Goal: Task Accomplishment & Management: Manage account settings

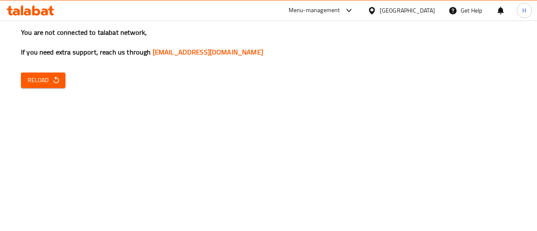
click at [67, 86] on div "You are not connected to talabat network, If you need extra support, reach us t…" at bounding box center [268, 115] width 537 height 231
click at [55, 81] on icon "button" at bounding box center [56, 80] width 8 height 8
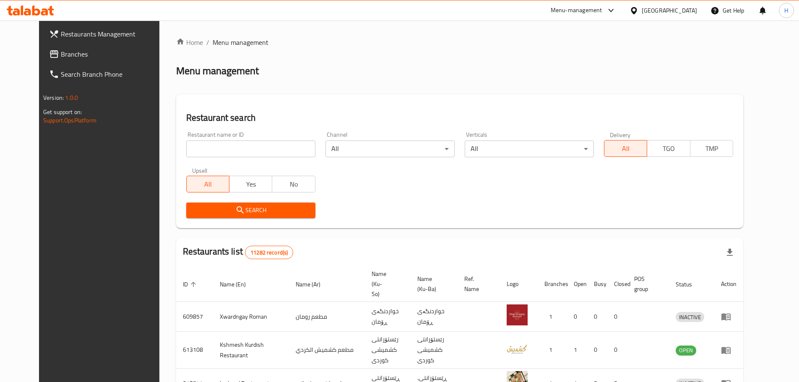
click at [247, 152] on input "search" at bounding box center [250, 149] width 129 height 17
click at [224, 150] on input "search" at bounding box center [250, 149] width 129 height 17
type input "t"
type input "فخار وحطب"
click button "Search" at bounding box center [250, 211] width 129 height 16
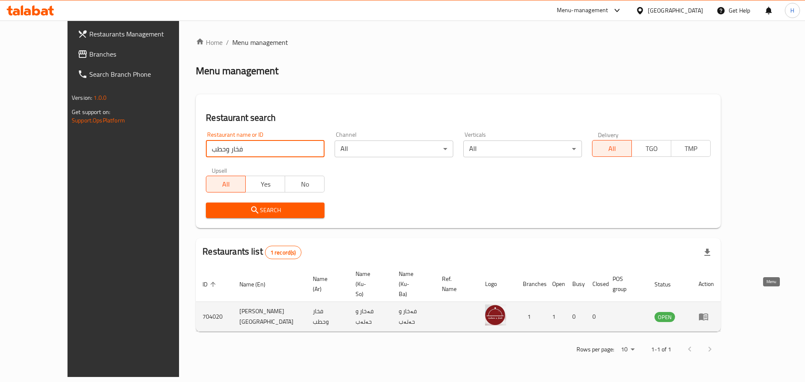
click at [530, 231] on icon "enhanced table" at bounding box center [703, 317] width 9 height 7
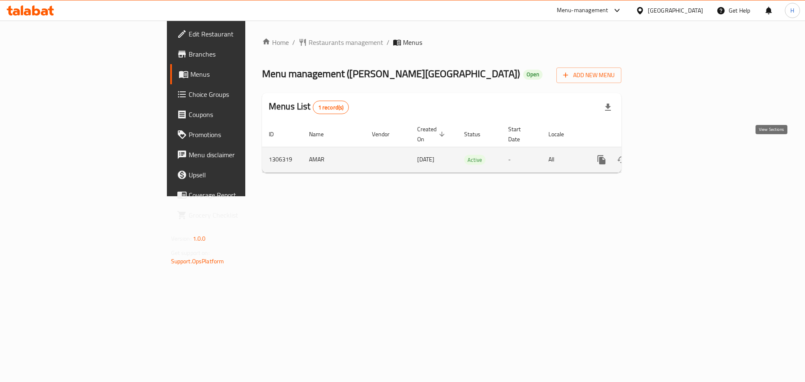
click at [530, 155] on icon "enhanced table" at bounding box center [662, 160] width 10 height 10
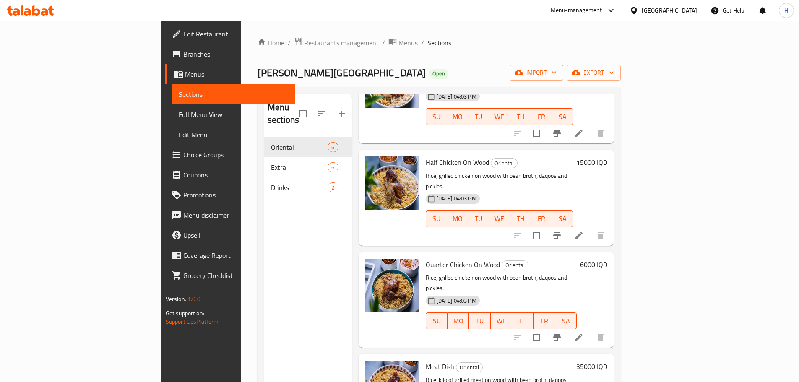
scroll to position [84, 0]
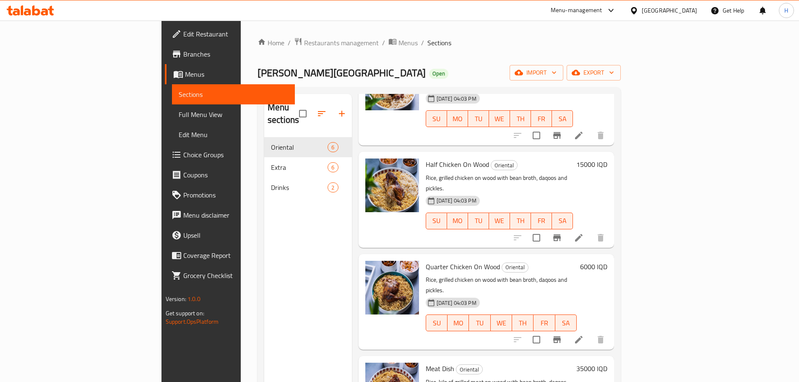
click at [530, 231] on h6 "6000 IQD" at bounding box center [593, 267] width 27 height 12
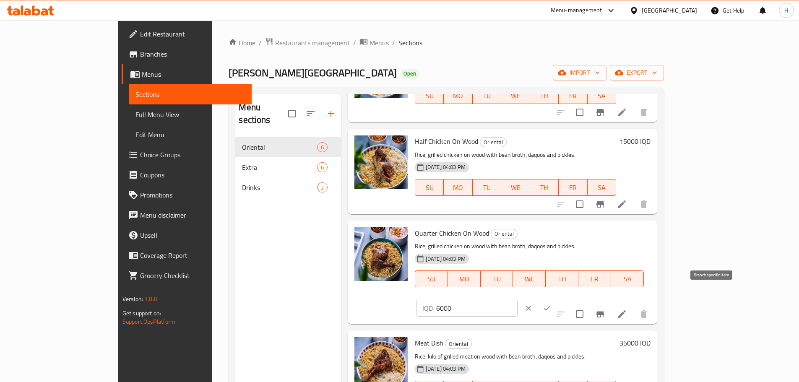
click at [530, 231] on icon "Branch-specific-item" at bounding box center [600, 314] width 10 height 10
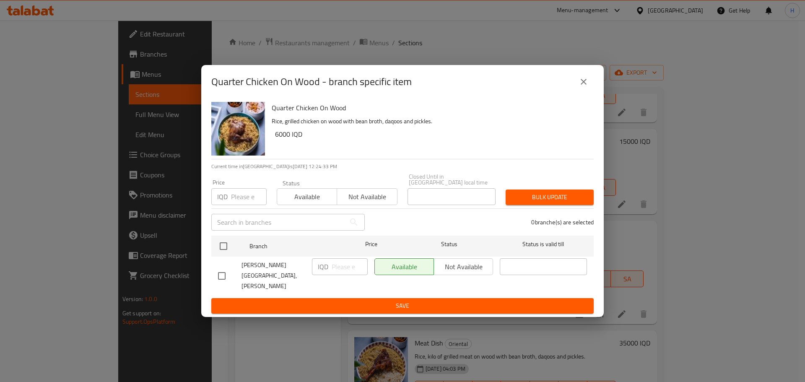
click at [224, 231] on input "checkbox" at bounding box center [222, 276] width 18 height 18
checkbox input "true"
click at [341, 231] on input "number" at bounding box center [350, 266] width 36 height 17
type input "7000"
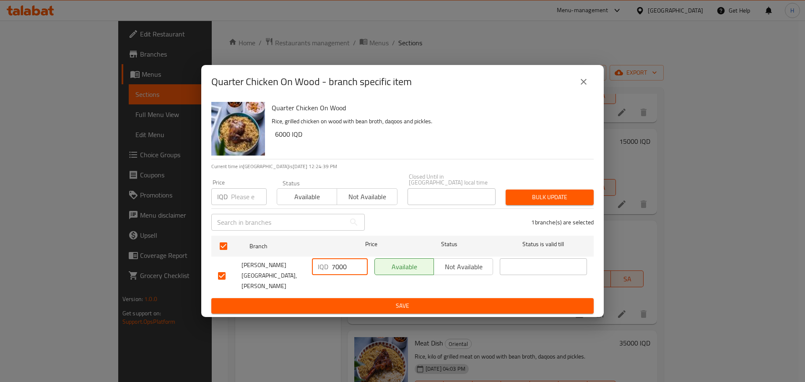
click at [376, 231] on span "Save" at bounding box center [402, 306] width 369 height 10
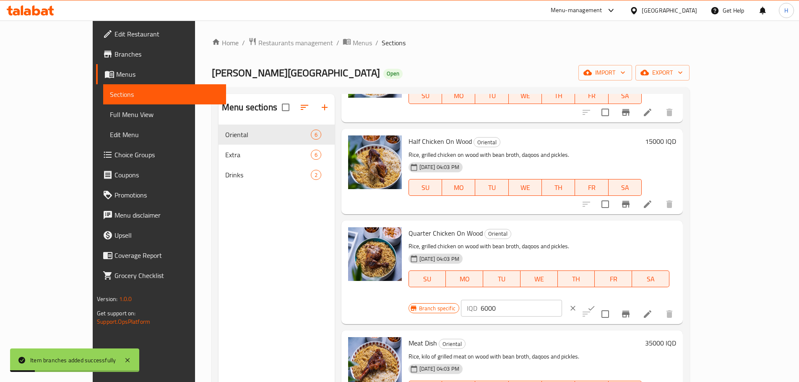
click at [530, 231] on input "6000" at bounding box center [521, 308] width 81 height 17
drag, startPoint x: 653, startPoint y: 235, endPoint x: 647, endPoint y: 235, distance: 6.3
click at [530, 231] on div "IQD 6000 ​" at bounding box center [511, 308] width 101 height 17
type input "7000"
click at [530, 231] on icon "ok" at bounding box center [591, 308] width 8 height 8
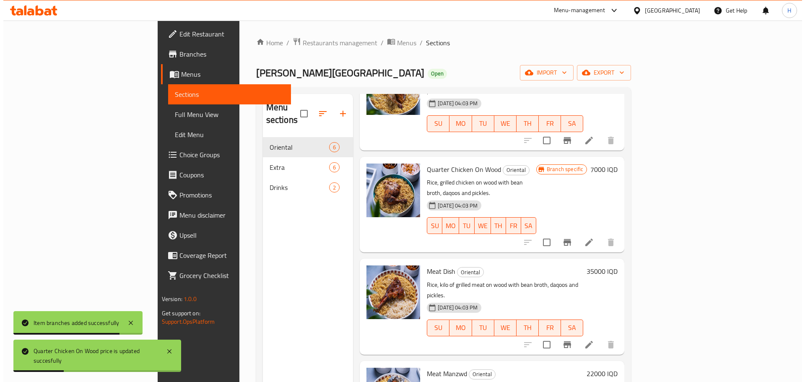
scroll to position [189, 0]
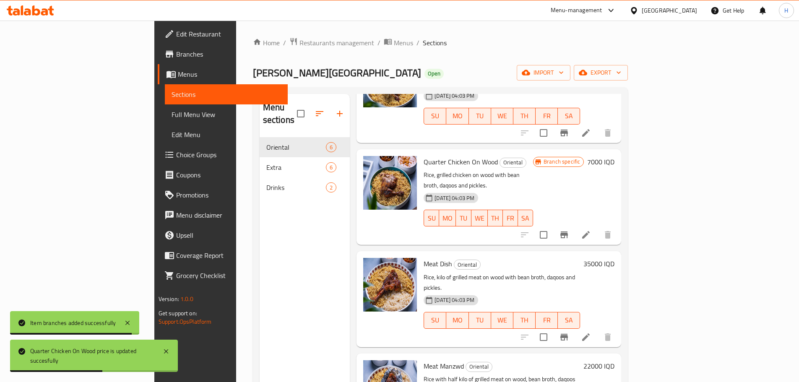
click at [530, 231] on h6 "22000 IQD" at bounding box center [599, 366] width 31 height 12
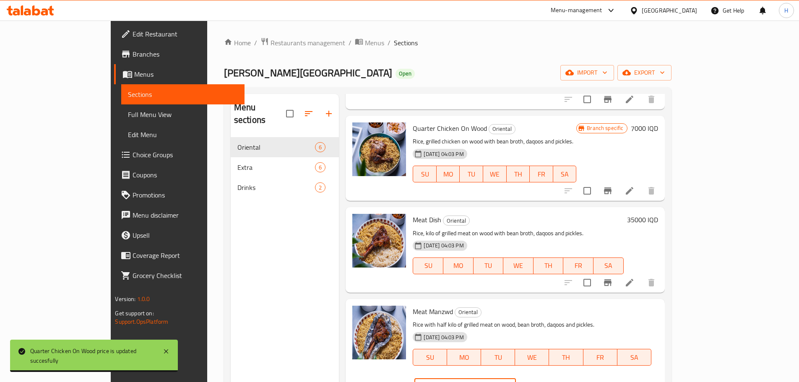
drag, startPoint x: 654, startPoint y: 314, endPoint x: 648, endPoint y: 315, distance: 6.7
click at [516, 231] on div "IQD 22000 ​" at bounding box center [464, 386] width 101 height 17
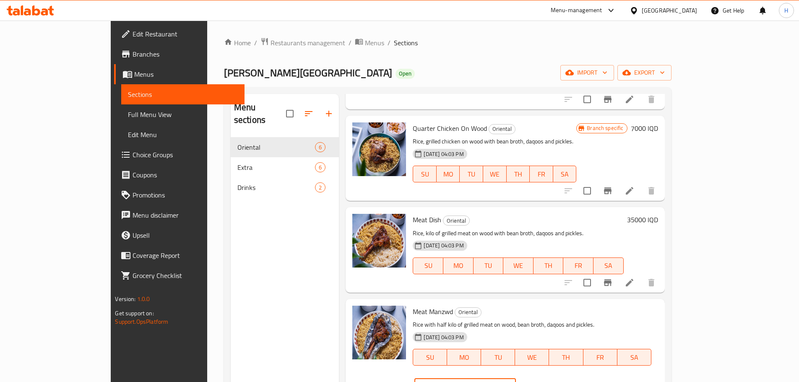
type input "30000"
click at [530, 231] on icon "ok" at bounding box center [545, 387] width 8 height 8
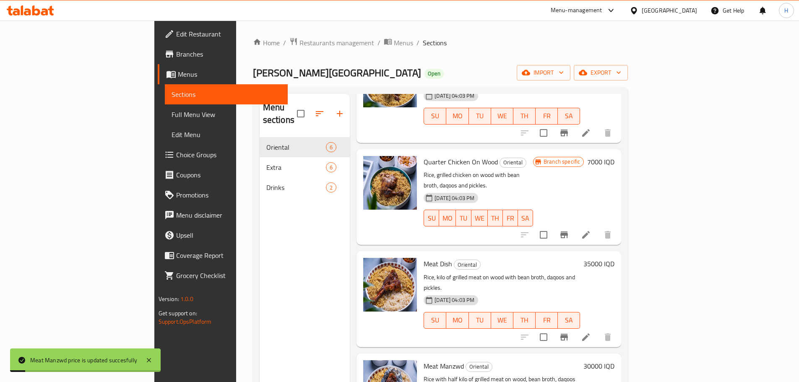
click at [530, 231] on div "35000 IQD" at bounding box center [597, 299] width 34 height 82
click at [530, 231] on h6 "35000 IQD" at bounding box center [599, 264] width 31 height 12
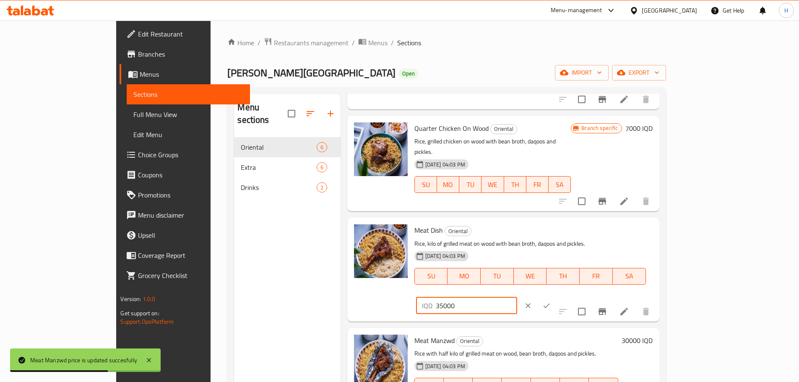
click at [517, 231] on input "35000" at bounding box center [476, 305] width 81 height 17
type input "30000"
drag, startPoint x: 748, startPoint y: 222, endPoint x: 734, endPoint y: 273, distance: 52.6
click at [530, 231] on icon "ok" at bounding box center [546, 306] width 8 height 8
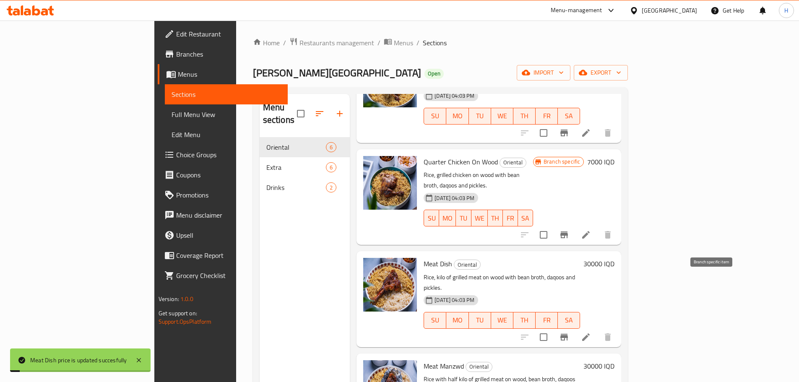
click at [530, 231] on icon "Branch-specific-item" at bounding box center [564, 337] width 10 height 10
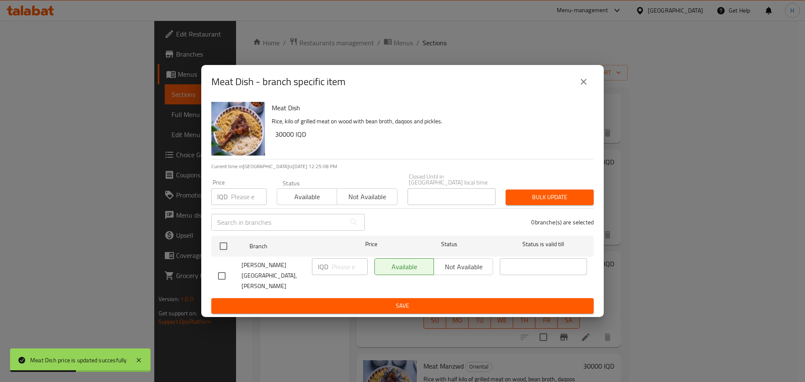
click at [217, 231] on input "checkbox" at bounding box center [222, 276] width 18 height 18
checkbox input "true"
click at [327, 231] on p "IQD" at bounding box center [323, 267] width 10 height 10
click at [331, 231] on div "IQD ​" at bounding box center [340, 266] width 56 height 17
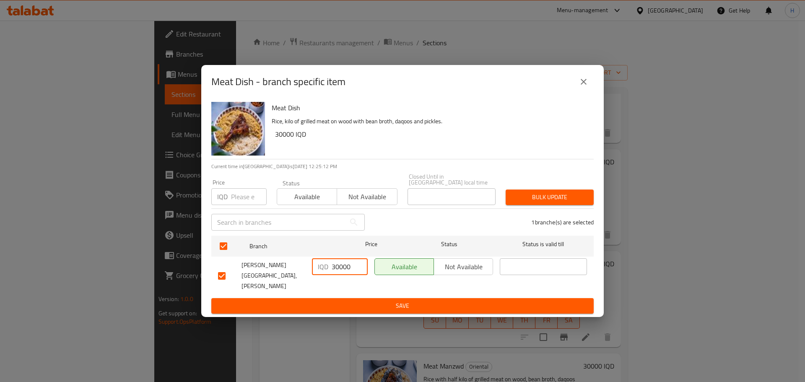
type input "30000"
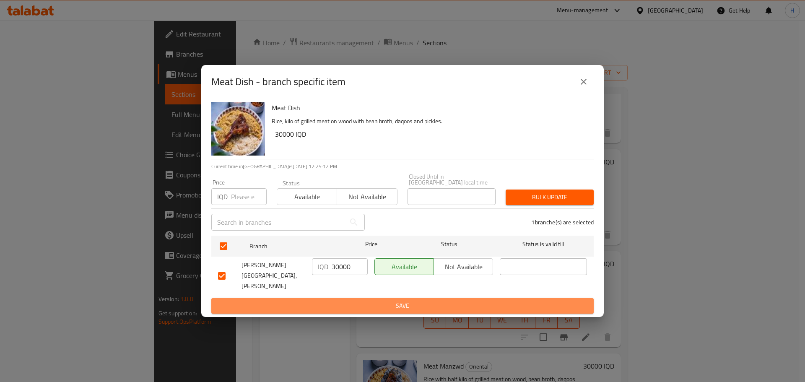
click at [420, 231] on span "Save" at bounding box center [402, 306] width 369 height 10
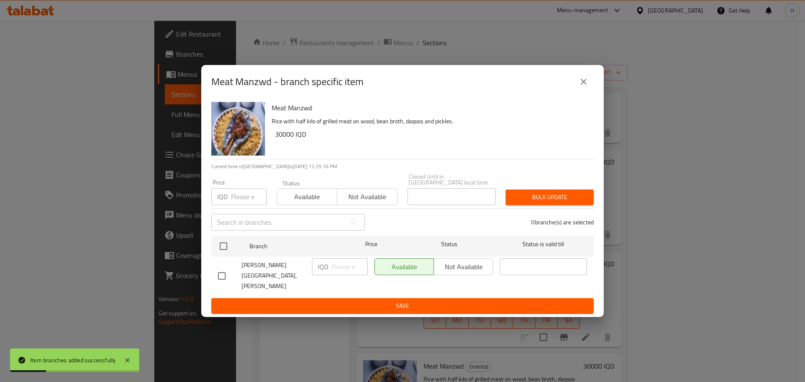
click at [223, 231] on input "checkbox" at bounding box center [222, 276] width 18 height 18
checkbox input "true"
click at [350, 231] on input "number" at bounding box center [350, 266] width 36 height 17
type input "30000"
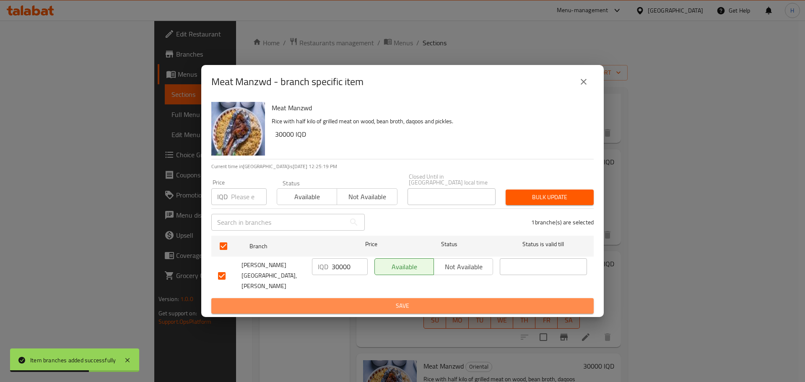
click at [390, 231] on span "Save" at bounding box center [402, 306] width 369 height 10
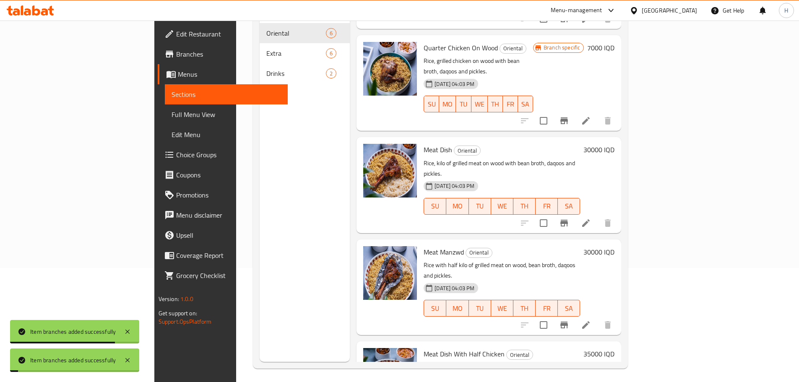
scroll to position [117, 0]
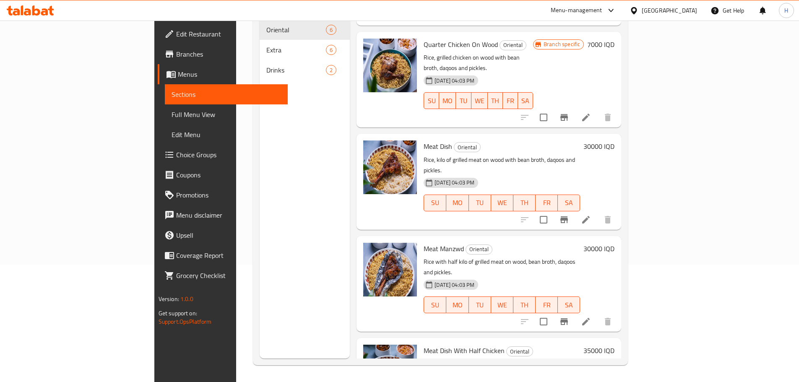
click at [530, 231] on h6 "35000 IQD" at bounding box center [599, 351] width 31 height 12
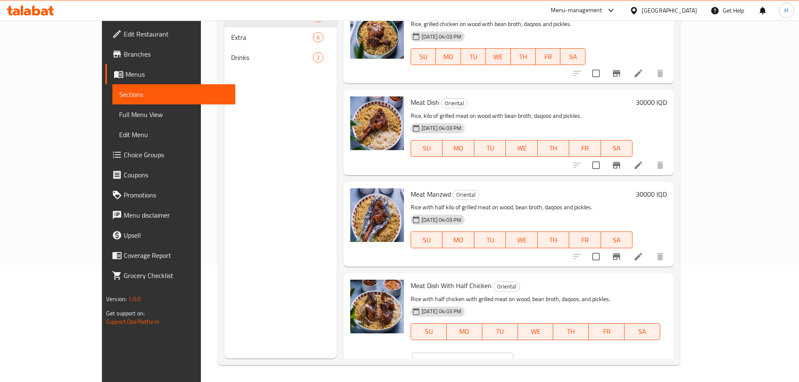
click at [530, 231] on div "IQD 35000 ​" at bounding box center [488, 361] width 154 height 18
click at [529, 231] on icon "clear" at bounding box center [524, 361] width 8 height 8
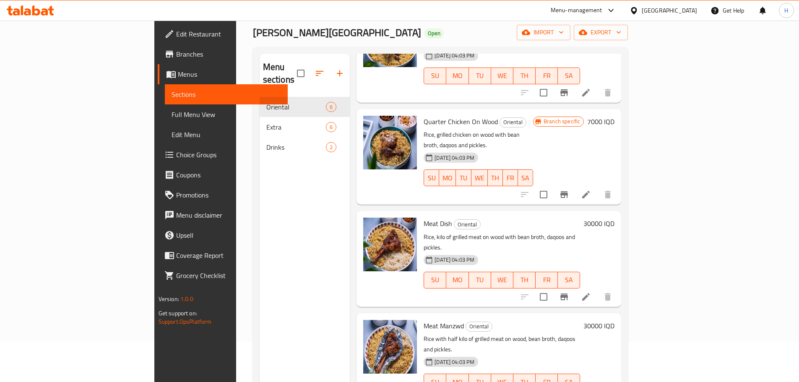
scroll to position [34, 0]
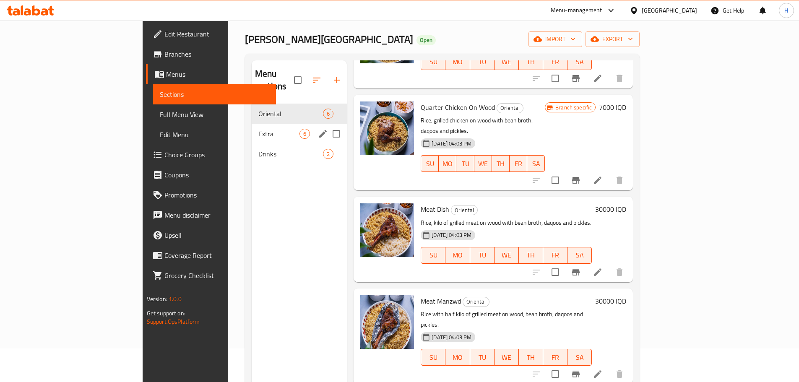
click at [258, 129] on span "Extra" at bounding box center [278, 134] width 41 height 10
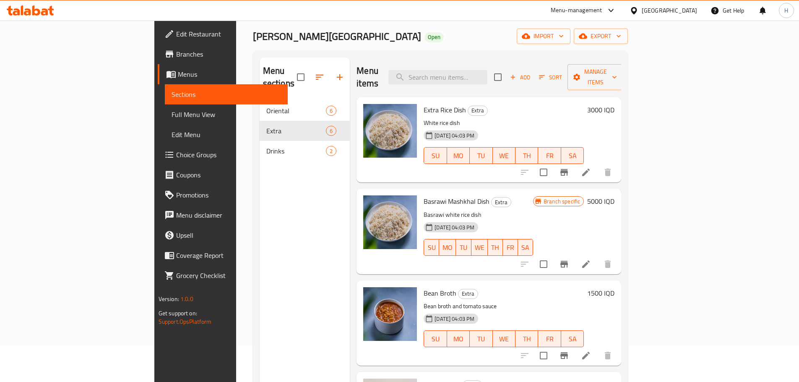
scroll to position [42, 0]
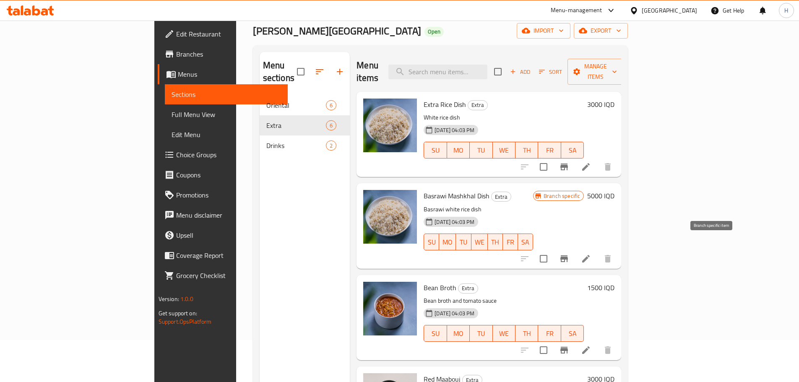
click at [530, 231] on icon "Branch-specific-item" at bounding box center [564, 258] width 8 height 7
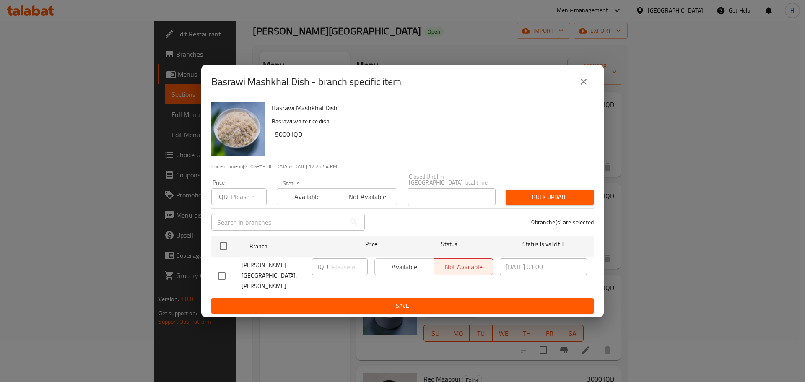
click at [407, 231] on div "Available Not available" at bounding box center [434, 266] width 119 height 17
click at [223, 231] on input "checkbox" at bounding box center [222, 276] width 18 height 18
checkbox input "true"
click at [463, 231] on span "Not available" at bounding box center [464, 267] width 52 height 12
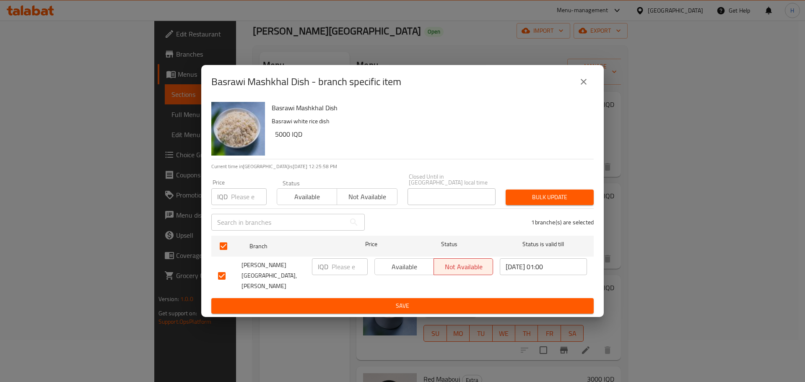
click at [452, 231] on span "Save" at bounding box center [402, 306] width 369 height 10
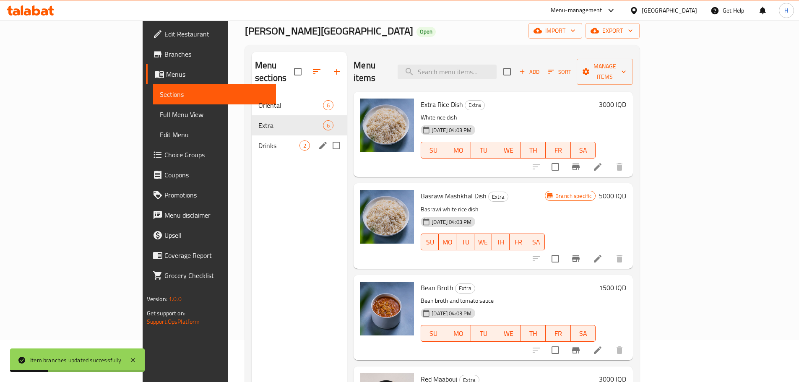
click at [258, 141] on span "Drinks" at bounding box center [278, 146] width 41 height 10
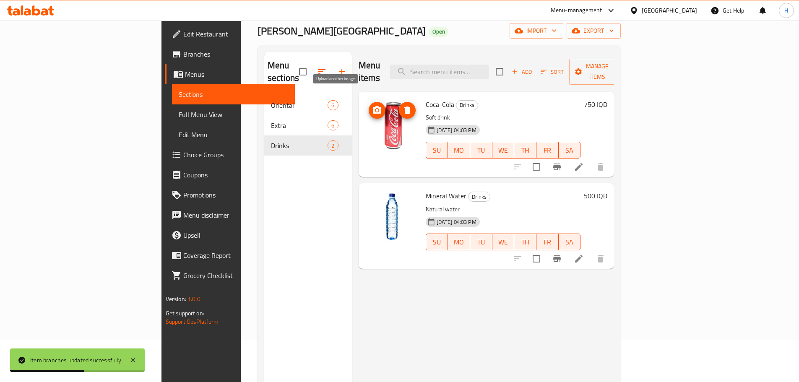
click at [372, 105] on icon "upload picture" at bounding box center [377, 110] width 10 height 10
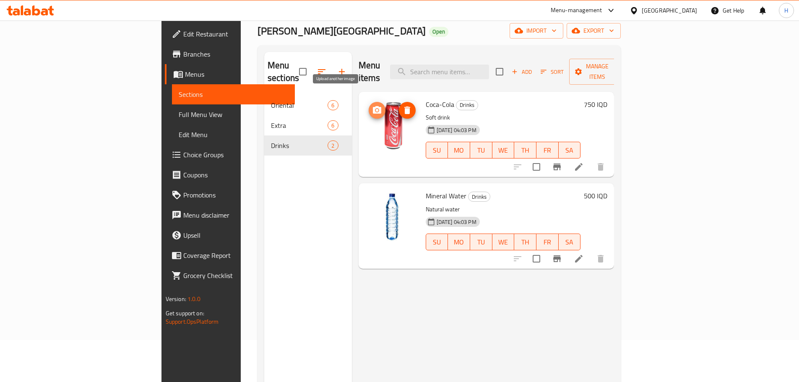
click at [369, 102] on button "upload picture" at bounding box center [377, 110] width 17 height 17
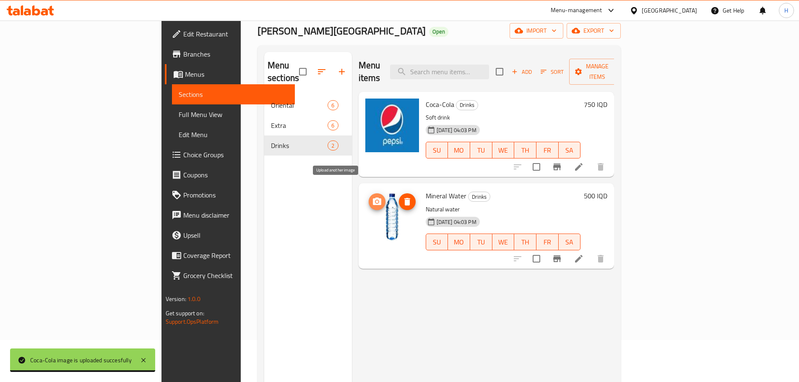
click at [369, 193] on button "upload picture" at bounding box center [377, 201] width 17 height 17
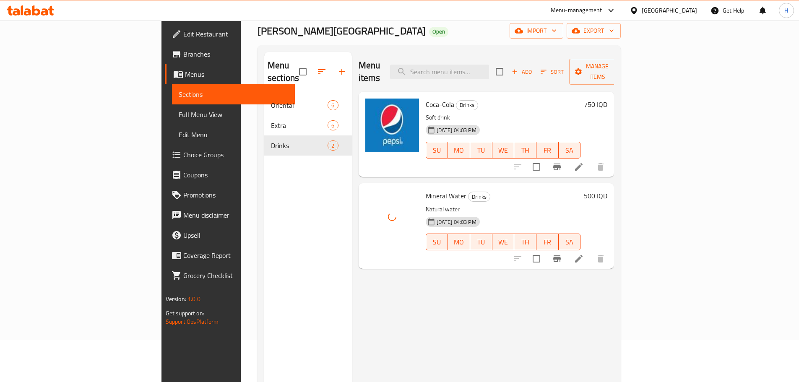
click at [530, 231] on icon at bounding box center [579, 259] width 8 height 8
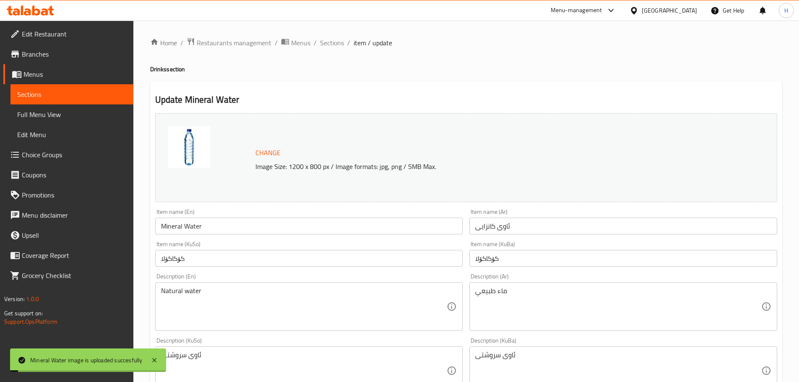
click at [514, 228] on input "ئاوی کانزایی" at bounding box center [623, 226] width 308 height 17
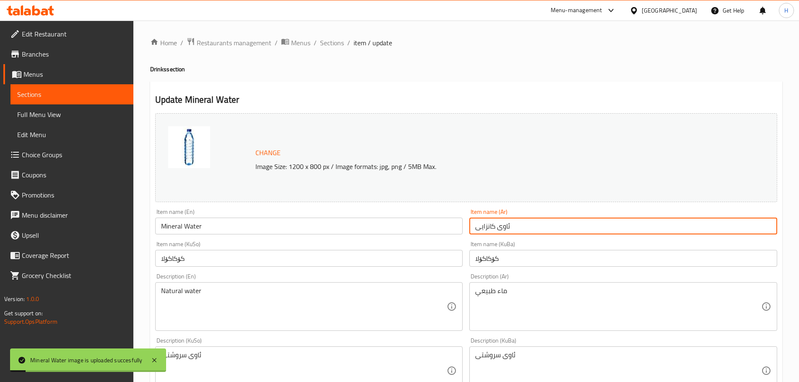
click at [514, 228] on input "ئاوی کانزایی" at bounding box center [623, 226] width 308 height 17
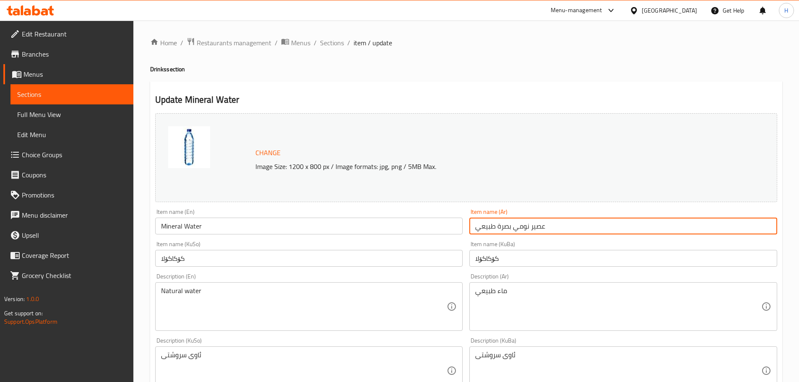
click at [530, 227] on input "عصير نومي بصرة طبيعي" at bounding box center [623, 226] width 308 height 17
type input "نومي بصرة طبيعي"
click at [179, 226] on input "Mineral Water" at bounding box center [309, 226] width 308 height 17
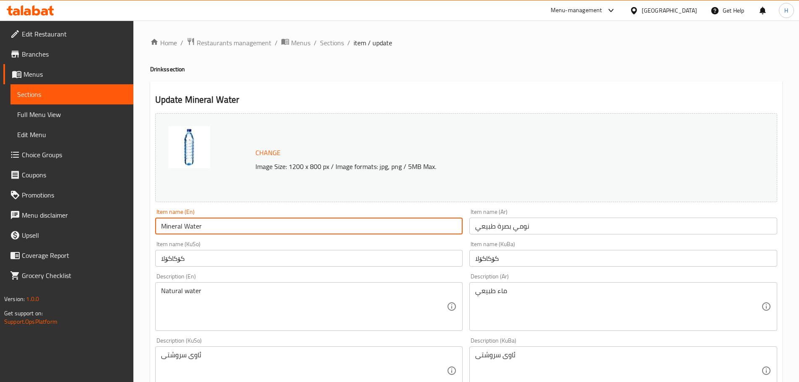
click at [179, 226] on input "Mineral Water" at bounding box center [309, 226] width 308 height 17
type input "آ"
type input "n"
type input "B"
type input "Nomi Basra"
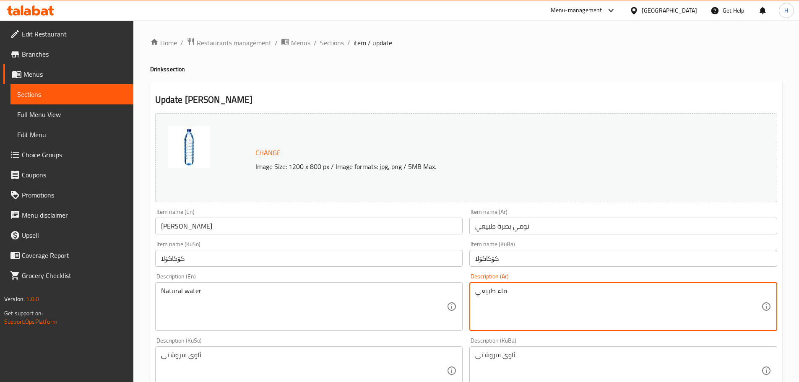
click at [503, 231] on textarea "ماء طبيعي" at bounding box center [618, 307] width 286 height 40
type textarea "a"
click at [530, 231] on textarea "شراب نومي بصرة طبيعي" at bounding box center [618, 307] width 286 height 40
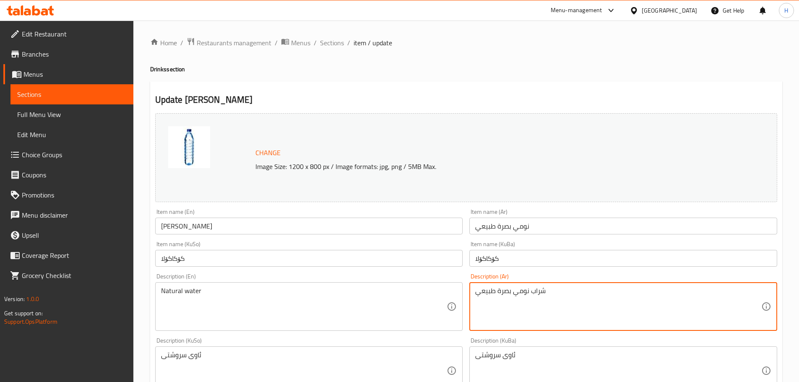
click at [530, 231] on textarea "شراب نومي بصرة طبيعي" at bounding box center [618, 307] width 286 height 40
type textarea "شراب نومي بصرة طبيعي"
drag, startPoint x: 532, startPoint y: 293, endPoint x: 324, endPoint y: 300, distance: 208.2
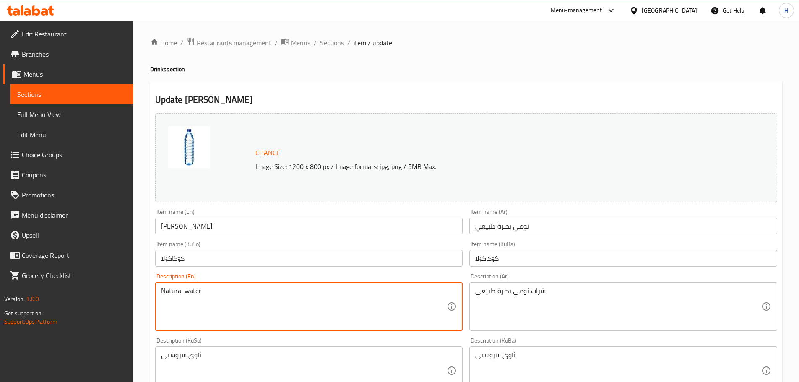
click at [168, 231] on textarea "Natural water" at bounding box center [304, 307] width 286 height 40
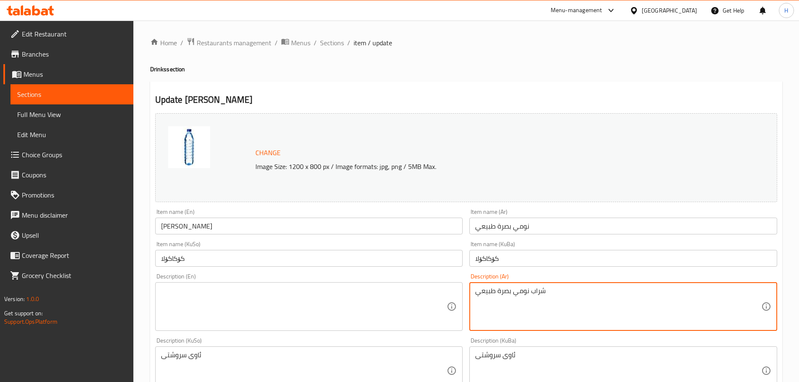
click at [517, 231] on textarea "شراب نومي بصرة طبيعي" at bounding box center [618, 307] width 286 height 40
click at [185, 231] on textarea at bounding box center [304, 307] width 286 height 40
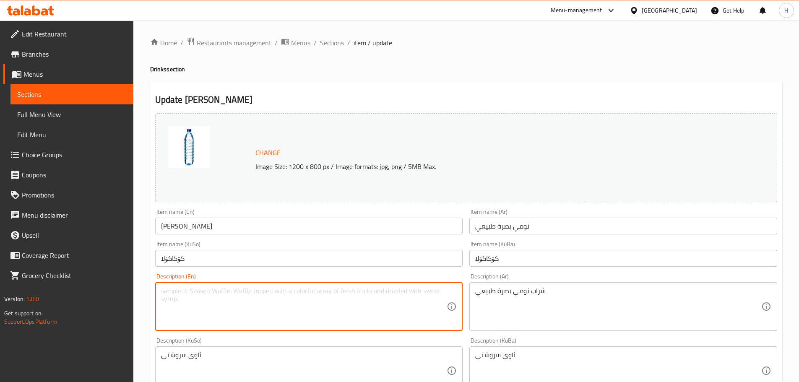
paste textarea "Natural Nomi Basra syrup"
click at [226, 231] on textarea "Natural Nomi Basra syrup" at bounding box center [304, 307] width 286 height 40
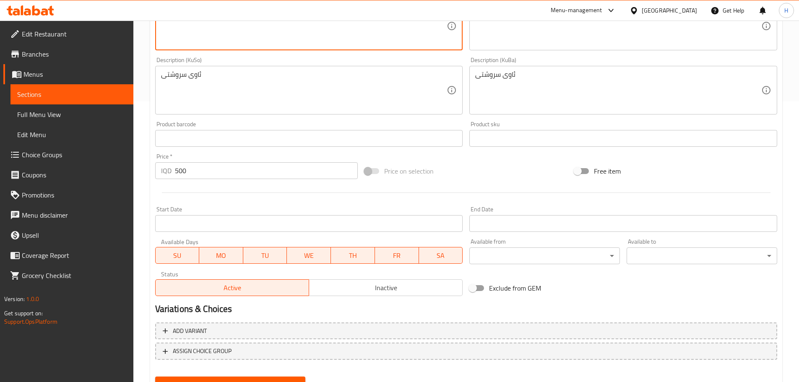
scroll to position [319, 0]
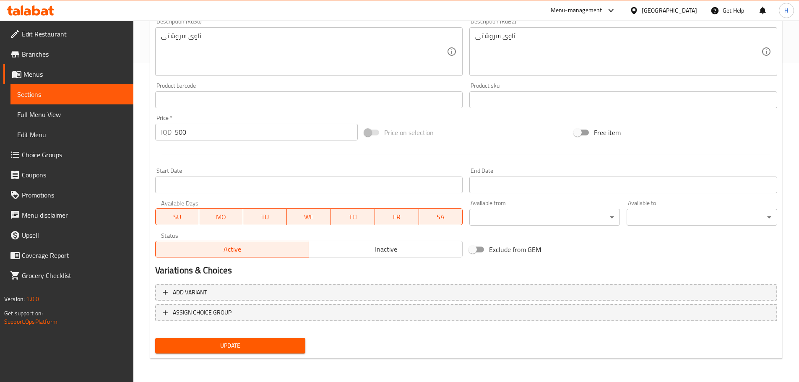
type textarea "Natural Nomi Basra Juice"
click at [263, 231] on span "Update" at bounding box center [230, 346] width 137 height 10
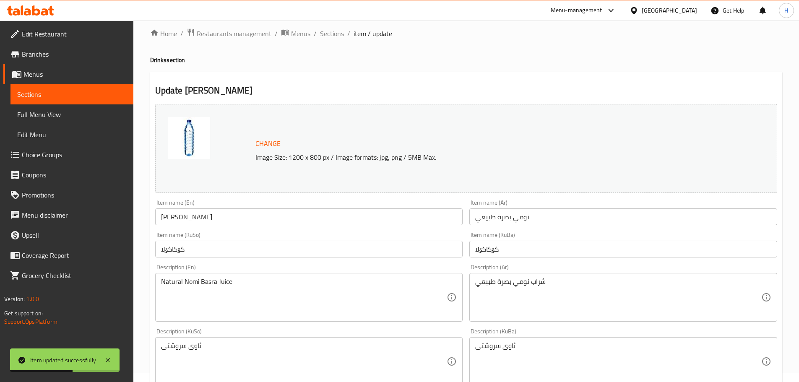
scroll to position [0, 0]
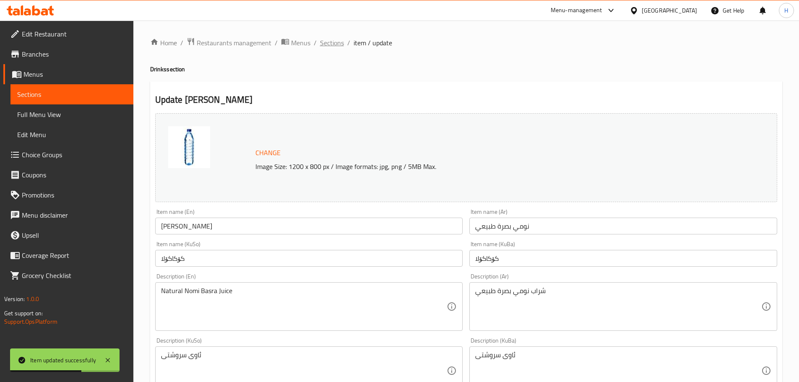
click at [326, 43] on span "Sections" at bounding box center [332, 43] width 24 height 10
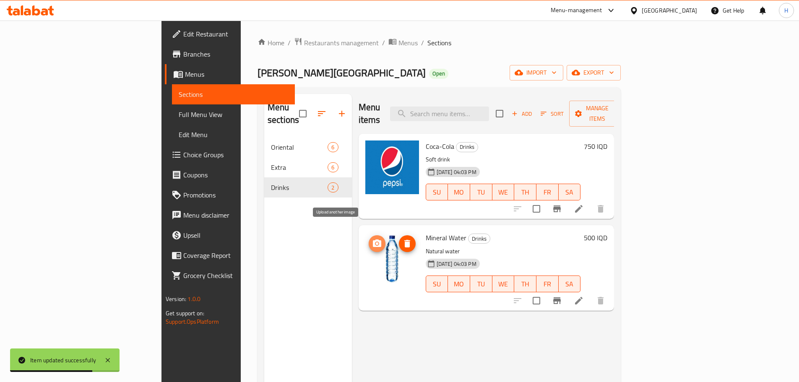
click at [373, 231] on icon "upload picture" at bounding box center [377, 244] width 8 height 8
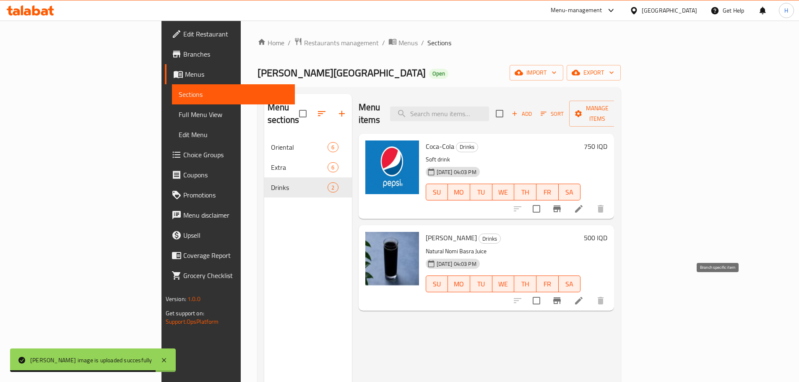
click at [530, 231] on icon "Branch-specific-item" at bounding box center [557, 300] width 8 height 7
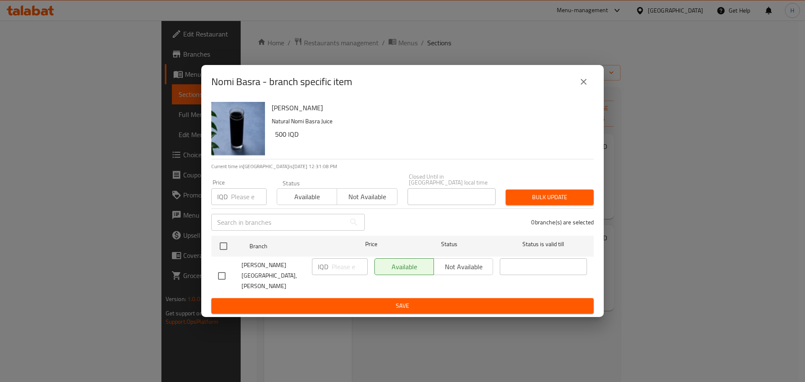
click at [229, 231] on input "checkbox" at bounding box center [222, 276] width 18 height 18
checkbox input "true"
click at [335, 231] on input "number" at bounding box center [350, 266] width 36 height 17
type input "1500"
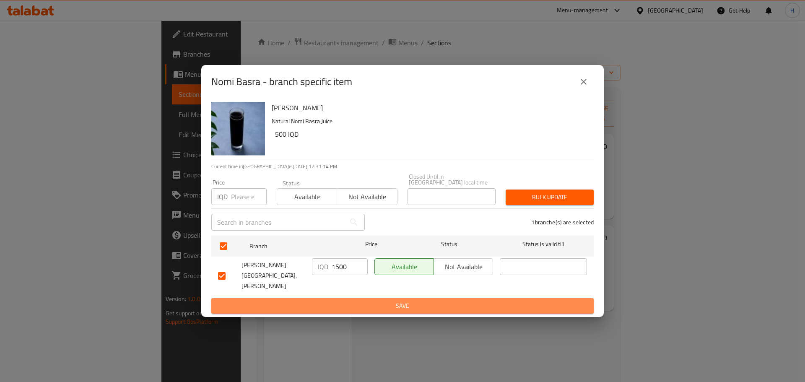
click at [368, 231] on span "Save" at bounding box center [402, 306] width 369 height 10
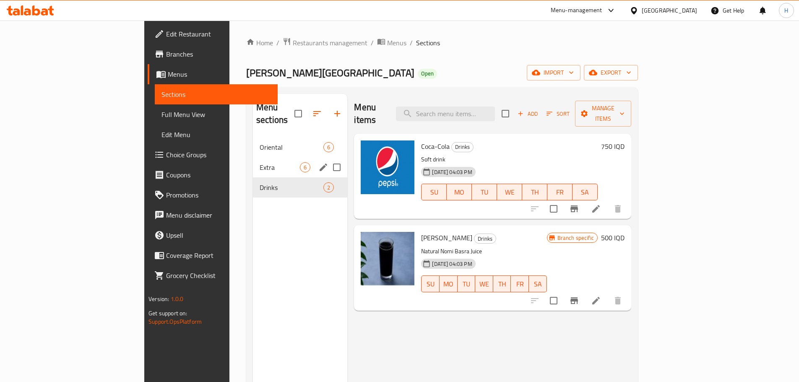
click at [260, 162] on span "Extra" at bounding box center [280, 167] width 40 height 10
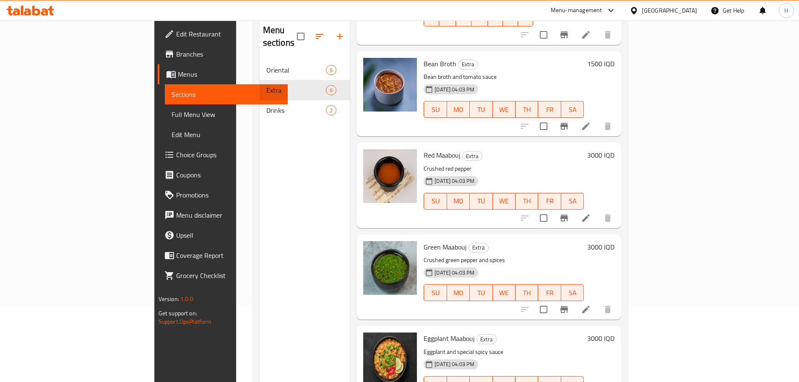
scroll to position [84, 0]
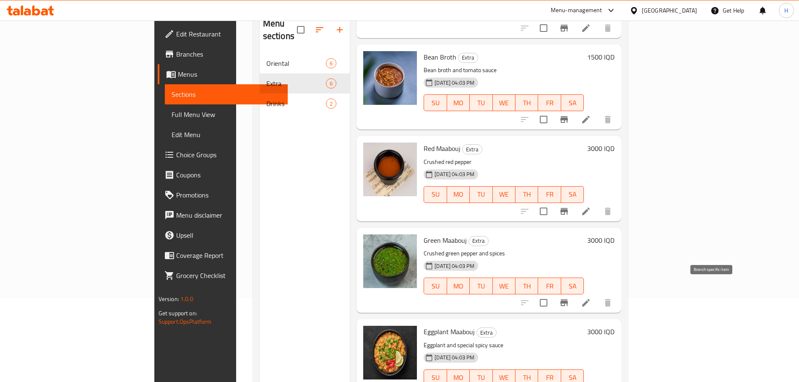
click at [530, 231] on icon "Branch-specific-item" at bounding box center [564, 303] width 8 height 7
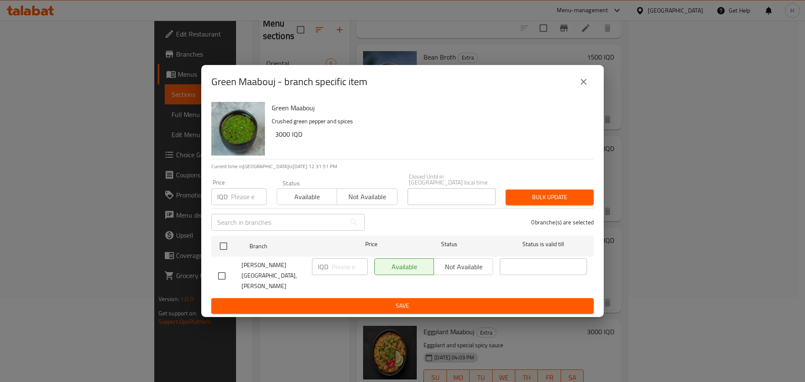
click at [459, 231] on div "Available Not available" at bounding box center [434, 266] width 119 height 17
click at [224, 231] on input "checkbox" at bounding box center [222, 276] width 18 height 18
checkbox input "true"
click at [464, 231] on span "Not available" at bounding box center [464, 267] width 52 height 12
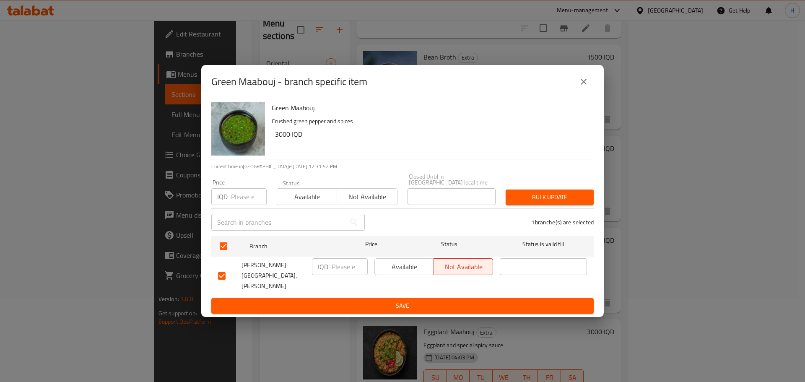
click at [447, 231] on span "Save" at bounding box center [402, 306] width 369 height 10
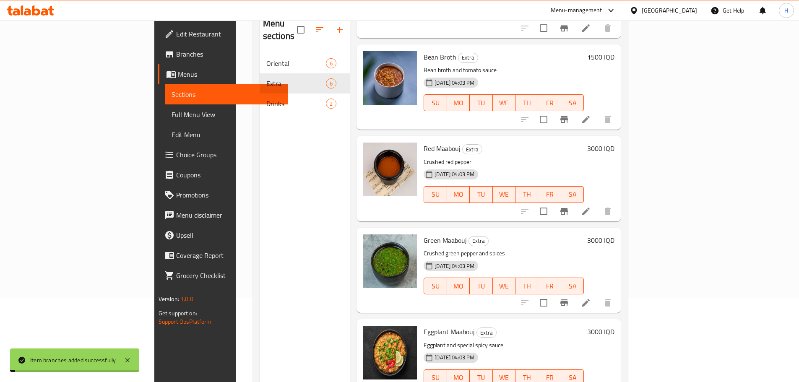
scroll to position [117, 0]
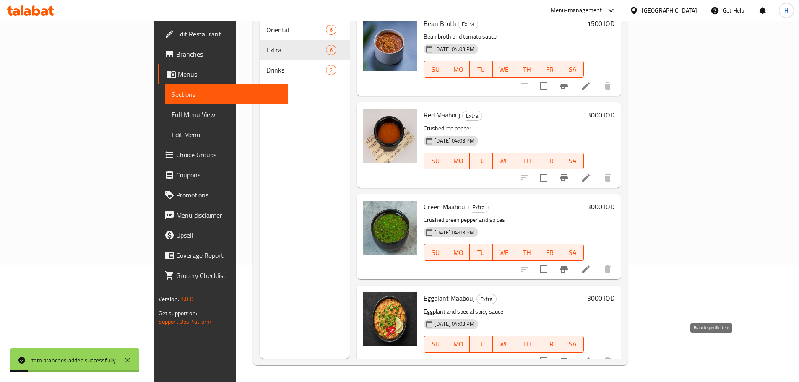
click at [530, 231] on icon "Branch-specific-item" at bounding box center [564, 361] width 10 height 10
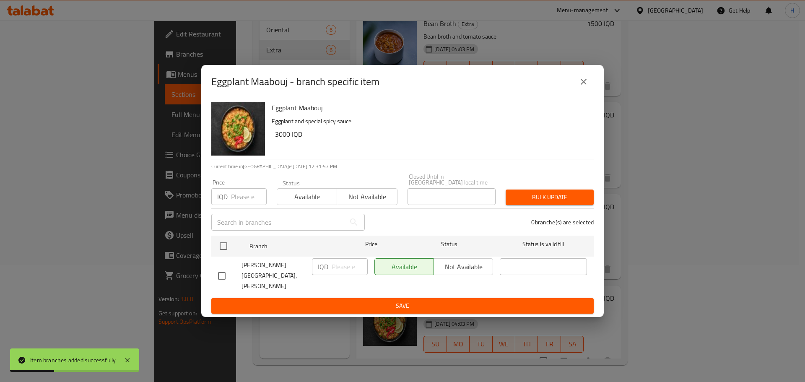
click at [245, 231] on span "Fakhar w Hatab, Al Ashar" at bounding box center [274, 275] width 64 height 31
click at [230, 231] on input "checkbox" at bounding box center [224, 246] width 18 height 18
checkbox input "true"
click at [477, 231] on span "Not available" at bounding box center [464, 267] width 52 height 12
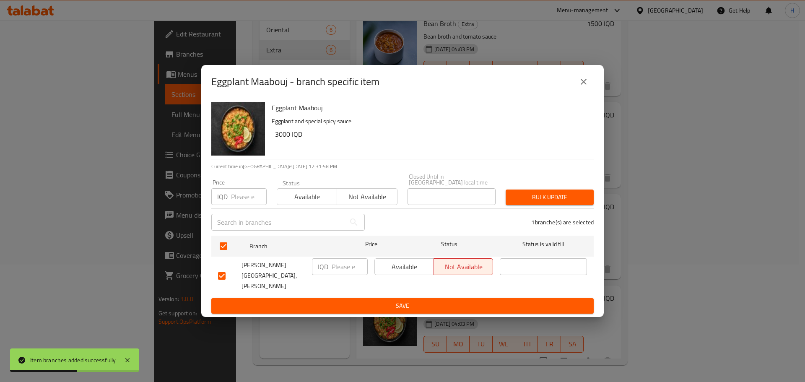
click at [432, 231] on span "Save" at bounding box center [402, 306] width 369 height 10
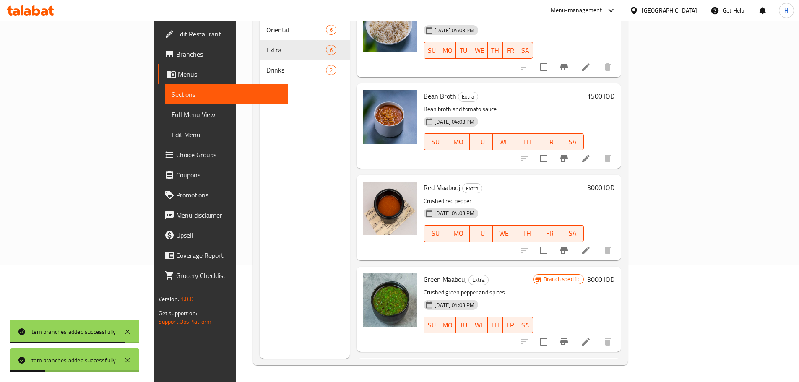
scroll to position [105, 0]
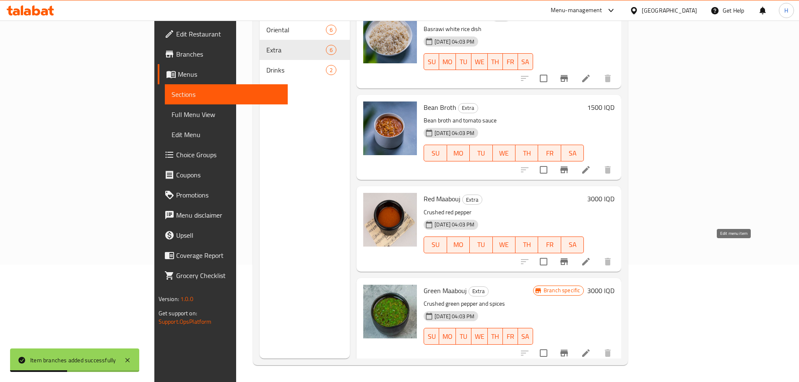
click at [530, 231] on icon at bounding box center [586, 262] width 10 height 10
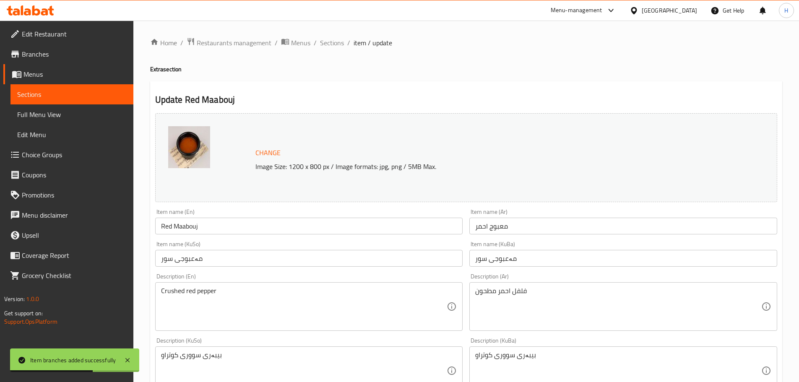
click at [481, 224] on input "معبوج احمر" at bounding box center [623, 226] width 308 height 17
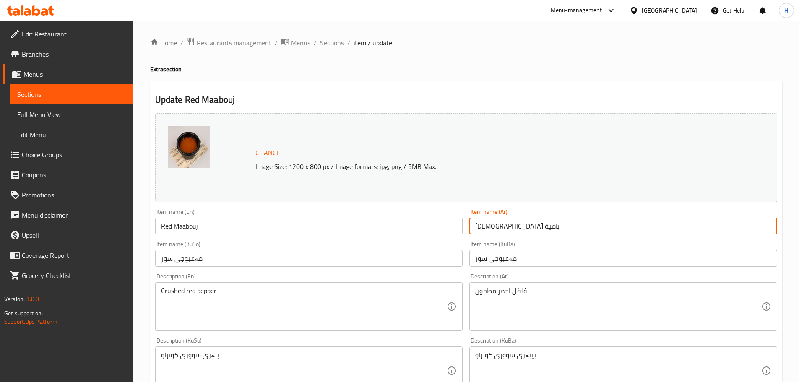
click at [481, 223] on input "معبوج بامية" at bounding box center [623, 226] width 308 height 17
type input "معبوج بامية"
click at [180, 227] on input "Red Maabouj" at bounding box center [309, 226] width 308 height 17
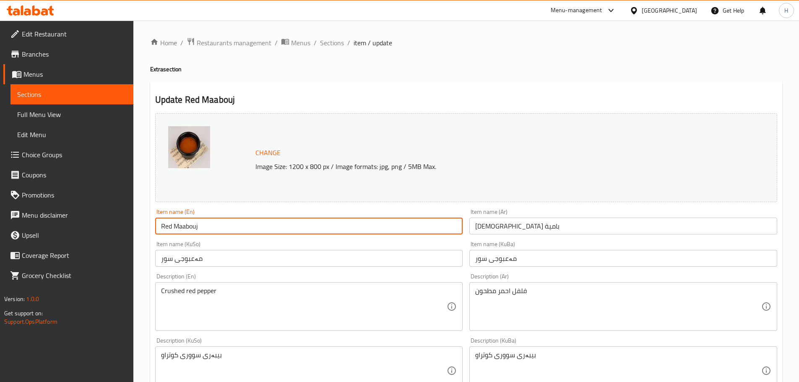
click at [180, 227] on input "Red Maabouj" at bounding box center [309, 226] width 308 height 17
paste input "Maabouch okra"
type input "Maabouch okra"
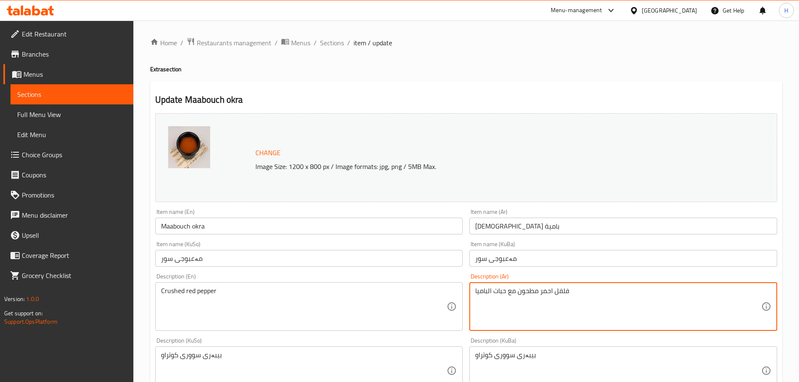
type textarea "فلفل احمر مطحون مع حبات الباميا"
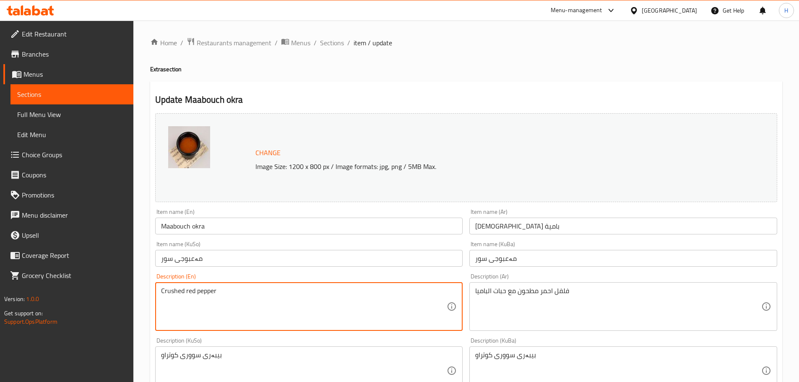
paste textarea "Maabouch okra"
click at [224, 231] on textarea "Crushed red pepper Maabouch okra" at bounding box center [304, 307] width 286 height 40
click at [273, 231] on textarea "Crushed red pepper with okra" at bounding box center [304, 307] width 286 height 40
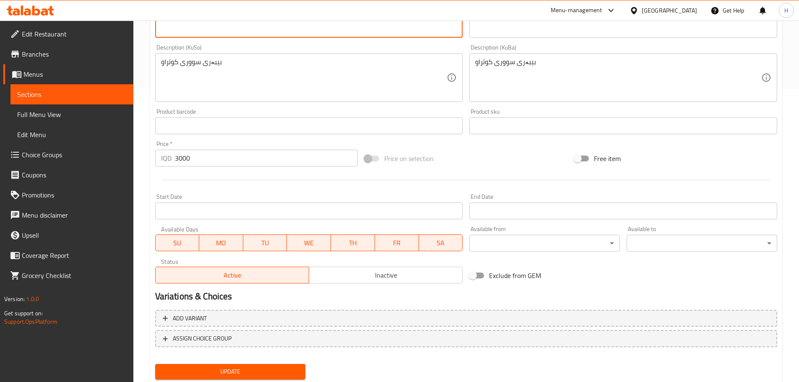
scroll to position [294, 0]
type textarea "Crushed red pepper with okra"
click at [250, 231] on span "Update" at bounding box center [230, 371] width 137 height 10
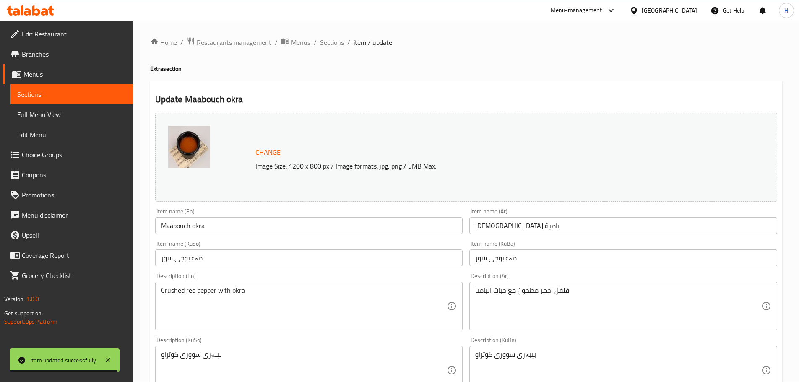
scroll to position [0, 0]
click at [336, 40] on span "Sections" at bounding box center [332, 43] width 24 height 10
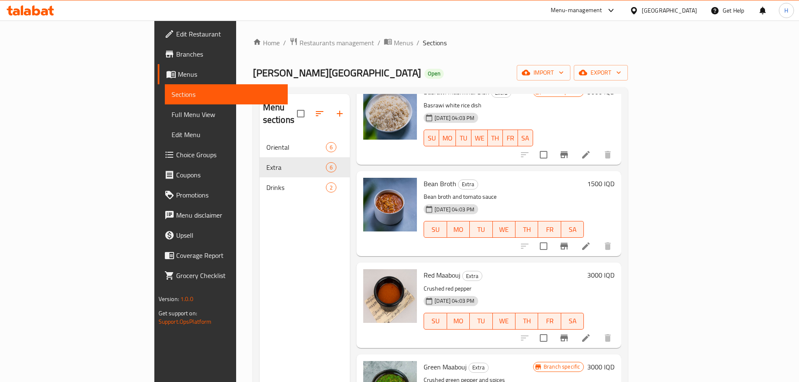
scroll to position [168, 0]
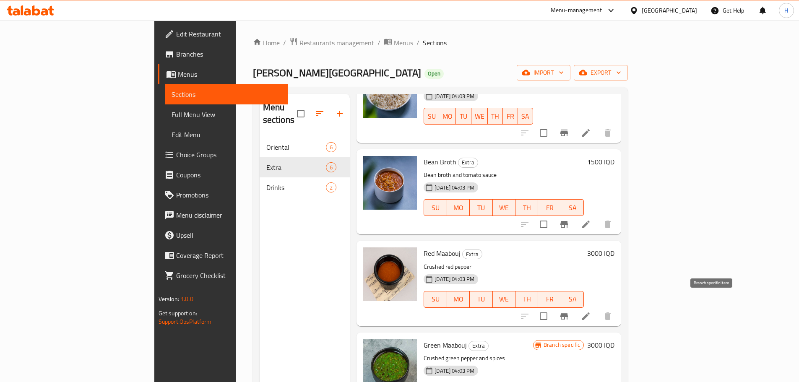
click at [530, 231] on icon "Branch-specific-item" at bounding box center [564, 316] width 10 height 10
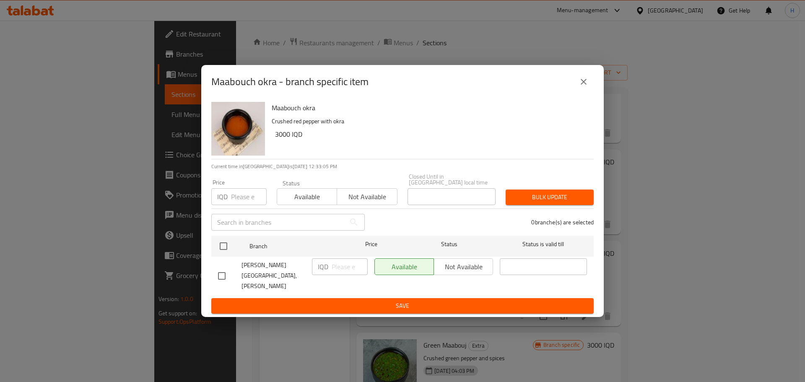
drag, startPoint x: 224, startPoint y: 273, endPoint x: 315, endPoint y: 273, distance: 90.6
click at [225, 231] on input "checkbox" at bounding box center [222, 276] width 18 height 18
checkbox input "true"
click at [331, 231] on div "IQD ​" at bounding box center [340, 266] width 56 height 17
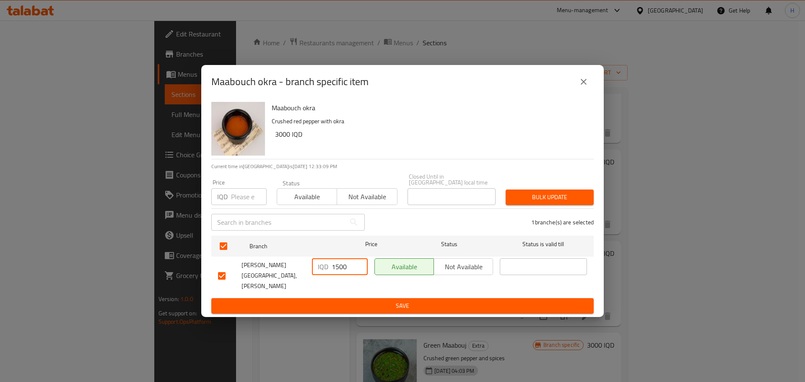
type input "1500"
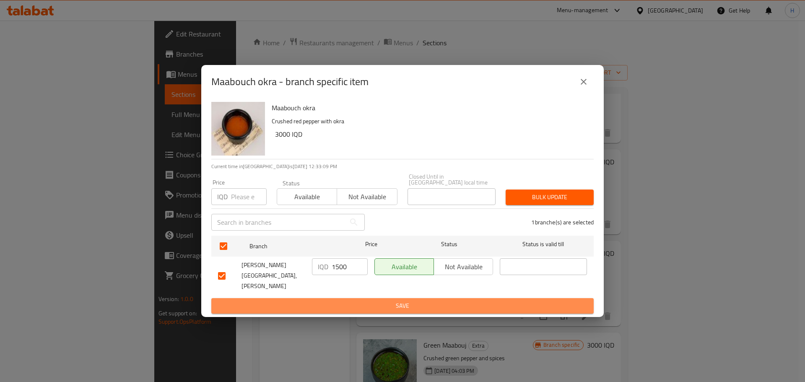
click at [362, 231] on span "Save" at bounding box center [402, 306] width 369 height 10
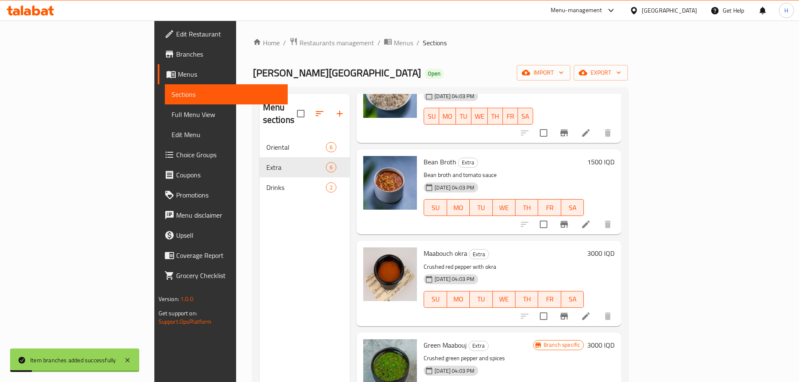
click at [530, 231] on h6 "3000 IQD" at bounding box center [600, 254] width 27 height 12
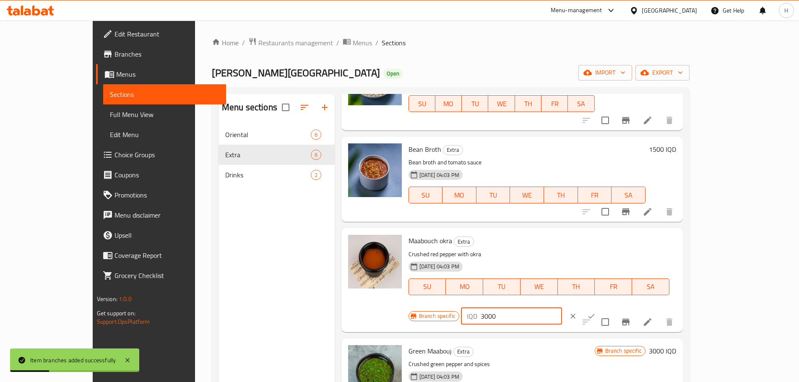
drag, startPoint x: 655, startPoint y: 244, endPoint x: 643, endPoint y: 245, distance: 12.3
click at [530, 231] on div "IQD 3000 ​" at bounding box center [511, 316] width 101 height 17
type input "1500"
click at [530, 231] on button "ok" at bounding box center [591, 316] width 18 height 18
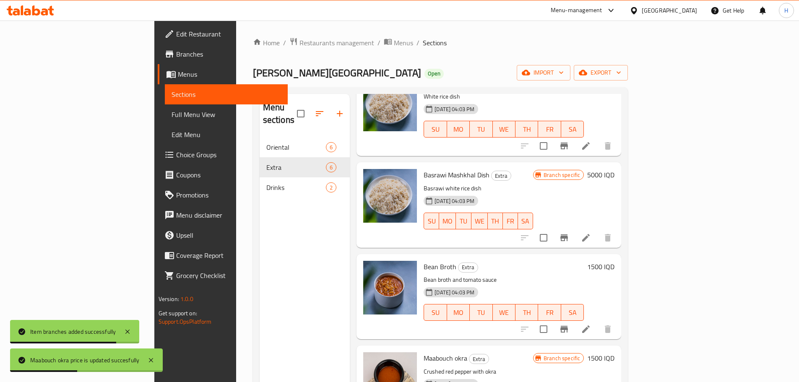
scroll to position [0, 0]
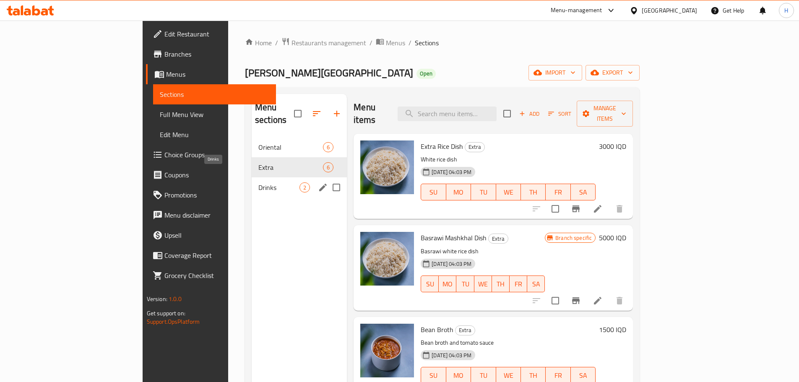
click at [258, 182] on span "Drinks" at bounding box center [278, 187] width 41 height 10
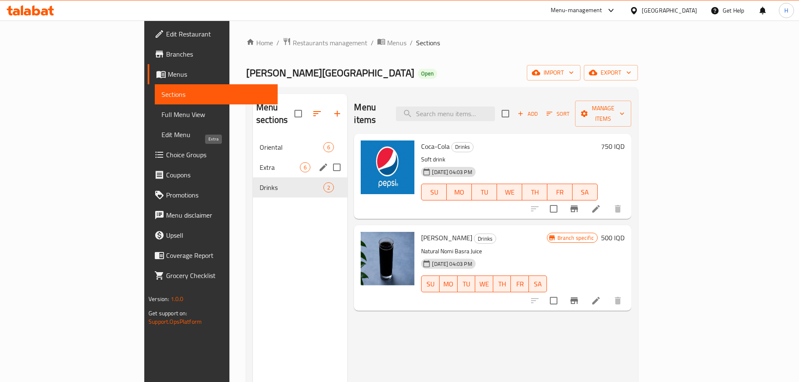
click at [260, 162] on span "Extra" at bounding box center [280, 167] width 40 height 10
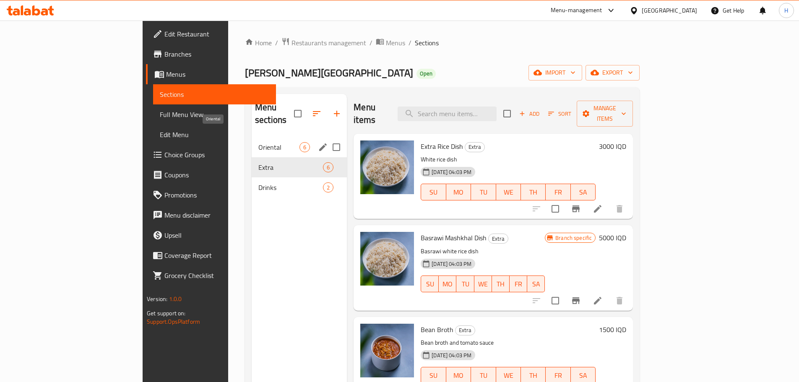
click at [258, 142] on span "Oriental" at bounding box center [278, 147] width 41 height 10
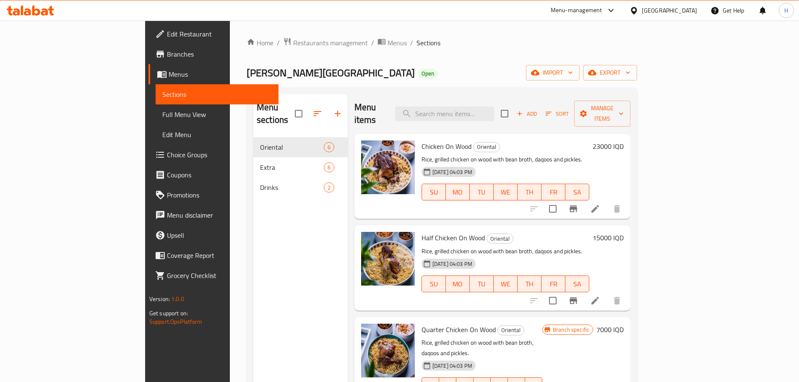
click at [530, 231] on icon at bounding box center [595, 301] width 10 height 10
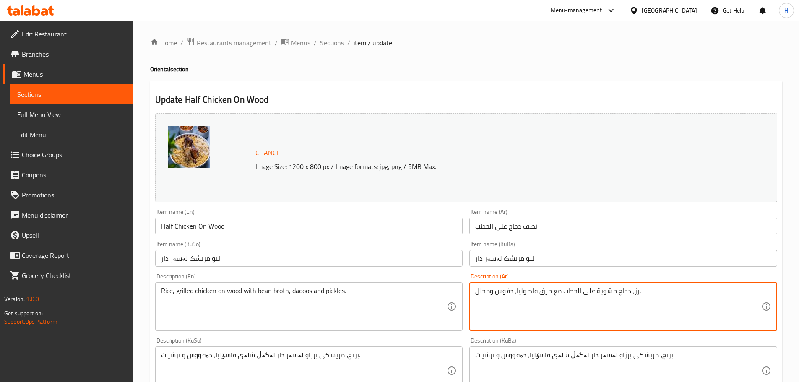
click at [530, 231] on textarea "رز، دجاج مشوية على الحطب مع مرق فاصوليا، دقوس ومخلل." at bounding box center [618, 307] width 286 height 40
type textarea "v"
click at [530, 231] on textarea "رز مع نصف دجاجة مشوية على الحطب مع مرق فاصوليا وطرشي ومعبوج باميا ونومي بصرة طب…" at bounding box center [618, 307] width 286 height 40
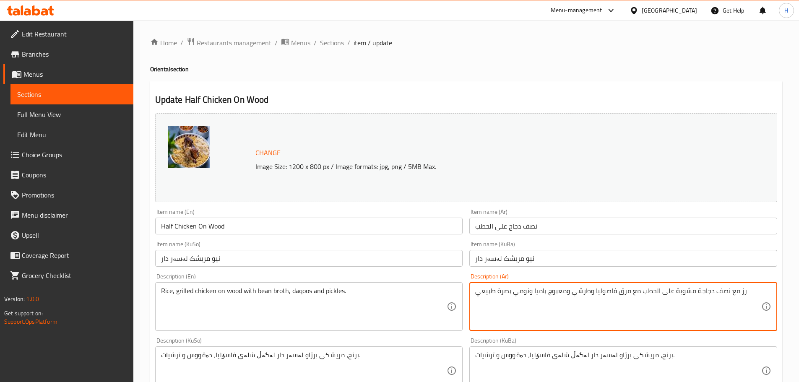
click at [530, 231] on textarea "رز مع نصف دجاجة مشوية على الحطب مع مرق فاصوليا وطرشي ومعبوج باميا ونومي بصرة طب…" at bounding box center [618, 307] width 286 height 40
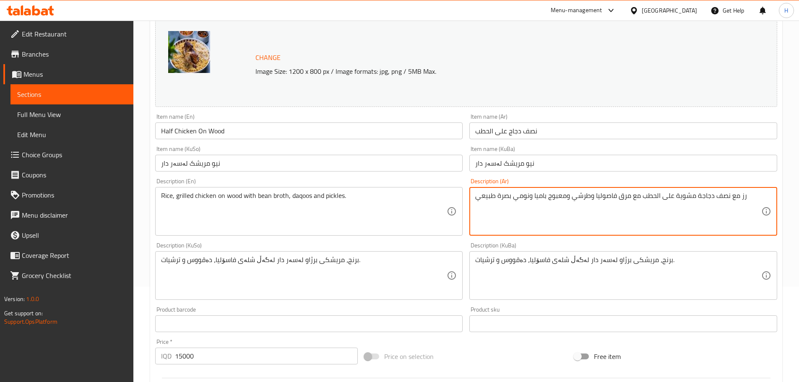
scroll to position [126, 0]
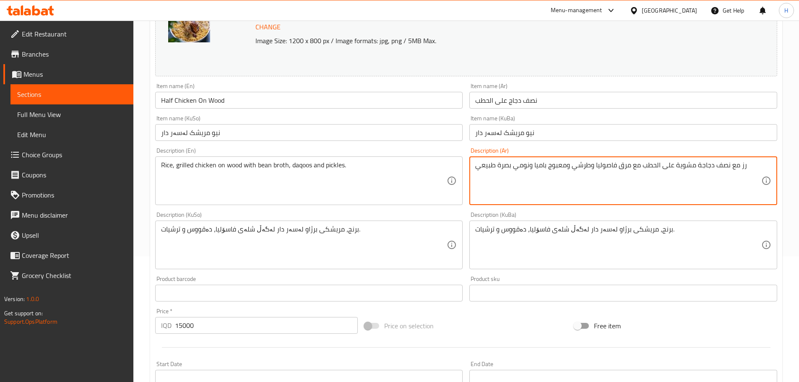
type textarea "رز مع نصف دجاجة مشوية على الحطب مع مرق فاصوليا وطرشي ومعبوج باميا ونومي بصرة طب…"
click at [278, 163] on textarea "Rice, grilled chicken on wood with bean broth, daqoos and pickles." at bounding box center [304, 181] width 286 height 40
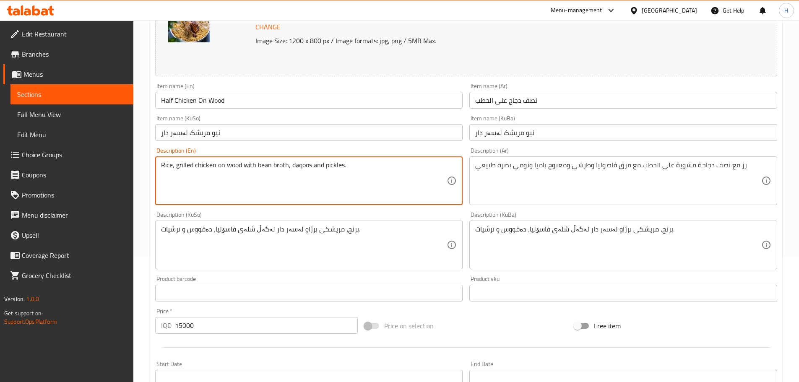
click at [278, 163] on textarea "Rice, grilled chicken on wood with bean broth, daqoos and pickles." at bounding box center [304, 181] width 286 height 40
paste textarea "with half a chicken grilled on firewood with bean broth, tarshi, maabouj okra a…"
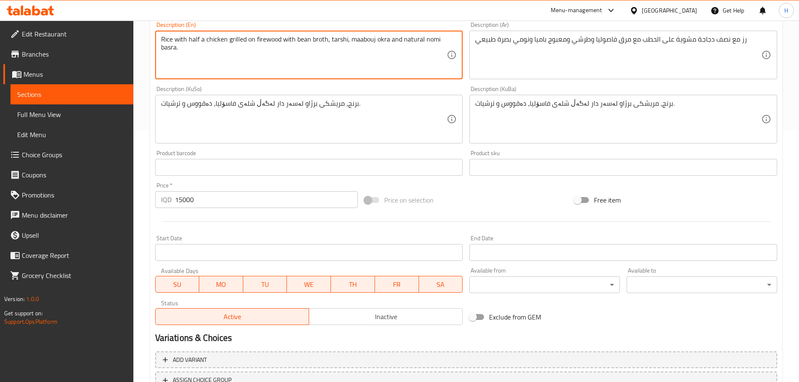
scroll to position [319, 0]
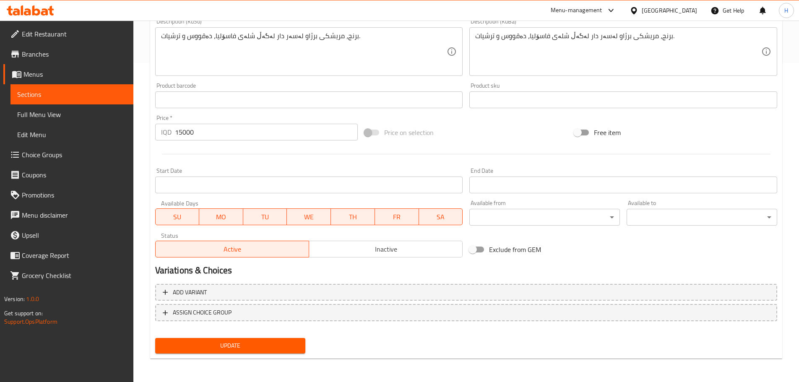
type textarea "Rice with half a chicken grilled on firewood with bean broth, tarshi, maabouj o…"
click at [221, 231] on span "Update" at bounding box center [230, 346] width 137 height 10
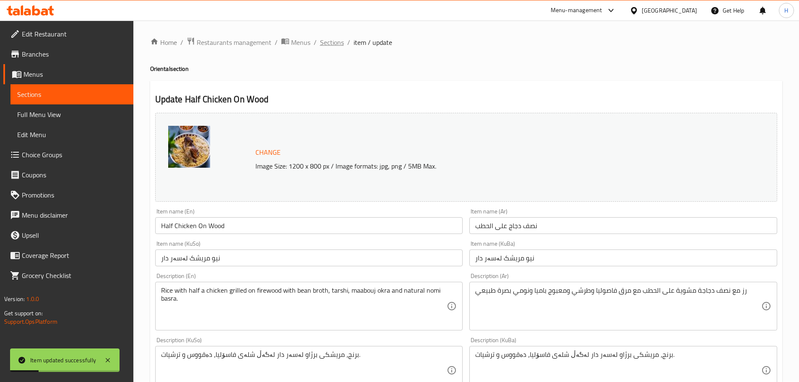
scroll to position [0, 0]
click at [330, 43] on span "Sections" at bounding box center [332, 43] width 24 height 10
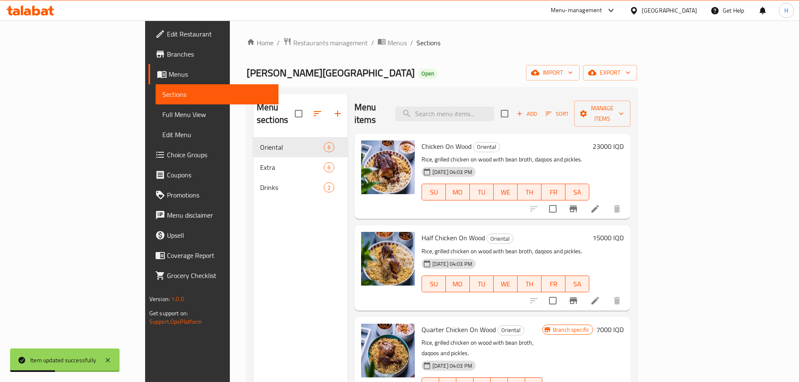
click at [530, 201] on li at bounding box center [595, 208] width 23 height 15
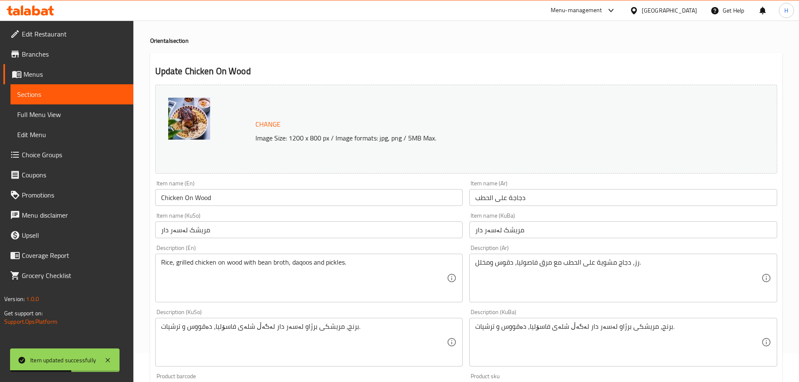
scroll to position [84, 0]
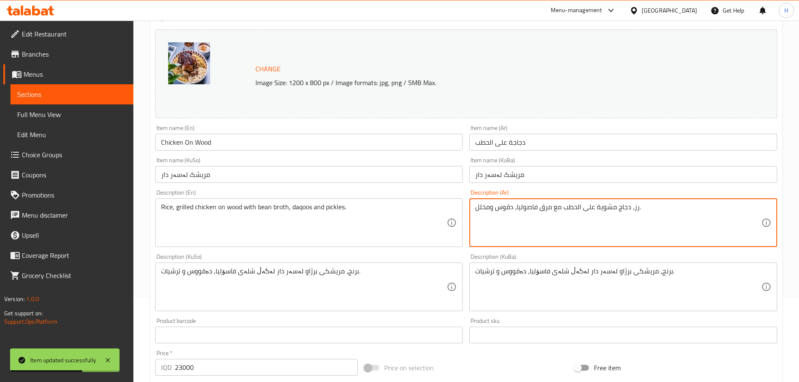
click at [530, 213] on textarea "رز، دجاج مشوية على الحطب مع مرق فاصوليا، دقوس ومخلل." at bounding box center [618, 223] width 286 height 40
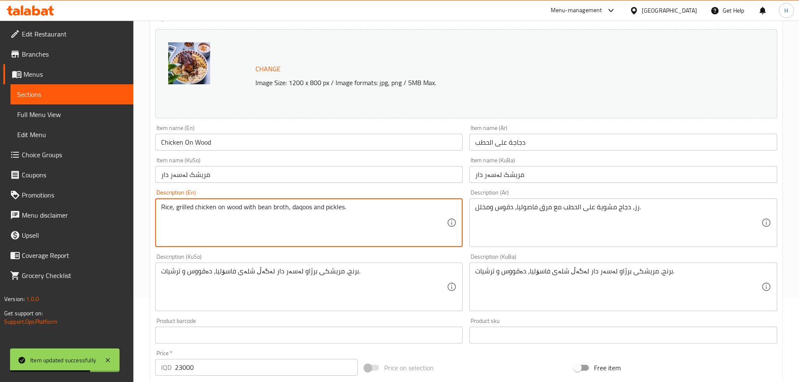
click at [243, 205] on textarea "Rice, grilled chicken on wood with bean broth, daqoos and pickles." at bounding box center [304, 223] width 286 height 40
paste textarea "with half a chicken grilled on firewood with bean broth, tarshi, maabouj okra a…"
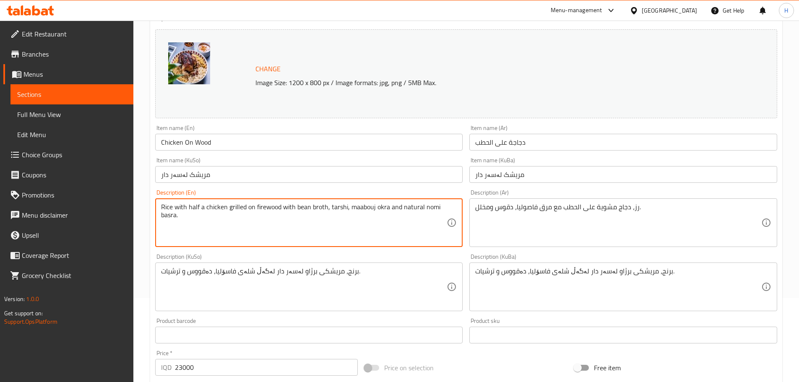
click at [191, 207] on textarea "Rice with half a chicken grilled on firewood with bean broth, tarshi, maabouj o…" at bounding box center [304, 223] width 286 height 40
type textarea "Rice with a chicken grilled on firewood with bean broth, tarshi, maabouj okra a…"
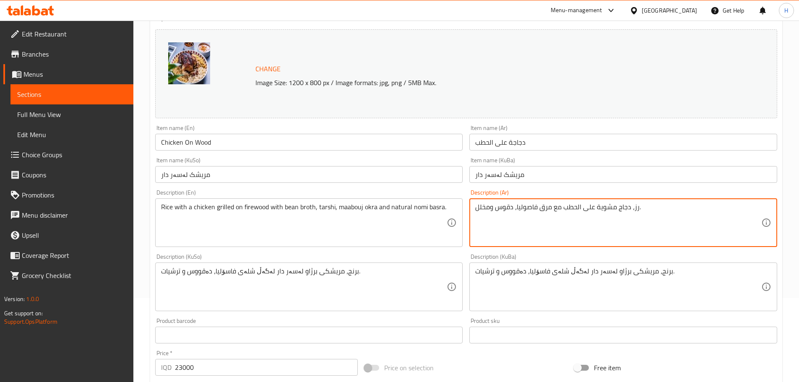
click at [519, 204] on textarea "رز، دجاج مشوية على الحطب مع مرق فاصوليا، دقوس ومخلل." at bounding box center [618, 223] width 286 height 40
paste textarea "مع نصف دجاجة مشوية على الحطب مع مرق فاصوليا وطرشي ومعبوج باميا ونومي بصرة طبيعي"
click at [530, 207] on textarea "رز مع نصف دجاجة مشوية على الحطب مع مرق فاصوليا وطرشي ومعبوج باميا ونومي بصرة طب…" at bounding box center [618, 223] width 286 height 40
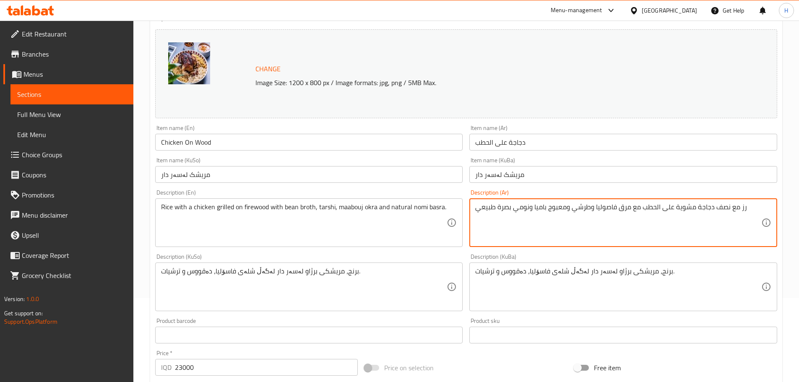
click at [530, 208] on textarea "رز مع نصف دجاجة مشوية على الحطب مع مرق فاصوليا وطرشي ومعبوج باميا ونومي بصرة طب…" at bounding box center [618, 223] width 286 height 40
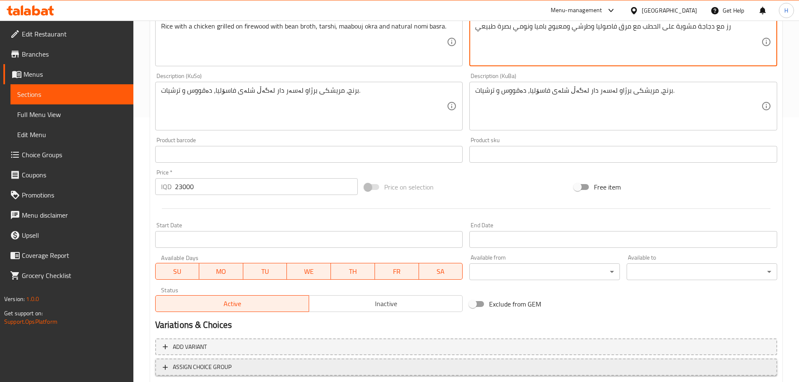
scroll to position [294, 0]
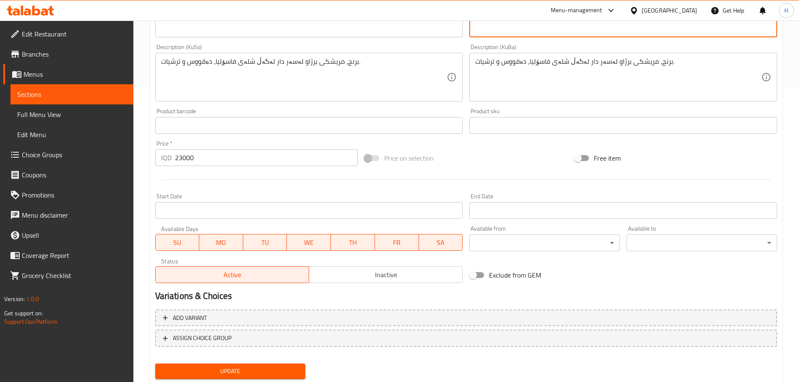
type textarea "رز مع دجاجة مشوية على الحطب مع مرق فاصوليا وطرشي ومعبوج باميا ونومي بصرة طبيعي"
click at [278, 231] on button "Update" at bounding box center [230, 372] width 151 height 16
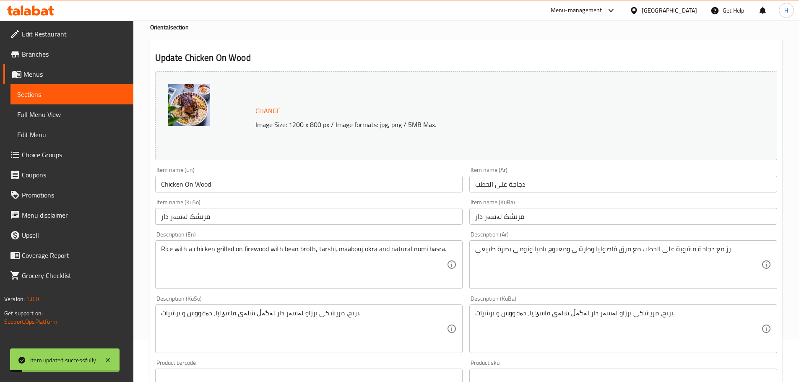
scroll to position [0, 0]
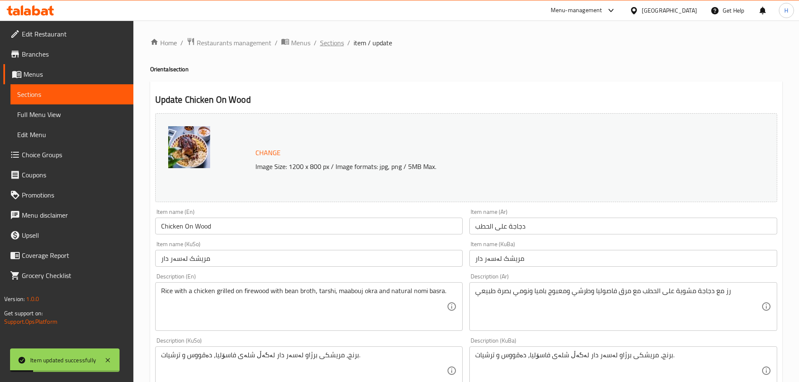
click at [335, 44] on span "Sections" at bounding box center [332, 43] width 24 height 10
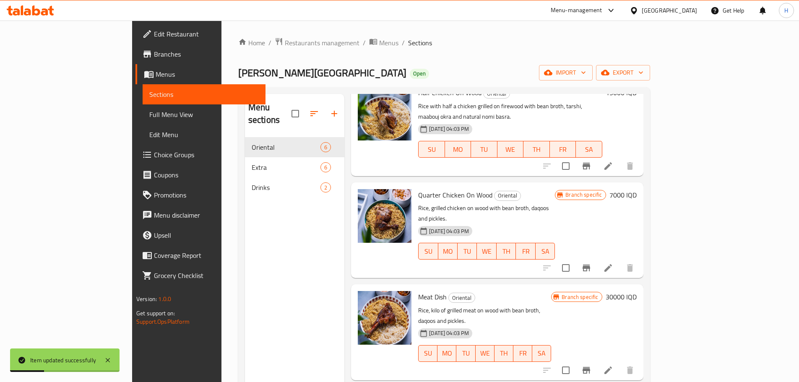
scroll to position [168, 0]
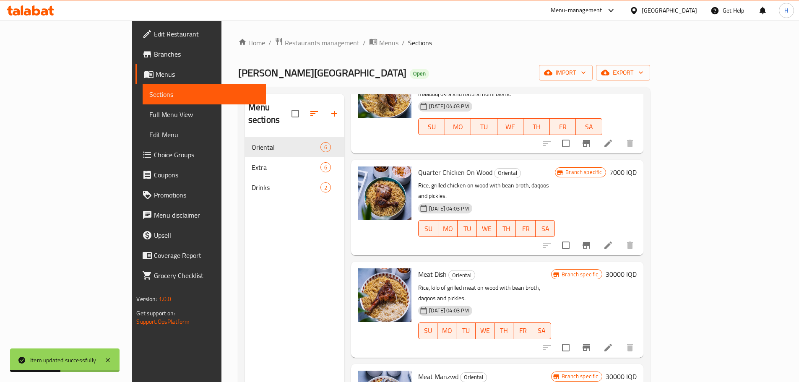
click at [530, 231] on icon at bounding box center [609, 246] width 8 height 8
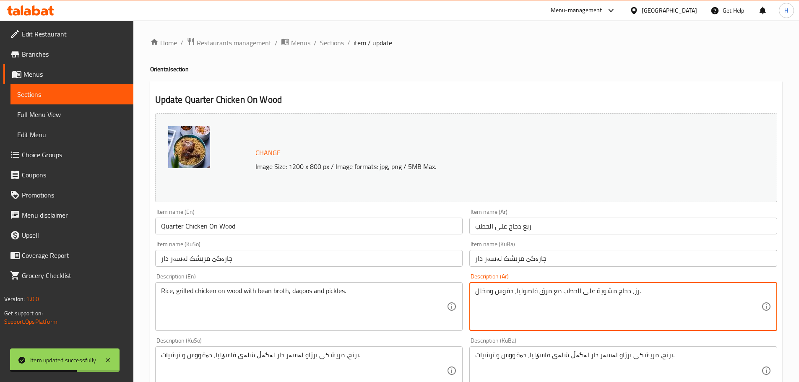
click at [530, 231] on textarea "رز، دجاج مشوية على الحطب مع مرق فاصوليا، دقوس ومخلل." at bounding box center [618, 307] width 286 height 40
paste textarea "مع نصف دجاجة مشوية على الحطب مع مرق فاصوليا وطرشي ومعبوج باميا ونومي بصرة طبيعي"
click at [530, 231] on textarea "رز مع نصف دجاجة مشوية على الحطب مع مرق فاصوليا وطرشي ومعبوج باميا ونومي بصرة طب…" at bounding box center [618, 307] width 286 height 40
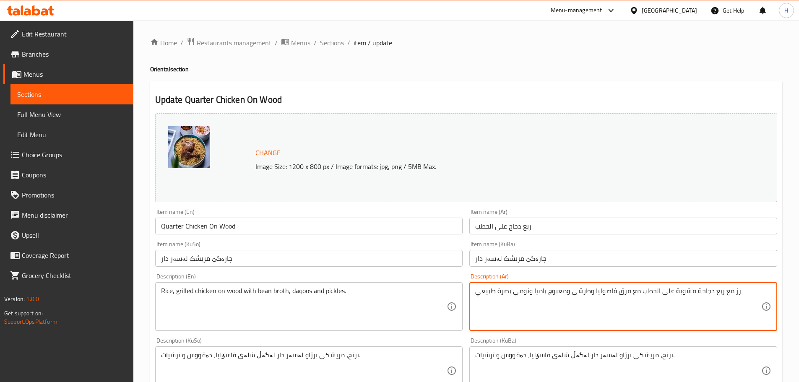
type textarea "رز مع ربع دجاجة مشوية على الحطب مع مرق فاصوليا وطرشي ومعبوج باميا ونومي بصرة طب…"
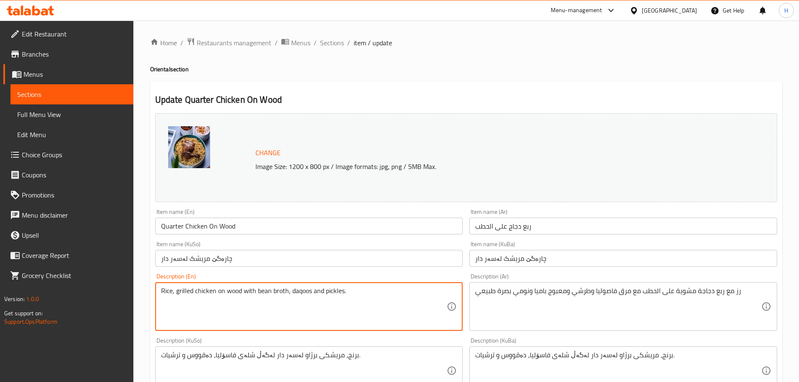
click at [203, 231] on textarea "Rice, grilled chicken on wood with bean broth, daqoos and pickles." at bounding box center [304, 307] width 286 height 40
paste textarea "with half a chicken grilled on firewood with bean broth, tarshi, maabouj okra a…"
click at [175, 229] on input "Quarter Chicken On Wood" at bounding box center [309, 226] width 308 height 17
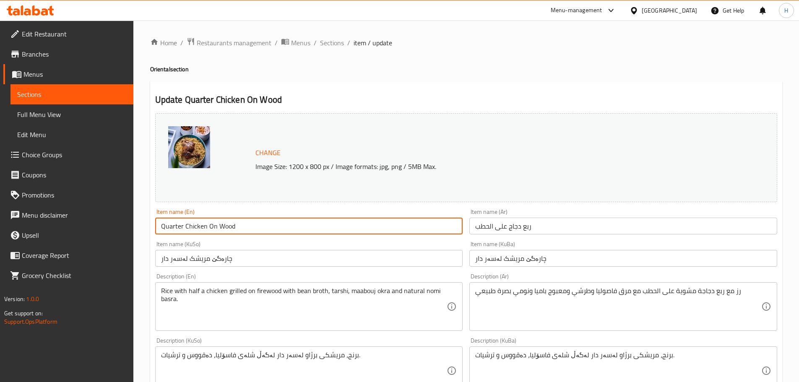
click at [175, 229] on input "Quarter Chicken On Wood" at bounding box center [309, 226] width 308 height 17
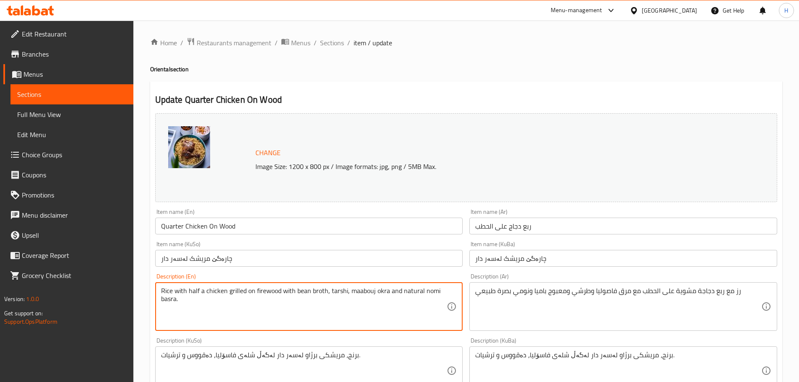
click at [191, 231] on textarea "Rice with half a chicken grilled on firewood with bean broth, tarshi, maabouj o…" at bounding box center [304, 307] width 286 height 40
paste textarea "Quarter"
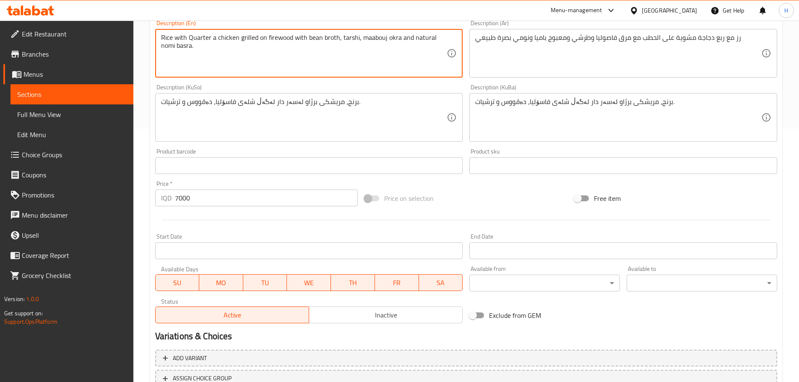
scroll to position [294, 0]
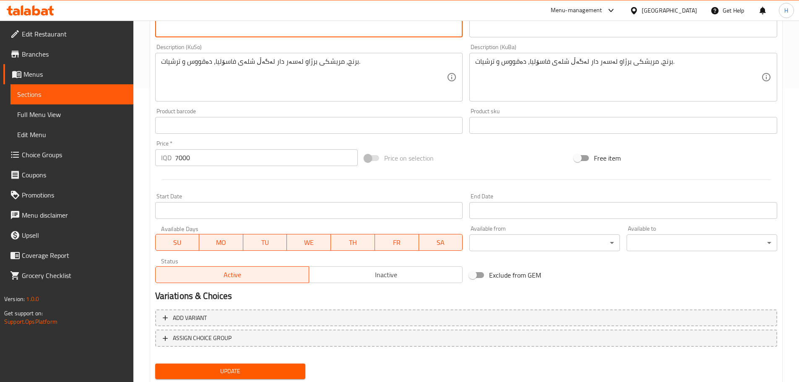
type textarea "Rice with Quarter a chicken grilled on firewood with bean broth, tarshi, maabou…"
click at [262, 231] on div "Update" at bounding box center [230, 371] width 157 height 22
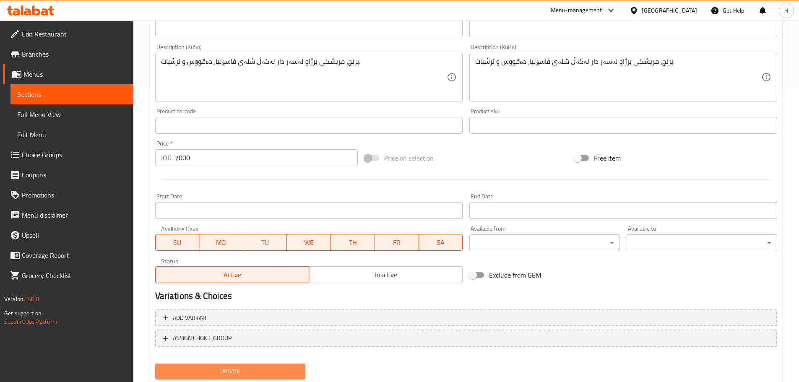
click at [261, 231] on span "Update" at bounding box center [230, 371] width 137 height 10
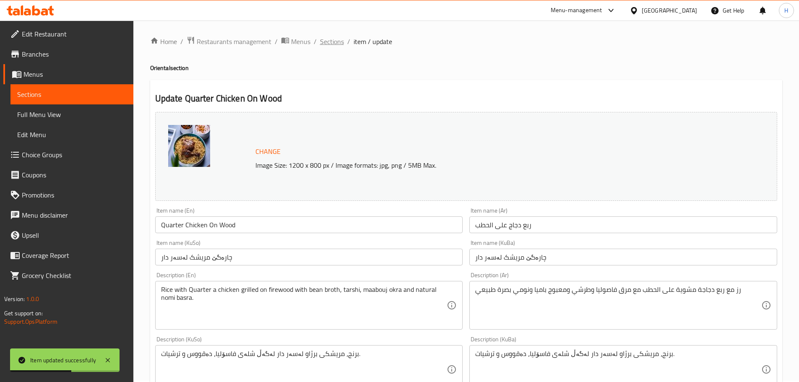
scroll to position [0, 0]
click at [329, 45] on span "Sections" at bounding box center [332, 43] width 24 height 10
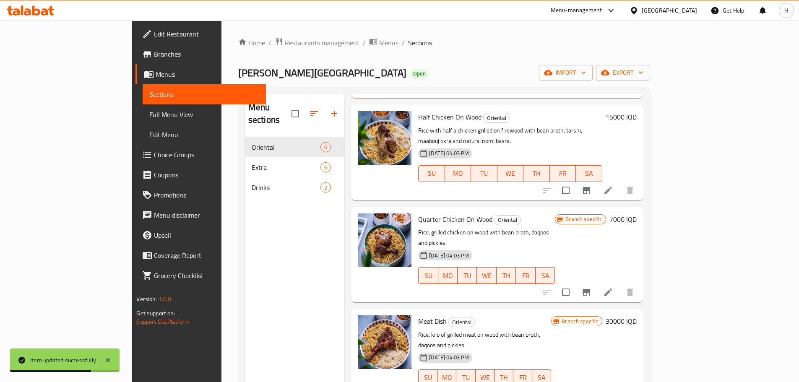
scroll to position [189, 0]
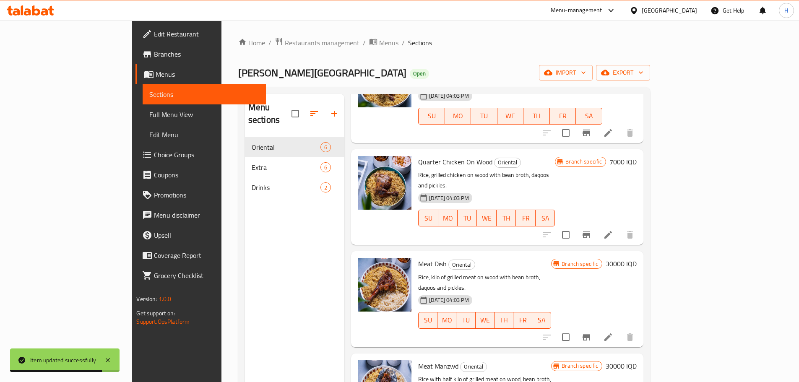
click at [530, 231] on icon at bounding box center [608, 337] width 10 height 10
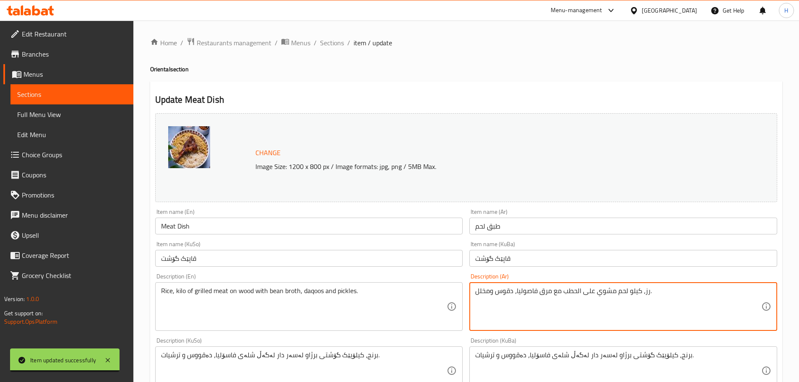
click at [530, 231] on textarea "رز، كيلو لحم مشوي على الحطب مع مرق فاصوليا، دقوس ومخلل." at bounding box center [618, 307] width 286 height 40
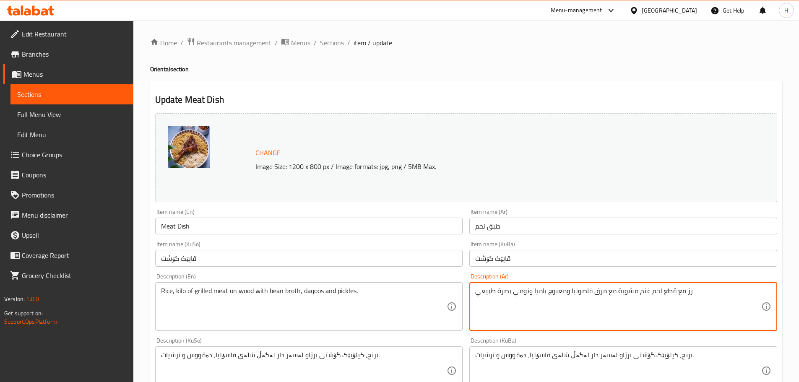
click at [530, 231] on textarea "رز مع قطع لحم غنم مشوية مع مرق فاصوليا ومعبوج باميا ونومي بصرة طبيعي" at bounding box center [618, 307] width 286 height 40
type textarea "رز مع قطع لحم غنم مشوية مع مرق فاصوليا ومعبوج باميا ونومي بصرة طبيعي"
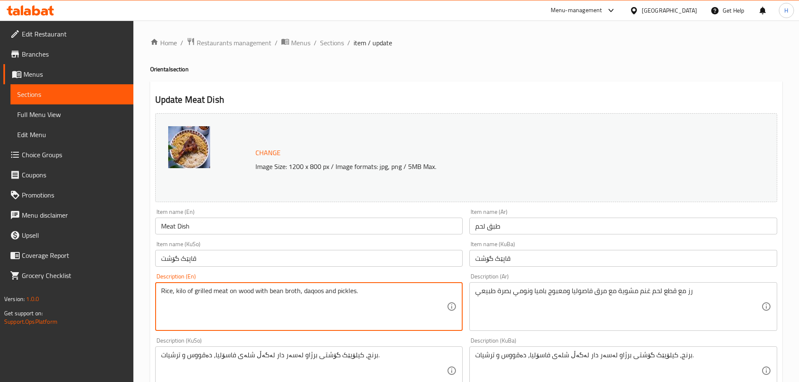
click at [194, 231] on textarea "Rice, kilo of grilled meat on wood with bean broth, daqoos and pickles." at bounding box center [304, 307] width 286 height 40
paste textarea "with grilled lamb pieces with bean broth, maabouj okra and natural nomi basra"
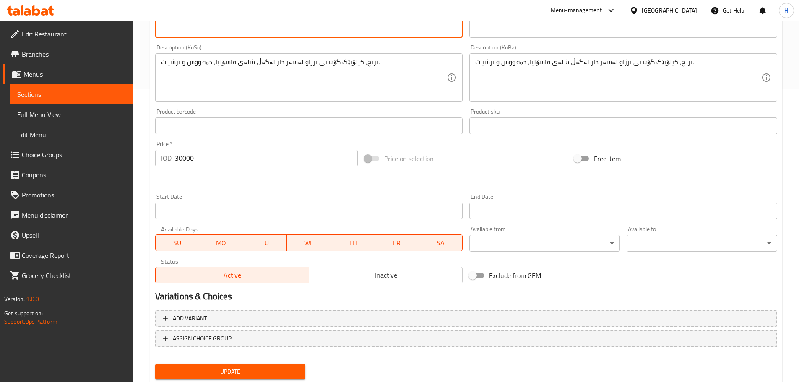
scroll to position [294, 0]
type textarea "Rice with grilled lamb pieces with bean broth, maabouj okra and natural nomi ba…"
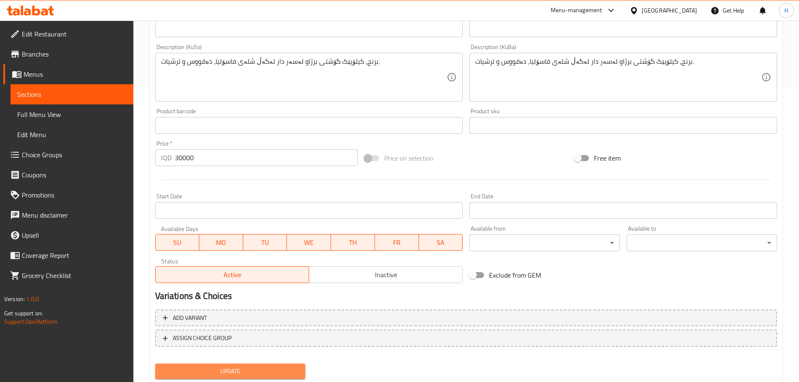
click at [238, 231] on span "Update" at bounding box center [230, 371] width 137 height 10
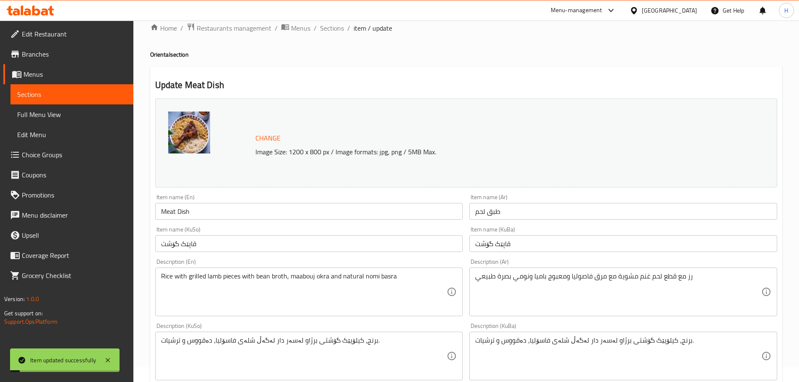
scroll to position [0, 0]
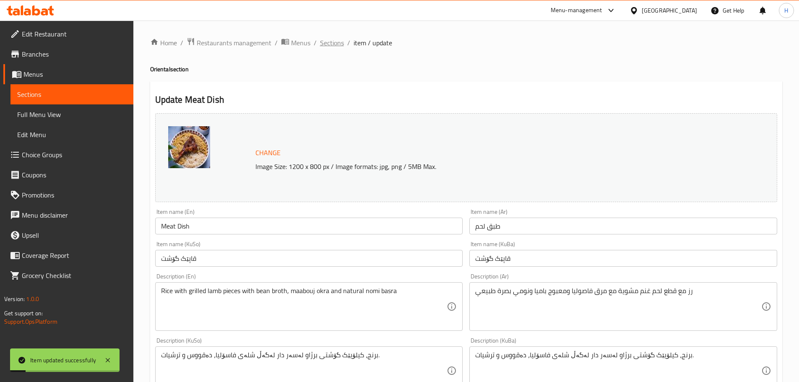
click at [329, 44] on span "Sections" at bounding box center [332, 43] width 24 height 10
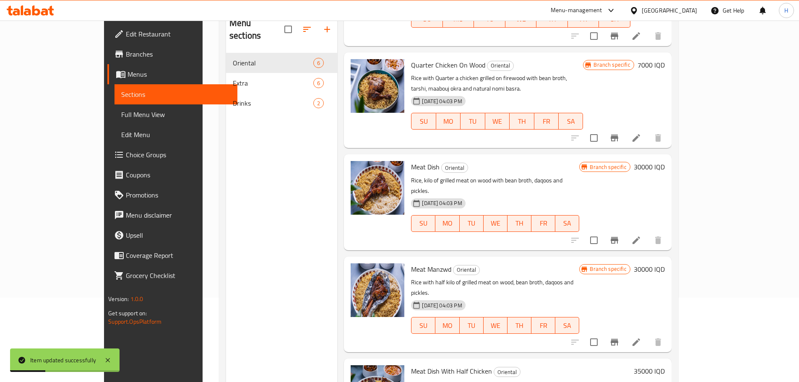
scroll to position [76, 0]
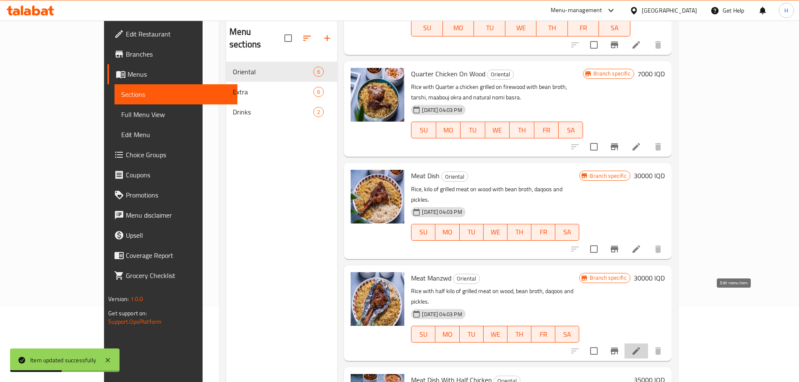
click at [530, 231] on icon at bounding box center [637, 351] width 8 height 8
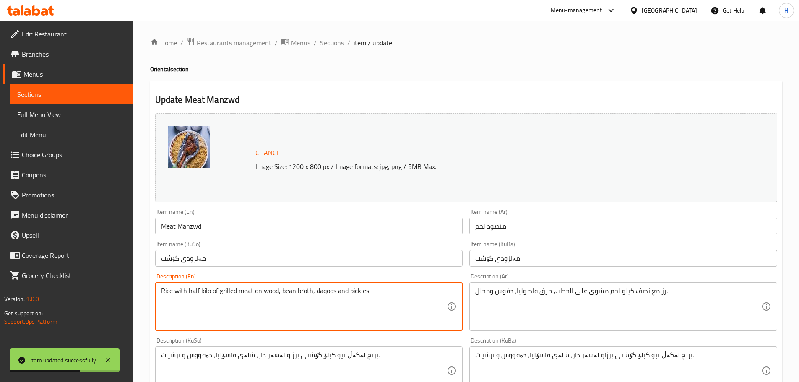
click at [229, 231] on textarea "Rice with half kilo of grilled meat on wood, bean broth, daqoos and pickles." at bounding box center [304, 307] width 286 height 40
paste textarea "grilled lamb pieces with bean broth, maabouj okra and natural nomi basra"
type textarea "Rice with grilled lamb pieces with bean broth, maabouj okra and natural nomi ba…"
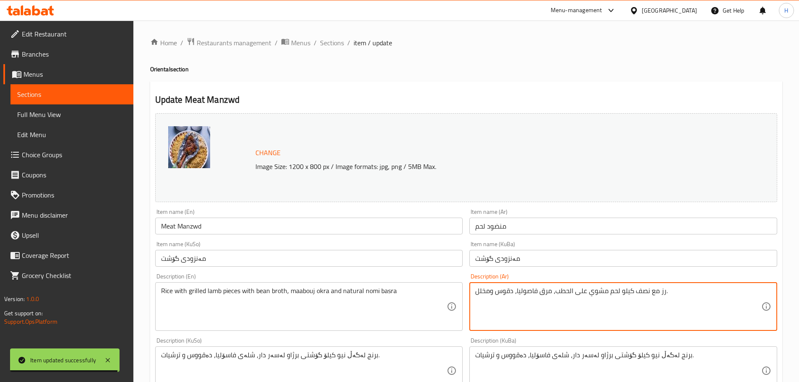
click at [494, 231] on textarea "رز مع نصف كيلو لحم مشوي على الحطب، مرق فاصوليا، دقوس ومخلل." at bounding box center [618, 307] width 286 height 40
paste textarea "طع لحم غنم مشوية مع مرق فاصوليا ومعبوج باميا ونومي بصرة طبيعي"
type textarea "رز مع قطع لحم غنم مشوية مع مرق فاصوليا ومعبوج باميا ونومي بصرة طبيعي"
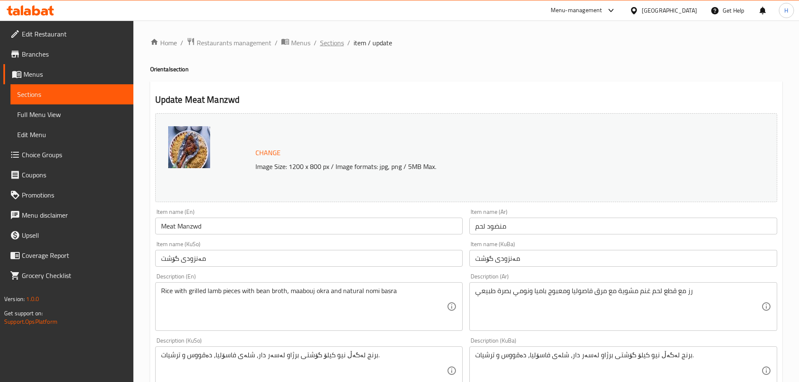
click at [328, 43] on span "Sections" at bounding box center [332, 43] width 24 height 10
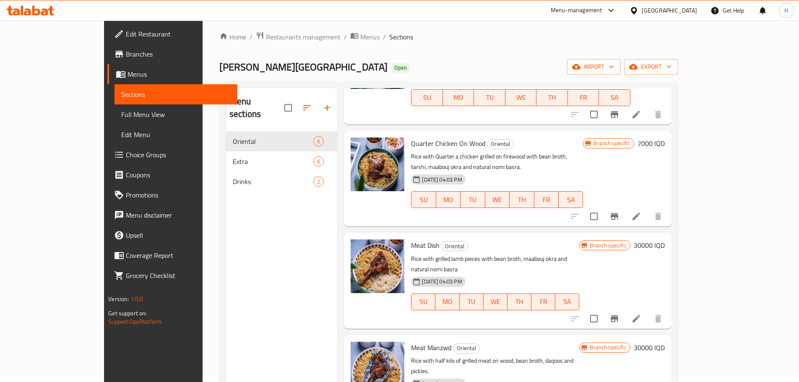
scroll to position [117, 0]
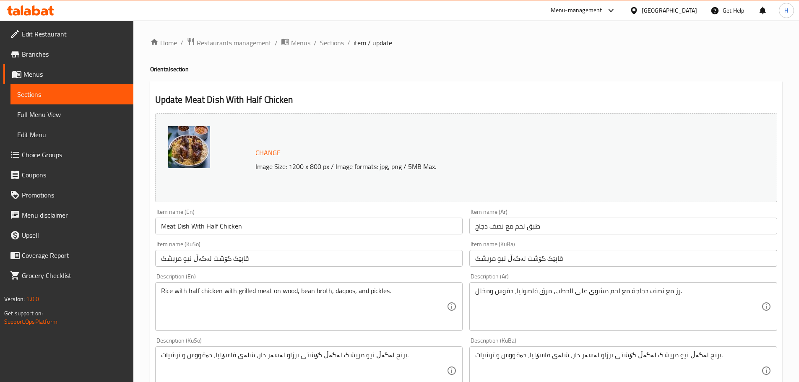
click at [530, 231] on textarea "رز مع نصف دجاجة مع لحم مشوي على الحطب، مرق فاصوليا، دقوس ومخلل." at bounding box center [618, 307] width 286 height 40
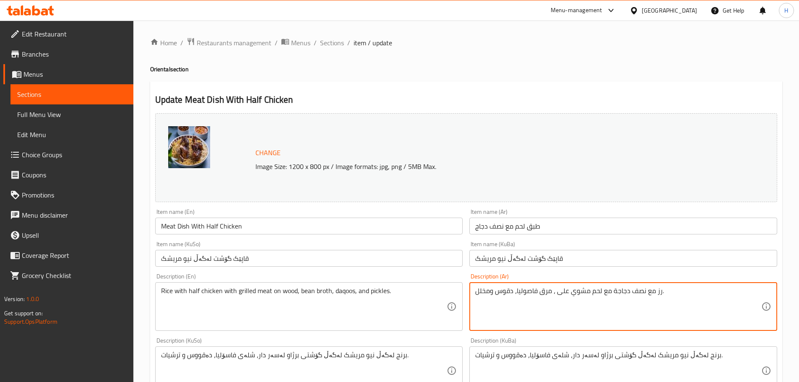
click at [530, 231] on textarea "رز مع نصف دجاجة مع لحم مشوي على ، مرق فاصوليا، دقوس ومخلل." at bounding box center [618, 307] width 286 height 40
click at [530, 231] on textarea "رز مع نصف دجاجة مع لحم مشوي ، مرق فاصوليا، دقوس ومخلل." at bounding box center [618, 307] width 286 height 40
click at [530, 231] on textarea "رز مع نصف دجاجة مع لحم مشوي ، مرق فاصوليا، دقوس ومخلل" at bounding box center [618, 307] width 286 height 40
click at [530, 231] on textarea "رز مع نصف دجاجة مع لحم مشوي مرق فاصوليا، دقوس ومخلل" at bounding box center [618, 307] width 286 height 40
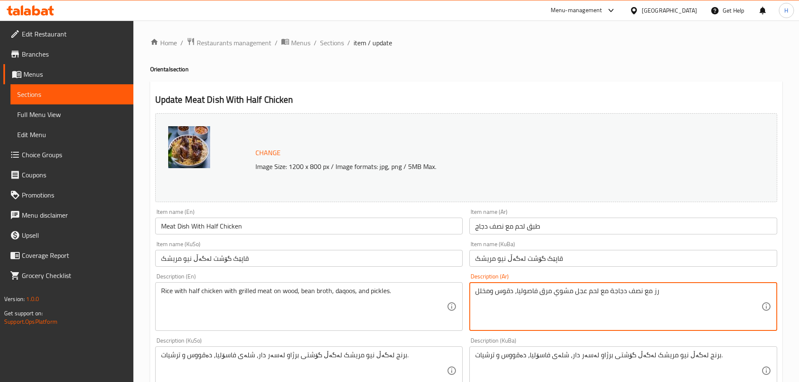
click at [515, 231] on textarea "رز مع نصف دجاجة مع لحم عجل مشوي مرق فاصوليا، دقوس ومخلل" at bounding box center [618, 307] width 286 height 40
click at [510, 231] on textarea "رز مع نصف دجاجة مع لحم عجل مشوي مرق فاصوليا دقوس ومخلل" at bounding box center [618, 307] width 286 height 40
click at [488, 231] on textarea "رز مع نصف دجاجة مع لحم عجل مشوي مرق فاصوليا ومعبوج الباميا ومخلل" at bounding box center [618, 307] width 286 height 40
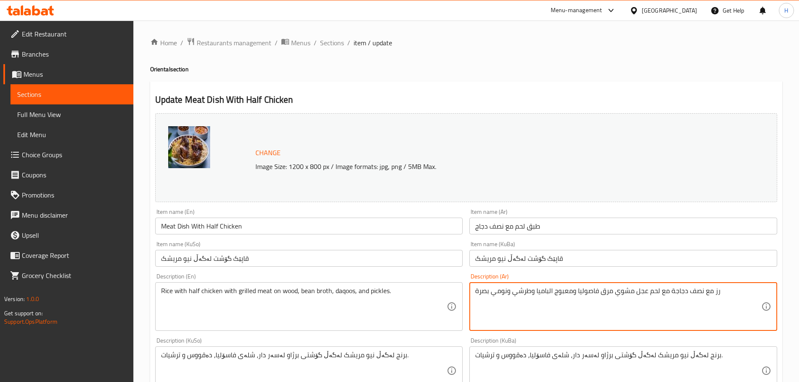
click at [476, 231] on textarea "رز مع نصف دجاجة مع لحم عجل مشوي مرق فاصوليا ومعبوج الباميا وطرشي ونومي بصرة" at bounding box center [618, 307] width 286 height 40
click at [494, 231] on textarea "رز مع نصف دجاجة مع لحم عجل مشوي مرق فاصوليا ومعبوج الباميا وطرشي ونومي بصره" at bounding box center [618, 307] width 286 height 40
type textarea "رز مع نصف دجاجة مع لحم عجل مشوي مرق فاصوليا ومعبوج الباميا وطرشي ونومي بصره"
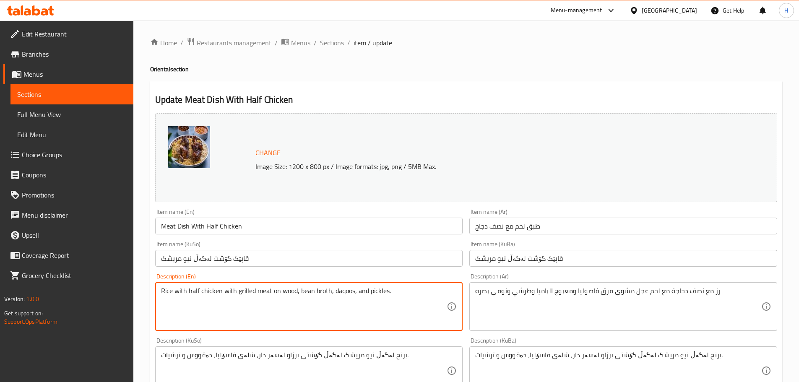
click at [187, 231] on textarea "Rice with half chicken with grilled meat on wood, bean broth, daqoos, and pickl…" at bounding box center [304, 307] width 286 height 40
paste textarea "a chicken with grilled veal, bean broth, okra maabouj, tarshi and nomi basra."
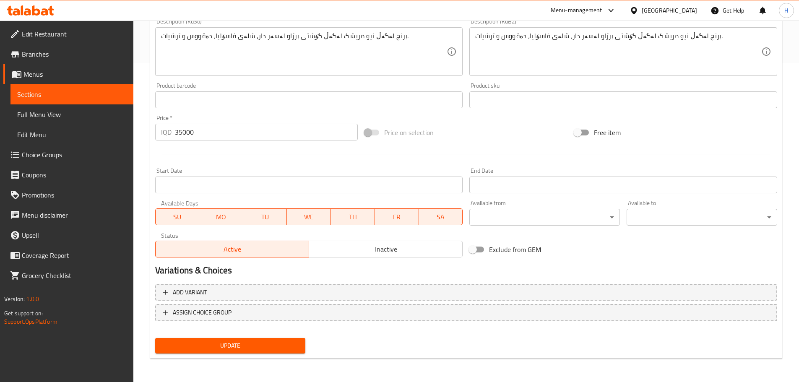
type textarea "Rice with half a chicken with grilled veal, bean broth, okra maabouj, tarshi an…"
click at [231, 231] on span "Update" at bounding box center [230, 346] width 137 height 10
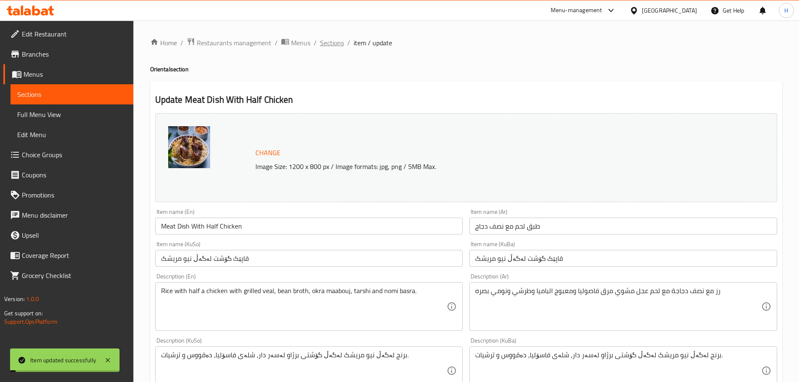
click at [334, 42] on span "Sections" at bounding box center [332, 43] width 24 height 10
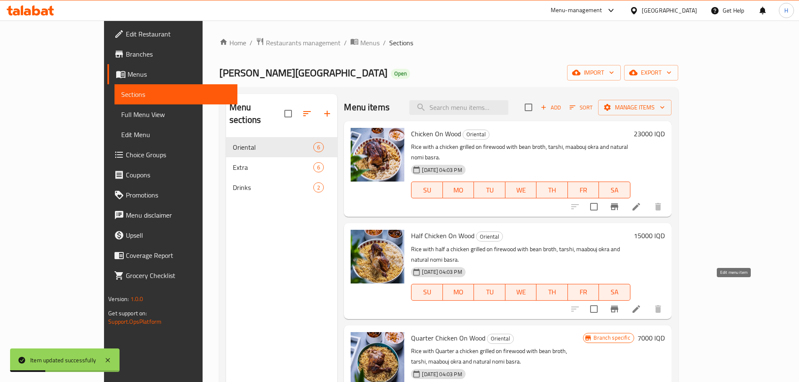
click at [530, 231] on icon at bounding box center [637, 309] width 8 height 8
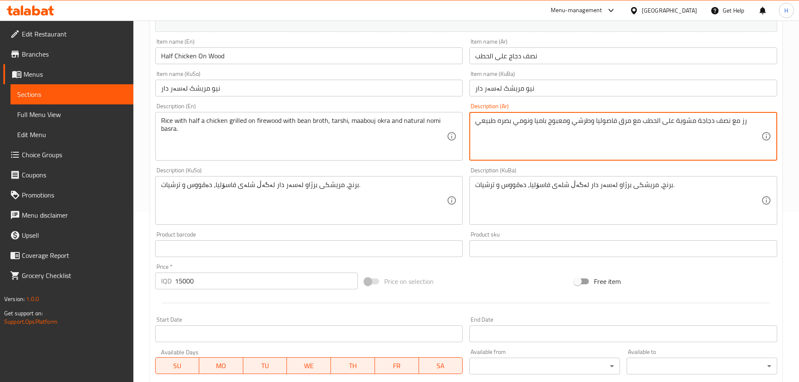
scroll to position [319, 0]
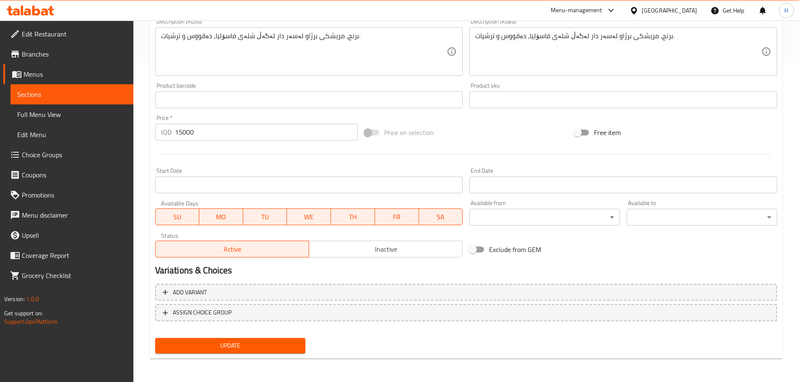
type textarea "رز مع نصف دجاجة مشوية على الحطب مع مرق فاصوليا وطرشي ومعبوج باميا ونومي بصره طب…"
click at [262, 231] on button "Update" at bounding box center [230, 346] width 151 height 16
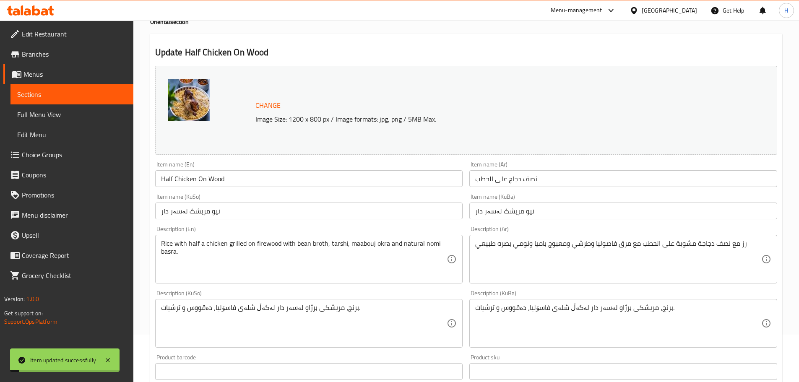
scroll to position [0, 0]
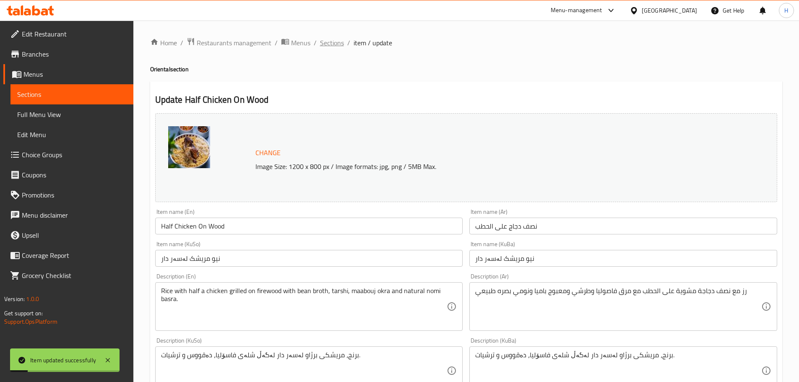
click at [323, 44] on span "Sections" at bounding box center [332, 43] width 24 height 10
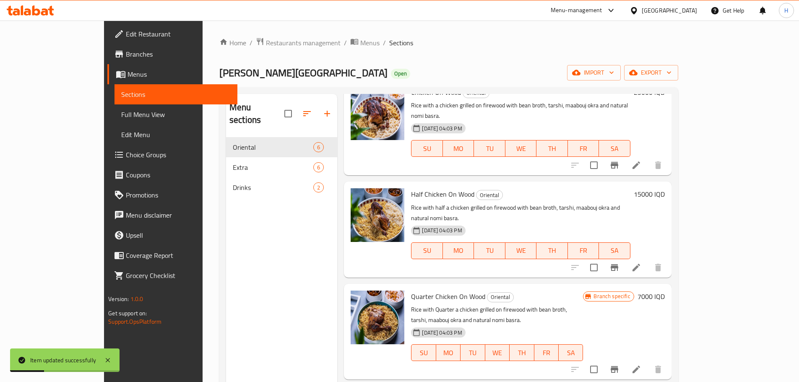
scroll to position [42, 0]
click at [530, 160] on icon at bounding box center [636, 165] width 10 height 10
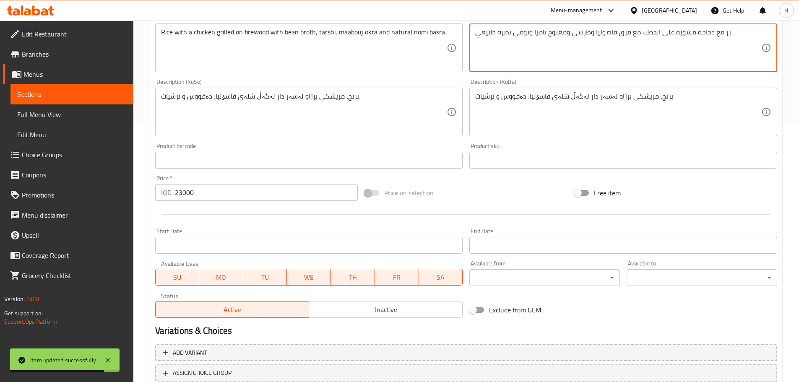
scroll to position [319, 0]
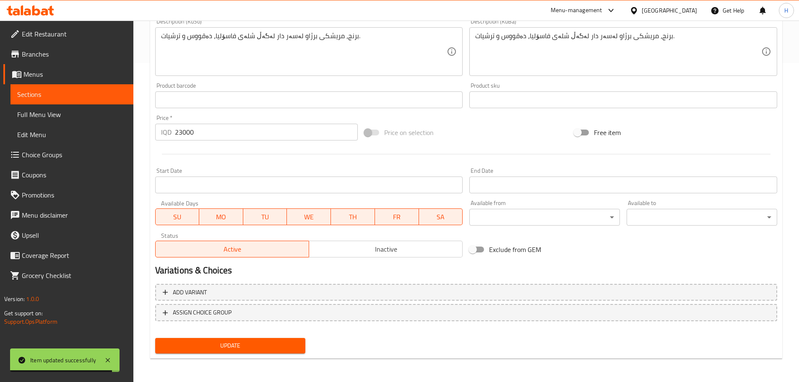
type textarea "رز مع دجاجة مشوية على الحطب مع مرق فاصوليا وطرشي ومعبوج باميا ونومي بصره طبيعي"
click at [248, 231] on span "Update" at bounding box center [230, 346] width 137 height 10
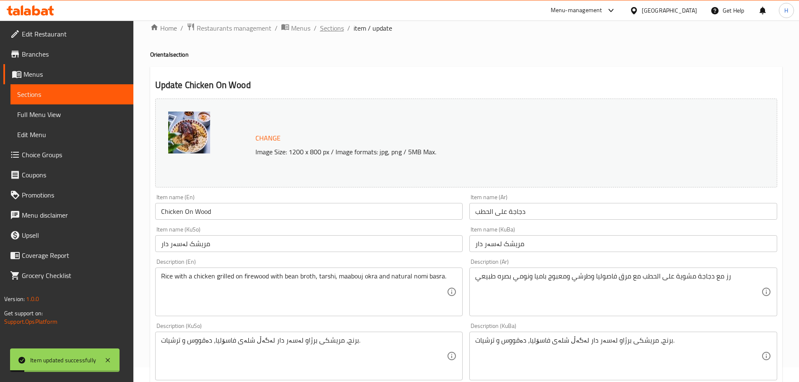
scroll to position [0, 0]
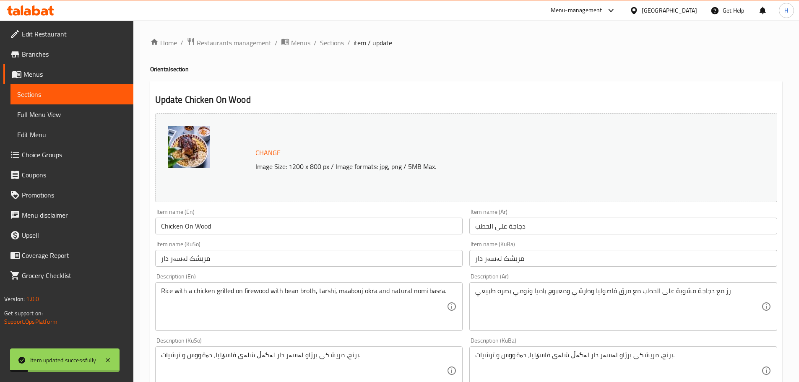
click at [329, 44] on span "Sections" at bounding box center [332, 43] width 24 height 10
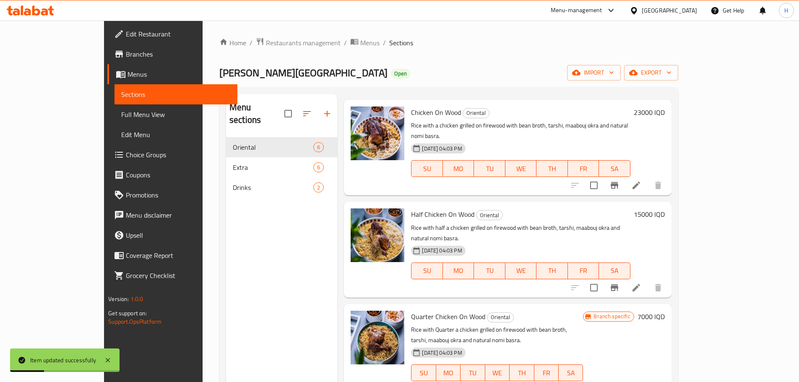
scroll to position [42, 0]
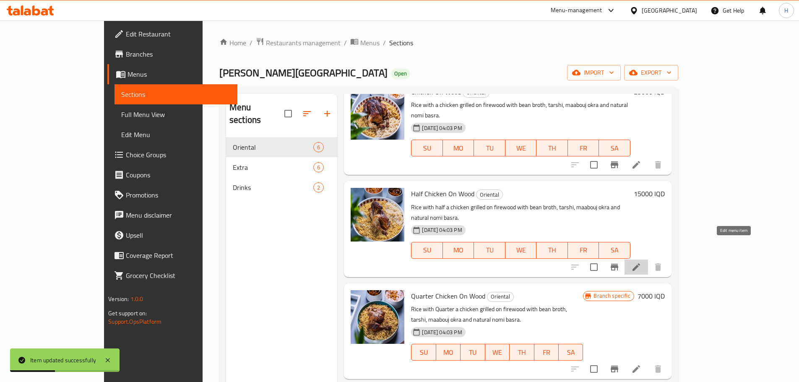
click at [530, 231] on icon at bounding box center [636, 267] width 10 height 10
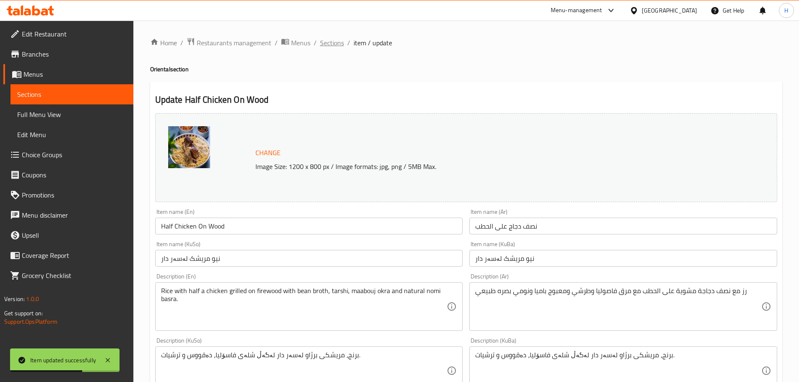
click at [330, 38] on span "Sections" at bounding box center [332, 43] width 24 height 10
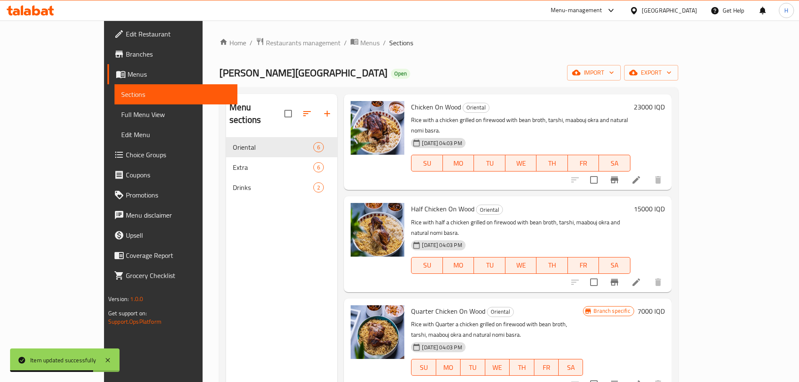
scroll to position [42, 0]
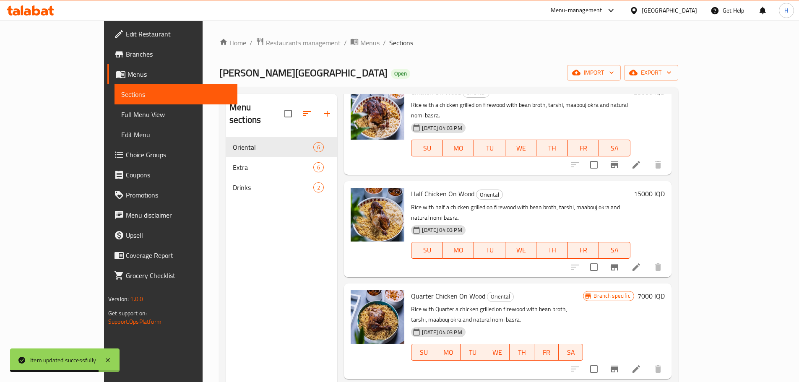
click at [530, 231] on li at bounding box center [636, 369] width 23 height 15
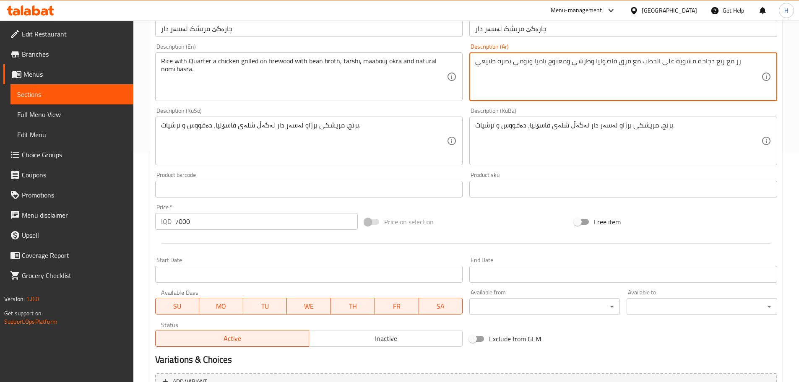
scroll to position [319, 0]
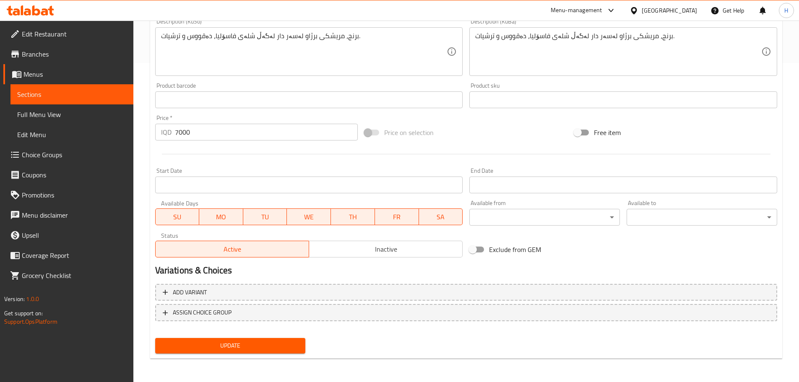
click at [281, 231] on span "Update" at bounding box center [230, 346] width 137 height 10
type textarea "رز مع ربع دجاجة مشوية على الحطب مع مرق فاصوليا وطرشي ومعبوج باميا ونومي بصرة طب…"
click at [259, 231] on span "Update" at bounding box center [230, 346] width 137 height 10
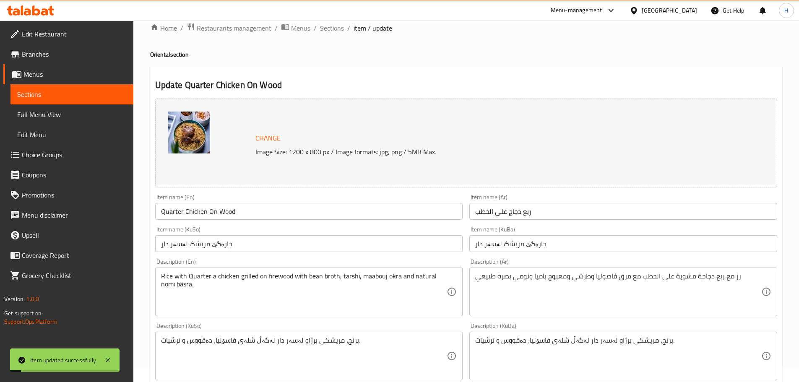
scroll to position [0, 0]
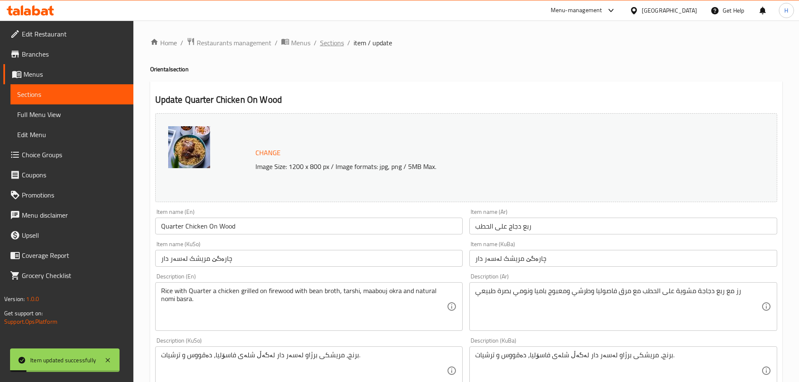
click at [334, 43] on span "Sections" at bounding box center [332, 43] width 24 height 10
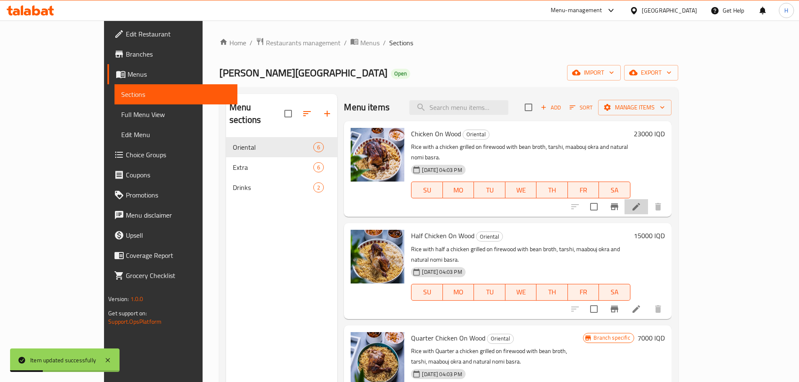
click at [530, 199] on li at bounding box center [636, 206] width 23 height 15
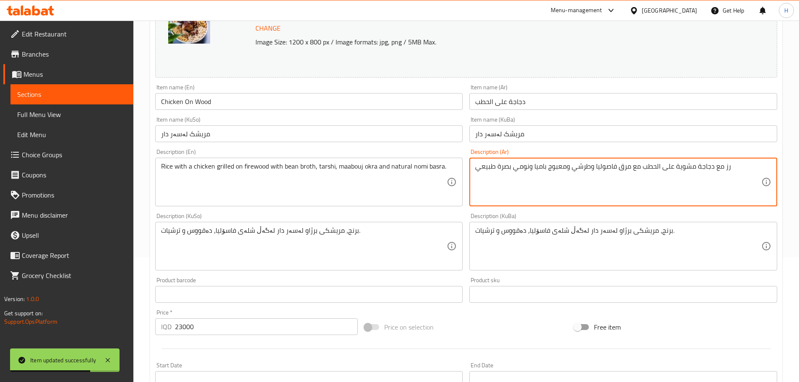
scroll to position [294, 0]
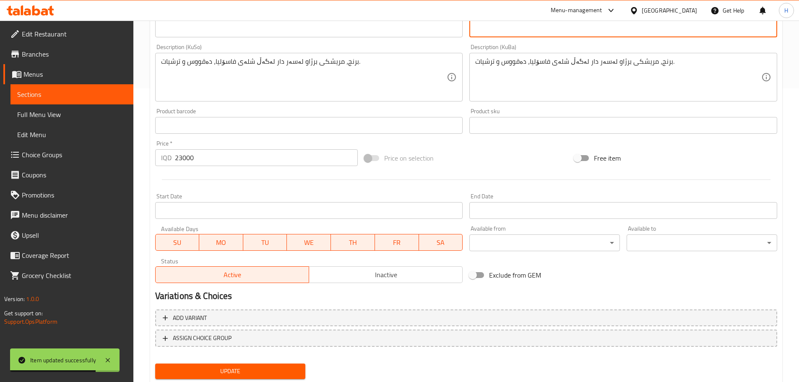
type textarea "رز مع دجاجة مشوية على الحطب مع مرق فاصوليا وطرشي ومعبوج باميا ونومي بصرة طبيعي"
click at [241, 231] on span "Update" at bounding box center [230, 371] width 137 height 10
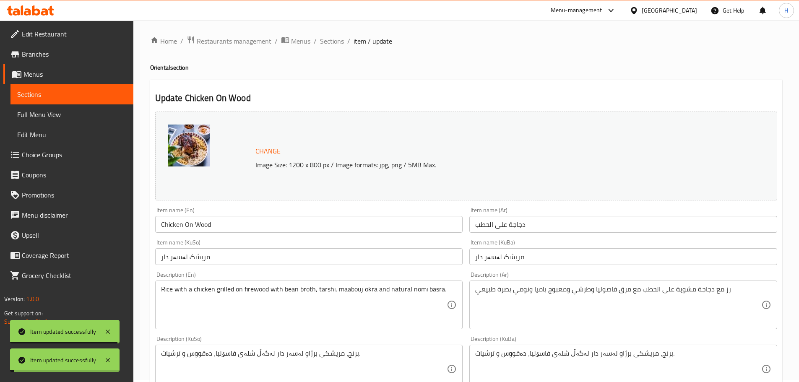
scroll to position [0, 0]
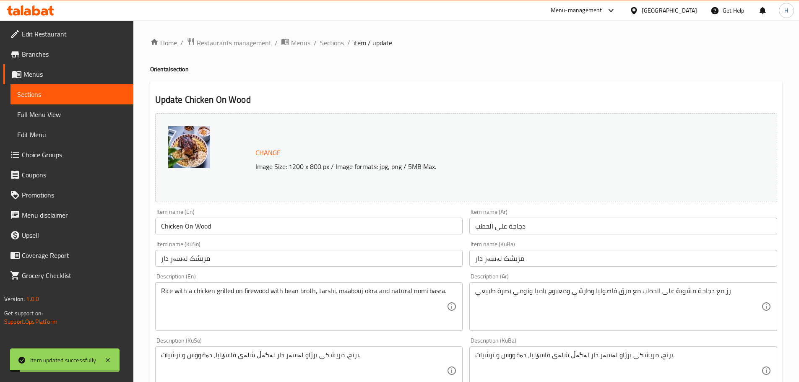
click at [334, 44] on span "Sections" at bounding box center [332, 43] width 24 height 10
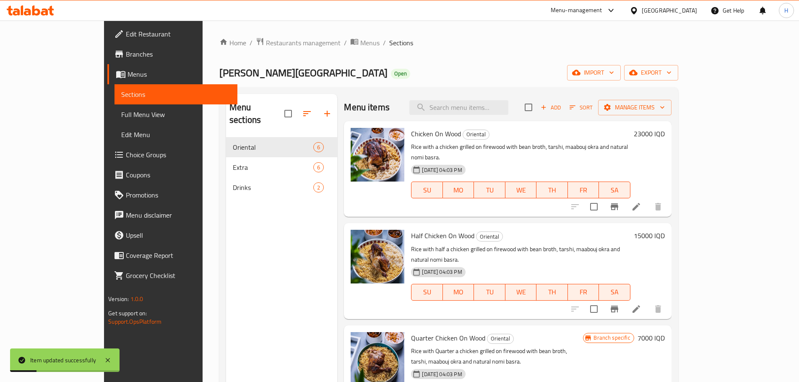
click at [530, 231] on li at bounding box center [636, 309] width 23 height 15
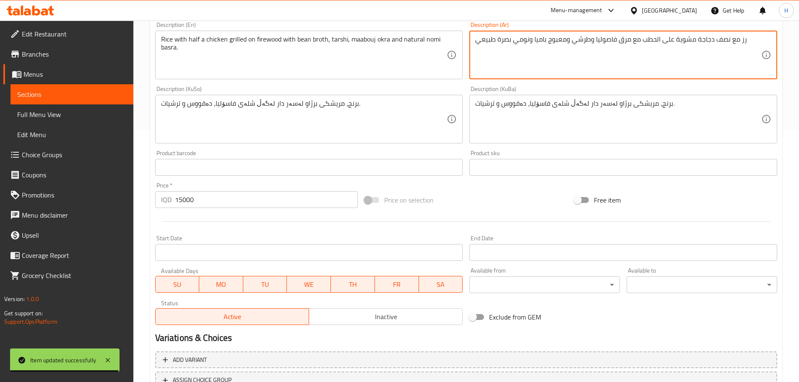
scroll to position [319, 0]
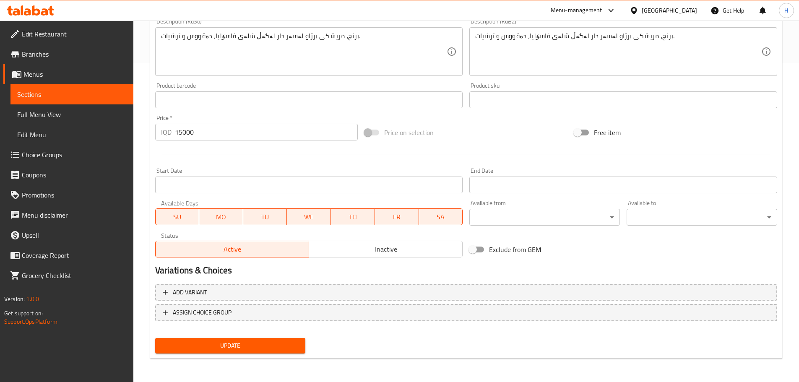
type textarea "رز مع نصف دجاجة مشوية على الحطب مع مرق فاصوليا وطرشي ومعبوج باميا ونومي بصرة طب…"
click at [225, 231] on span "Update" at bounding box center [230, 346] width 137 height 10
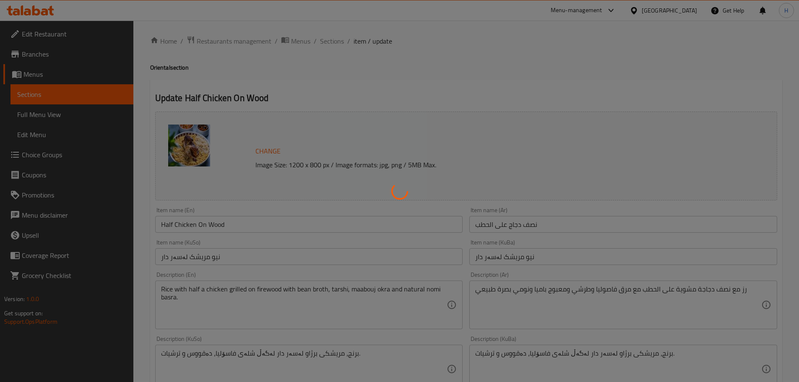
scroll to position [0, 0]
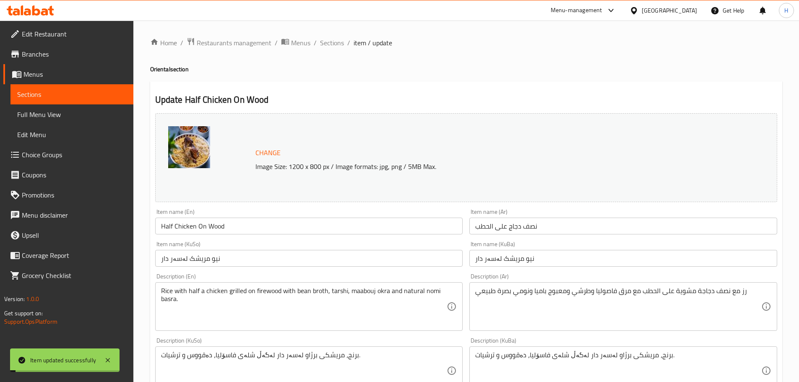
click at [330, 42] on span "Sections" at bounding box center [332, 43] width 24 height 10
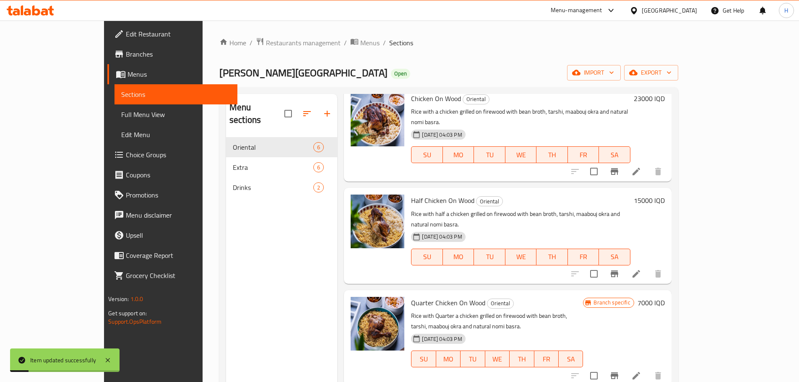
scroll to position [126, 0]
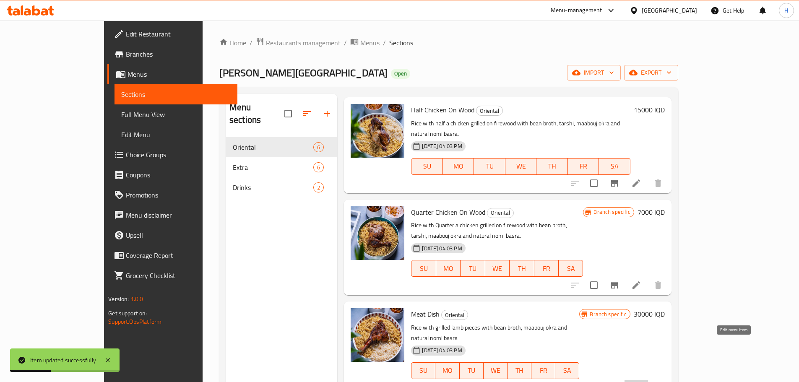
click at [530, 231] on icon at bounding box center [637, 388] width 8 height 8
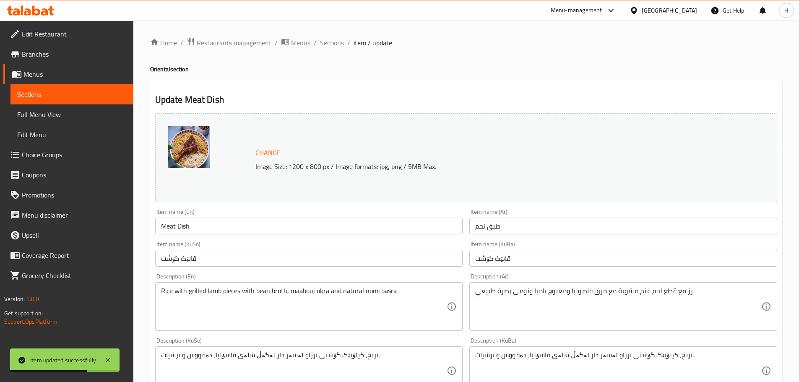
click at [333, 47] on span "Sections" at bounding box center [332, 43] width 24 height 10
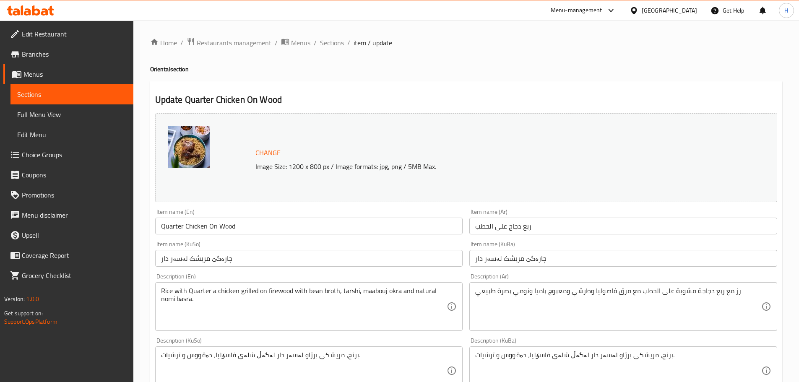
click at [332, 44] on span "Sections" at bounding box center [332, 43] width 24 height 10
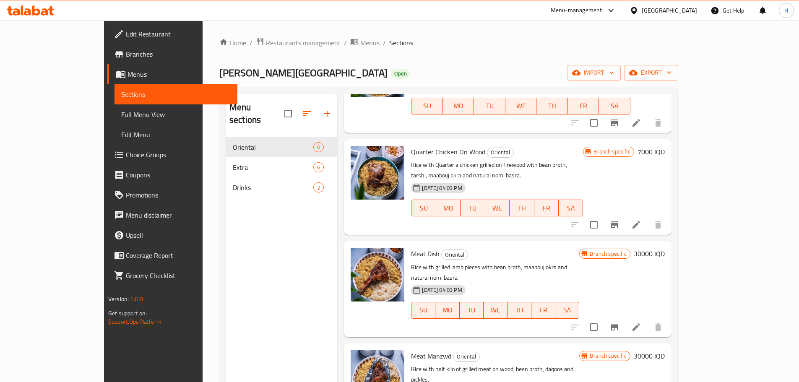
scroll to position [189, 0]
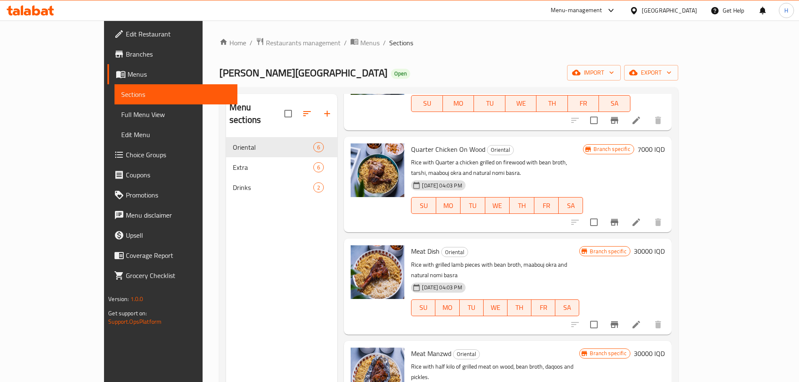
click at [530, 231] on icon at bounding box center [636, 325] width 10 height 10
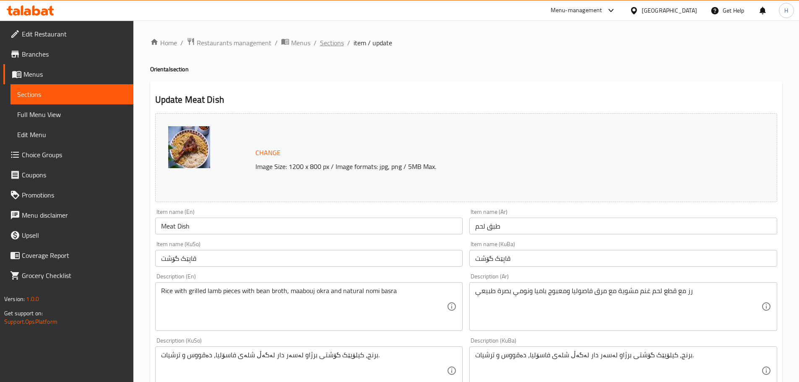
click at [322, 39] on span "Sections" at bounding box center [332, 43] width 24 height 10
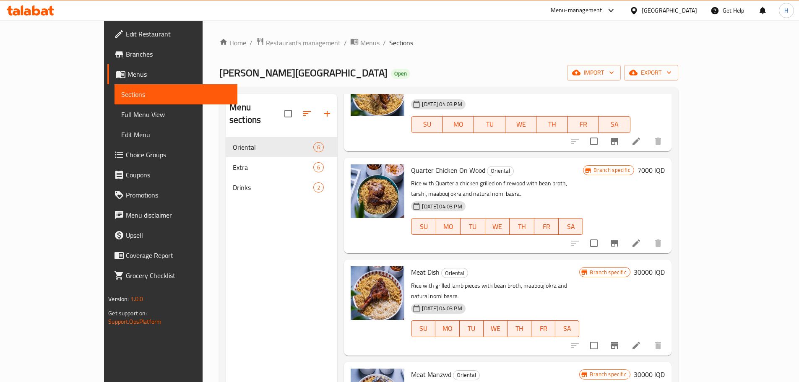
scroll to position [189, 0]
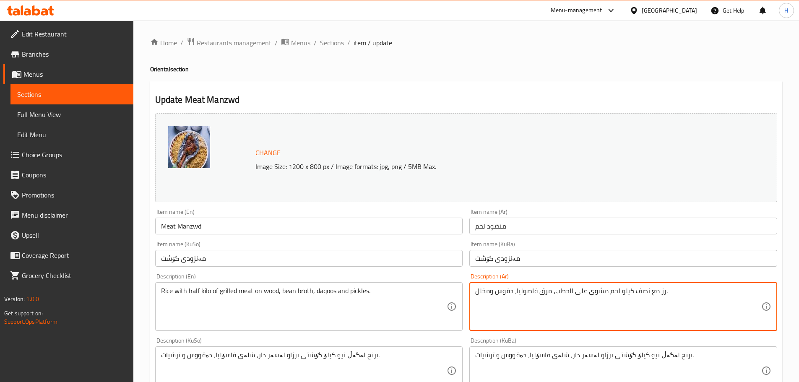
click at [530, 231] on textarea "رز مع نصف كيلو لحم مشوي على الحطب، مرق فاصوليا، دقوس ومخلل." at bounding box center [618, 307] width 286 height 40
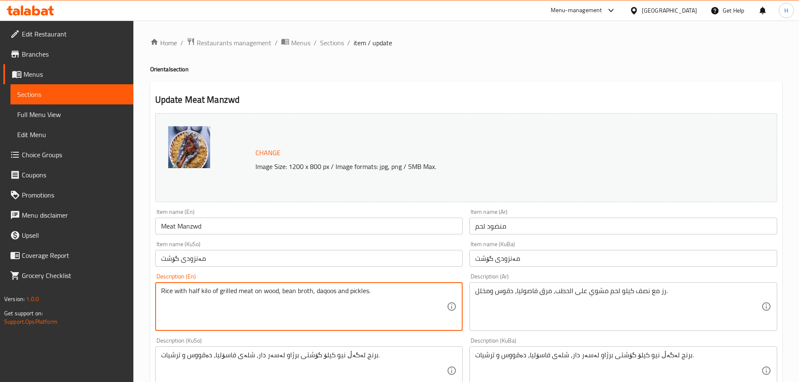
click at [225, 231] on textarea "Rice with half kilo of grilled meat on wood, bean broth, daqoos and pickles." at bounding box center [304, 307] width 286 height 40
paste textarea "a chicken with grilled veal, bean broth, okra maabouj, tarshi and nomi basra."
type textarea "Rice with half a chicken with grilled veal, bean broth, okra maabouj, tarshi an…"
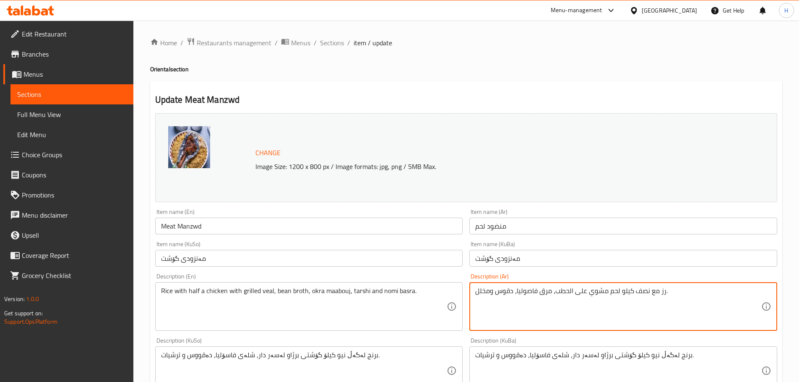
click at [530, 231] on textarea "رز مع نصف كيلو لحم مشوي على الحطب، مرق فاصوليا، دقوس ومخلل." at bounding box center [618, 307] width 286 height 40
paste textarea "دجاجة مع لحم عجل مشوي مرق فاصوليا ومعبوج الباميا وطرشي ونومي بصره"
click at [477, 231] on textarea "رز مع نصف دجاجة مع لحم عجل مشوي مرق فاصوليا ومعبوج الباميا وطرشي ونومي بصره" at bounding box center [618, 307] width 286 height 40
type textarea "رز مع نصف دجاجة مع لحم عجل مشوي مرق فاصوليا ومعبوج الباميا وطرشي ونومي بصرة"
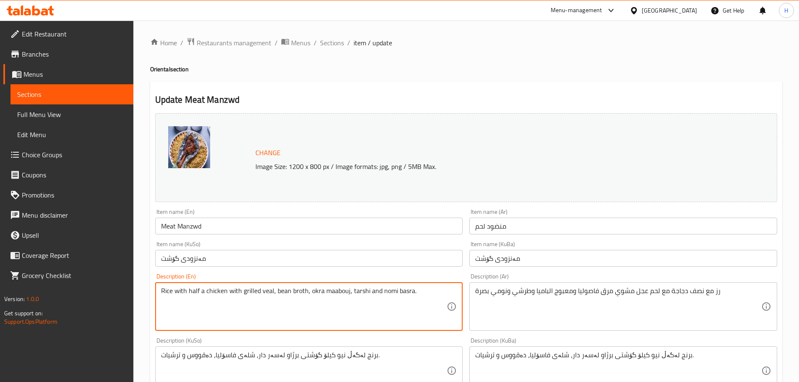
click at [330, 231] on textarea "Rice with half a chicken with grilled veal, bean broth, okra maabouj, tarshi an…" at bounding box center [304, 307] width 286 height 40
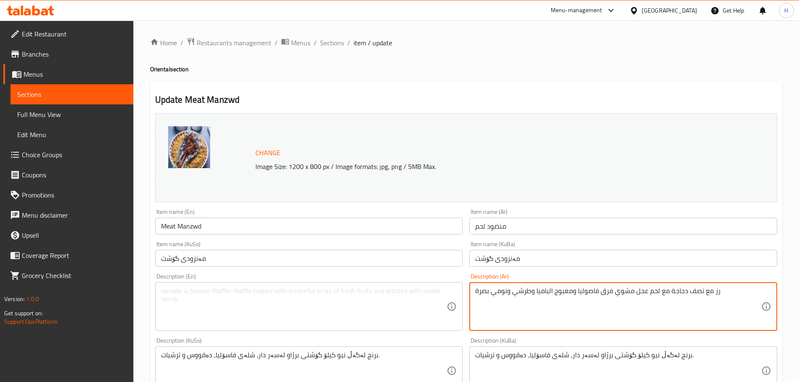
click at [530, 231] on textarea "رز مع نصف دجاجة مع لحم عجل مشوي مرق فاصوليا ومعبوج الباميا وطرشي ونومي بصرة" at bounding box center [618, 307] width 286 height 40
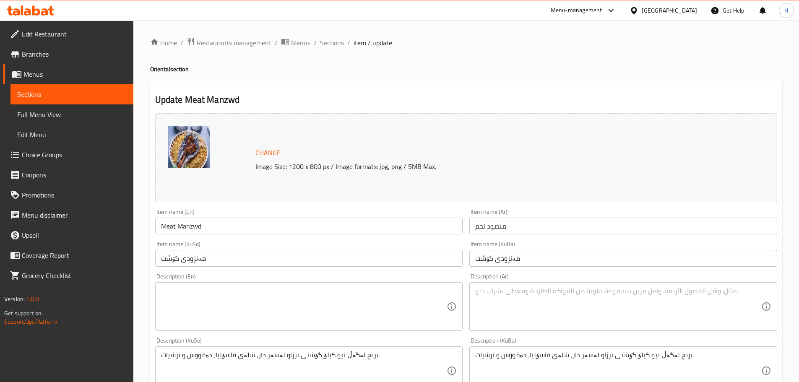
click at [321, 43] on span "Sections" at bounding box center [332, 43] width 24 height 10
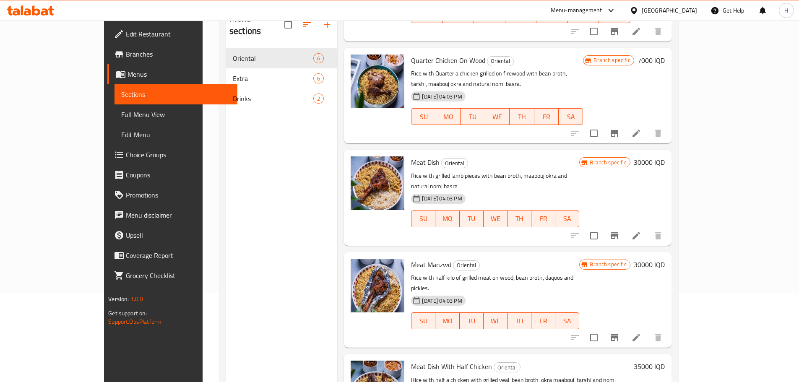
scroll to position [117, 0]
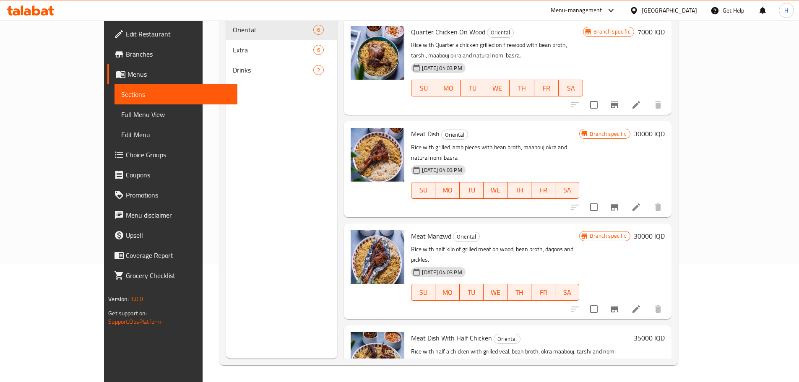
click at [530, 231] on icon at bounding box center [636, 309] width 10 height 10
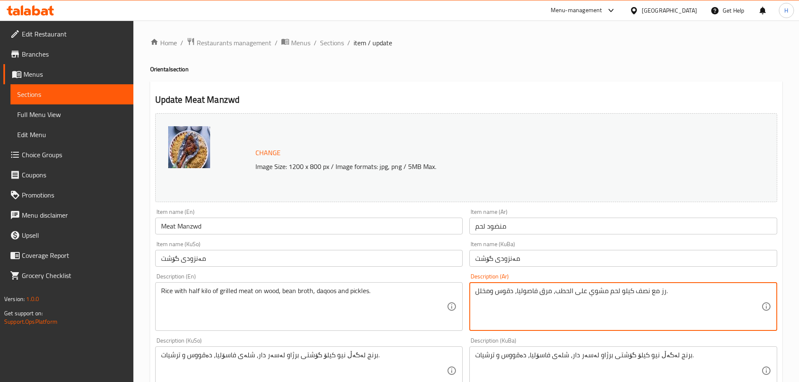
click at [530, 231] on textarea "رز مع نصف كيلو لحم مشوي على الحطب، مرق فاصوليا، دقوس ومخلل." at bounding box center [618, 307] width 286 height 40
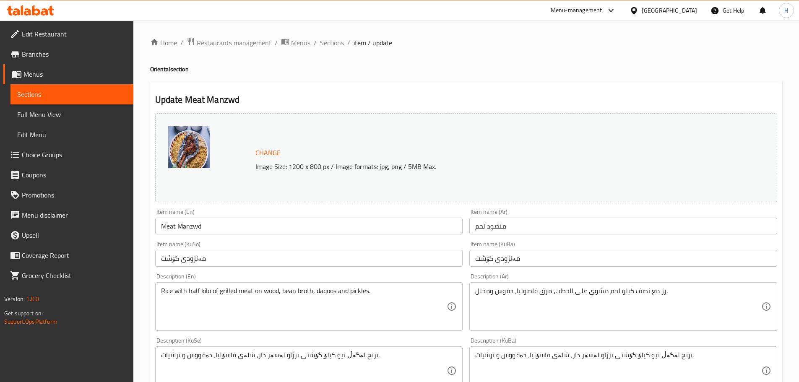
click at [530, 231] on textarea "رز مع نصف كيلو لحم مشوي على الحطب، مرق فاصوليا، دقوس ومخلل." at bounding box center [618, 307] width 286 height 40
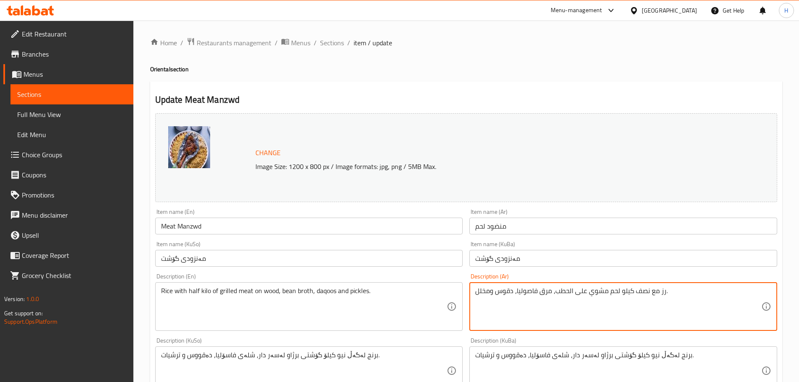
click at [530, 231] on textarea "رز مع نصف كيلو لحم مشوي على الحطب، مرق فاصوليا، دقوس ومخلل." at bounding box center [618, 307] width 286 height 40
click at [530, 231] on textarea "رز مع قطعة لحم غنم مشوية ومرق الفاصوليا ومعبوج الباميا ونومي بصرة طبيعي" at bounding box center [618, 307] width 286 height 40
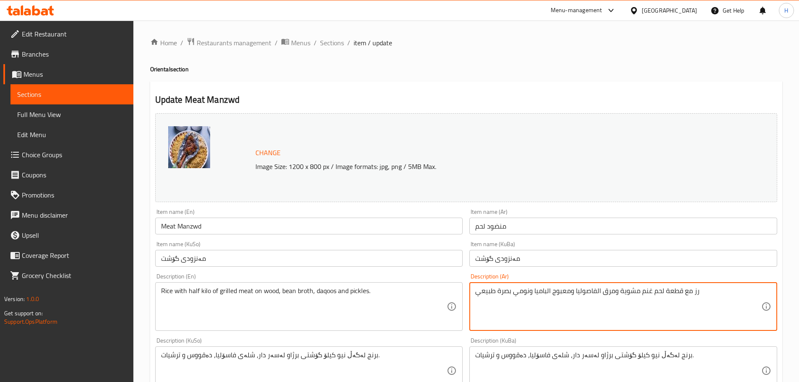
type textarea "رز مع قطعة لحم غنم مشوية ومرق الفاصوليا ومعبوج الباميا ونومي بصرة طبيعي"
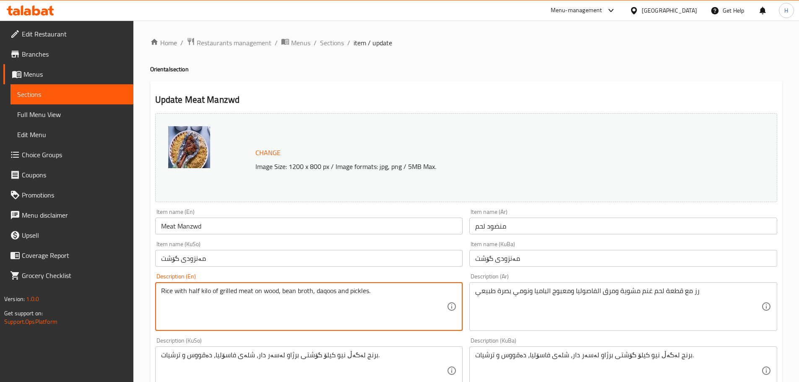
click at [286, 231] on textarea "Rice with half kilo of grilled meat on wood, bean broth, daqoos and pickles." at bounding box center [304, 307] width 286 height 40
paste textarea "a piece of grilled lamb, bean broth, okra maabouj and natural nomi basra"
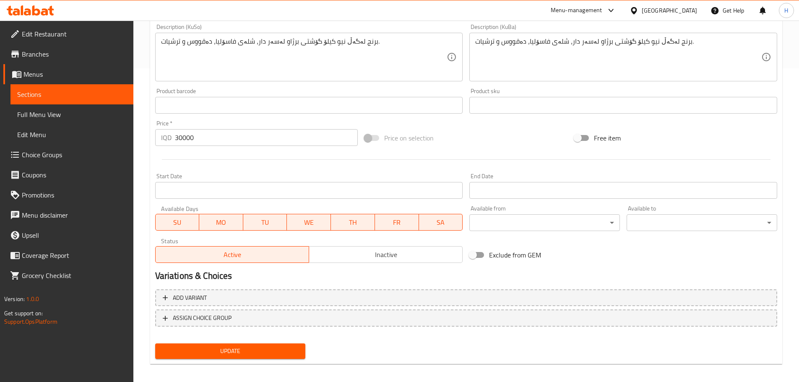
scroll to position [319, 0]
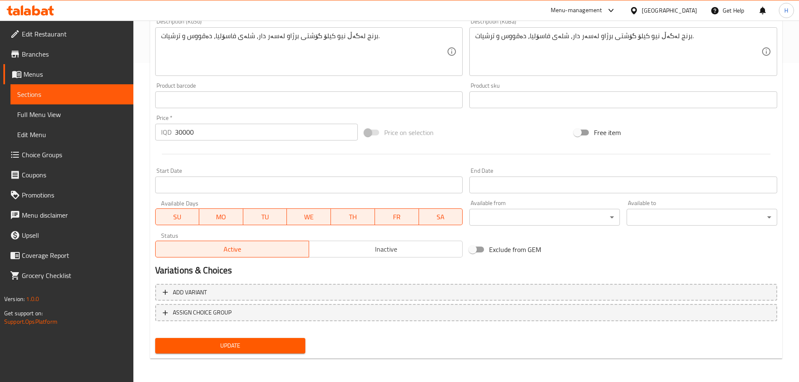
type textarea "Rice with a piece of grilled lamb, bean broth, okra maabouj and natural nomi ba…"
click at [242, 231] on span "Update" at bounding box center [230, 346] width 137 height 10
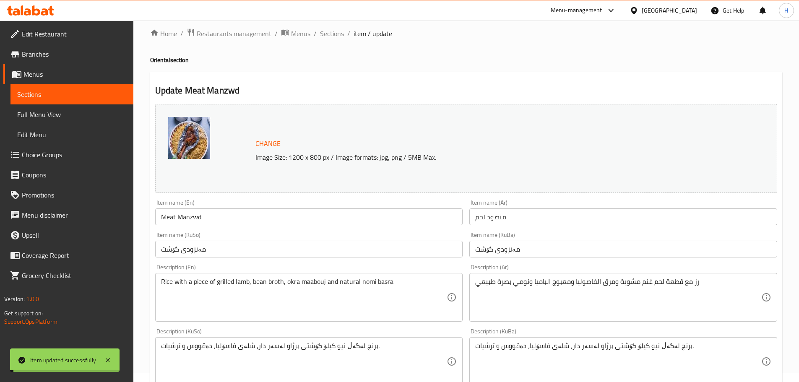
scroll to position [0, 0]
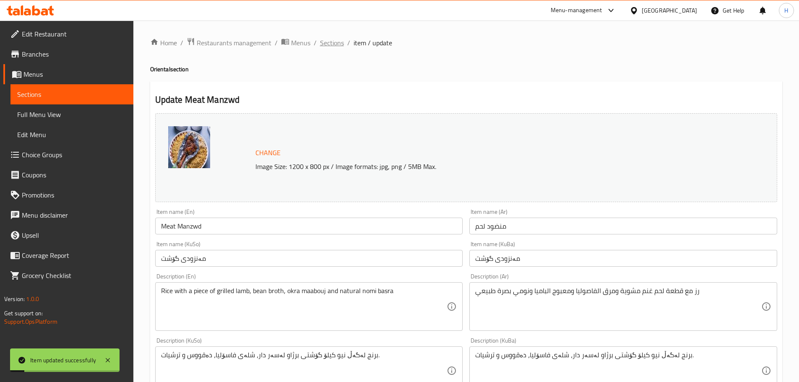
click at [331, 43] on span "Sections" at bounding box center [332, 43] width 24 height 10
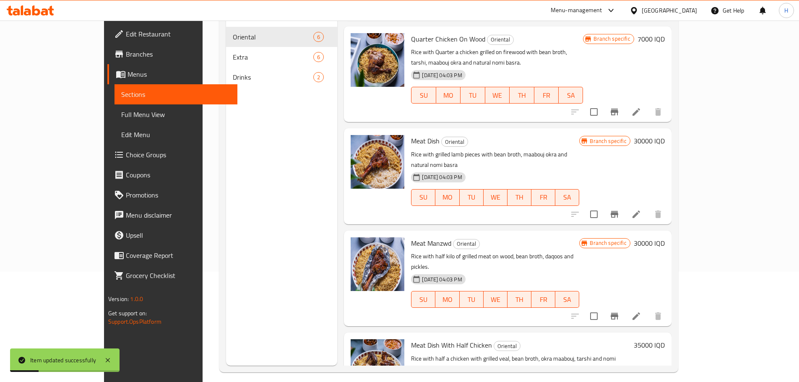
scroll to position [117, 0]
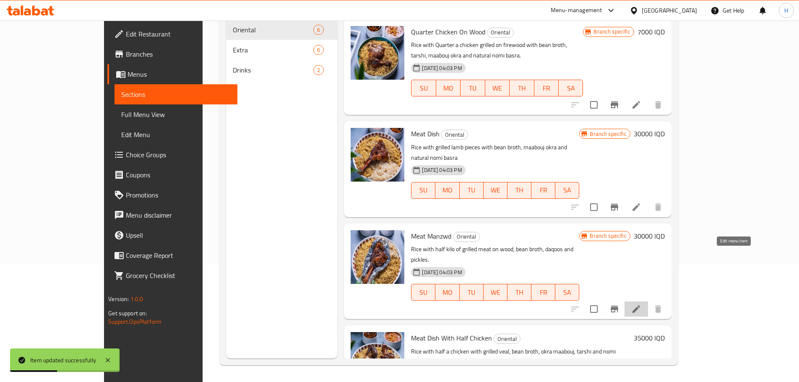
click at [530, 231] on icon at bounding box center [636, 309] width 10 height 10
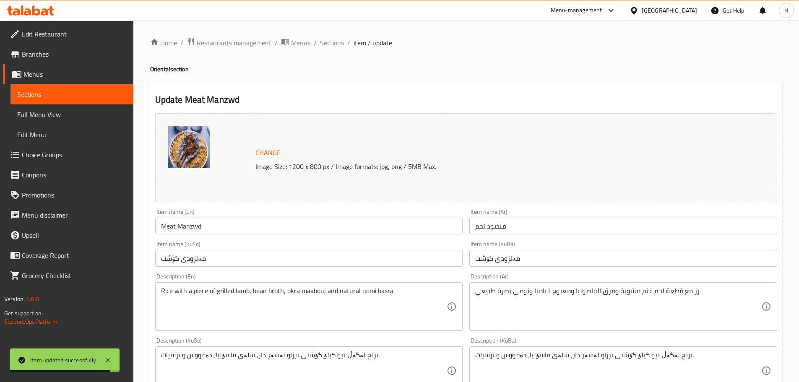
click at [331, 42] on span "Sections" at bounding box center [332, 43] width 24 height 10
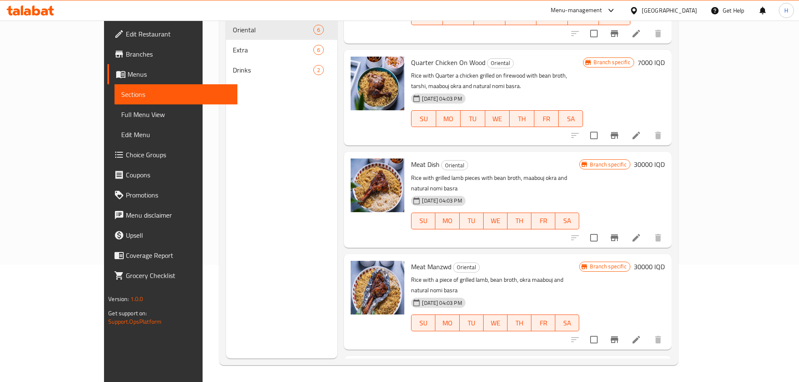
scroll to position [147, 0]
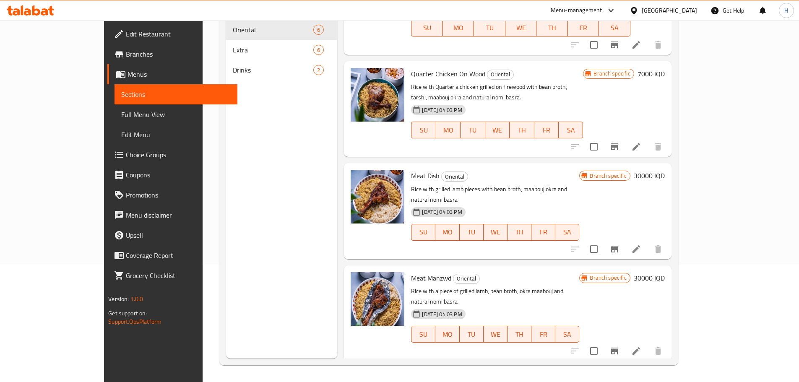
drag, startPoint x: 686, startPoint y: 298, endPoint x: 715, endPoint y: 294, distance: 29.3
drag, startPoint x: 715, startPoint y: 294, endPoint x: 738, endPoint y: 300, distance: 23.8
drag, startPoint x: 738, startPoint y: 300, endPoint x: 258, endPoint y: 197, distance: 491.3
click at [258, 197] on div "Menu sections Oriental 6 Extra 6 Drinks 2" at bounding box center [281, 168] width 111 height 382
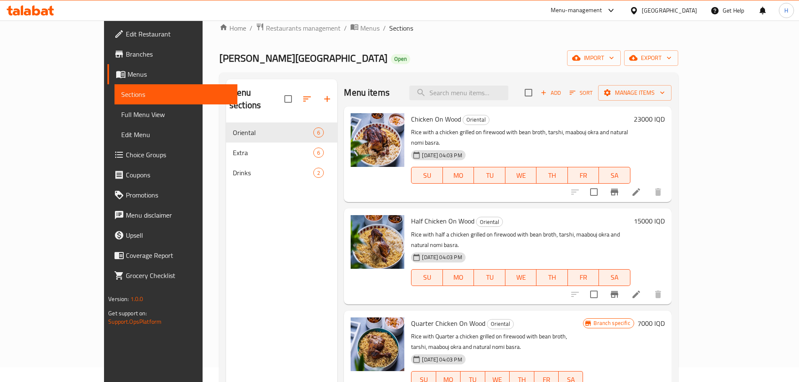
scroll to position [0, 0]
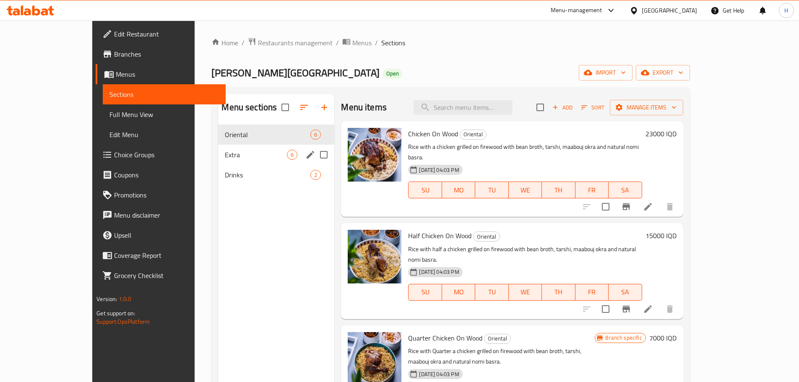
click at [218, 162] on div "Extra 6" at bounding box center [276, 155] width 116 height 20
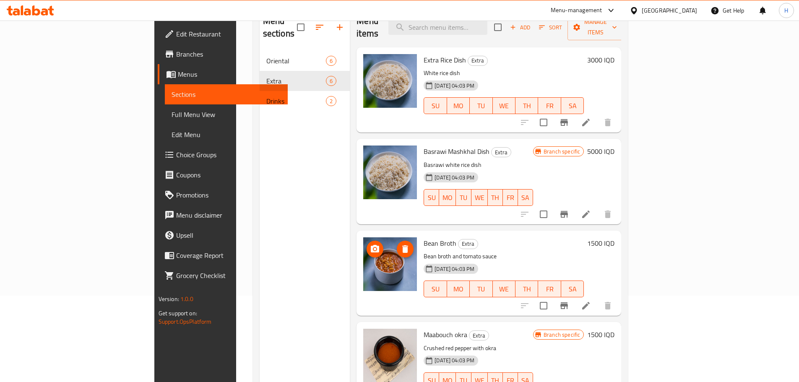
scroll to position [76, 0]
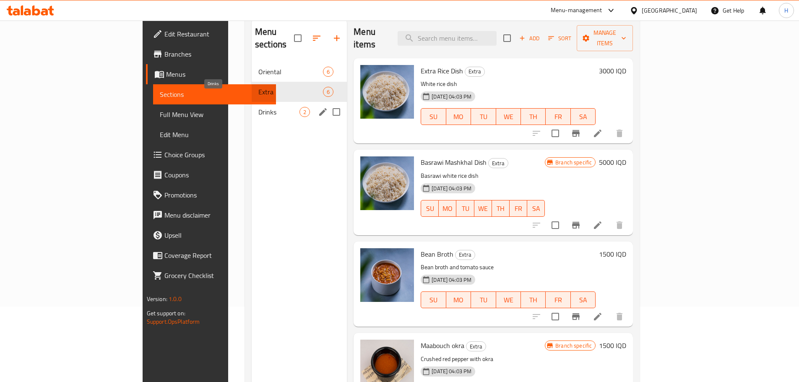
click at [258, 107] on span "Drinks" at bounding box center [278, 112] width 41 height 10
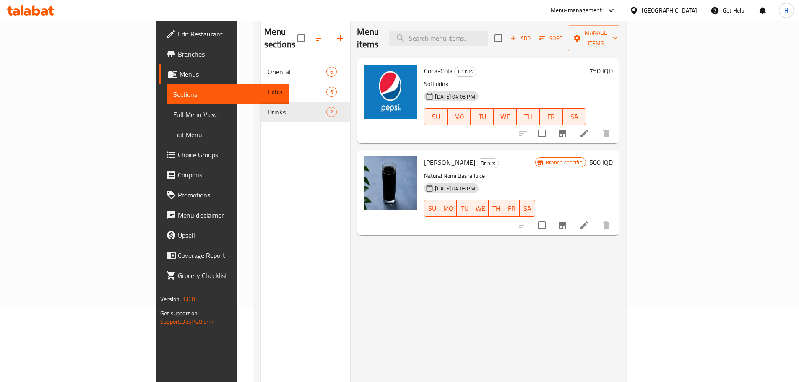
click at [530, 215] on button "Branch-specific-item" at bounding box center [563, 225] width 20 height 20
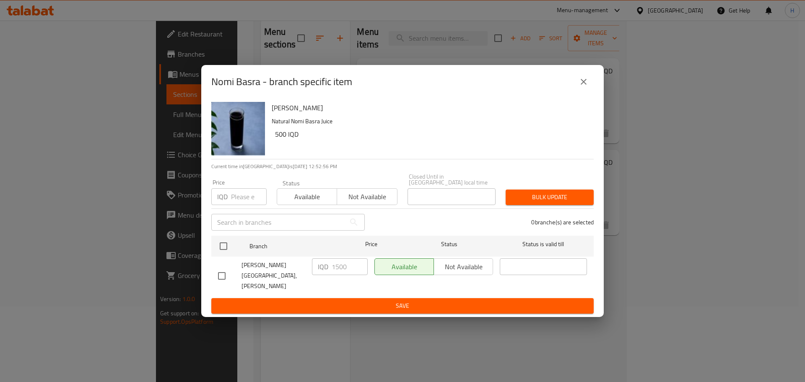
click at [530, 89] on button "close" at bounding box center [584, 82] width 20 height 20
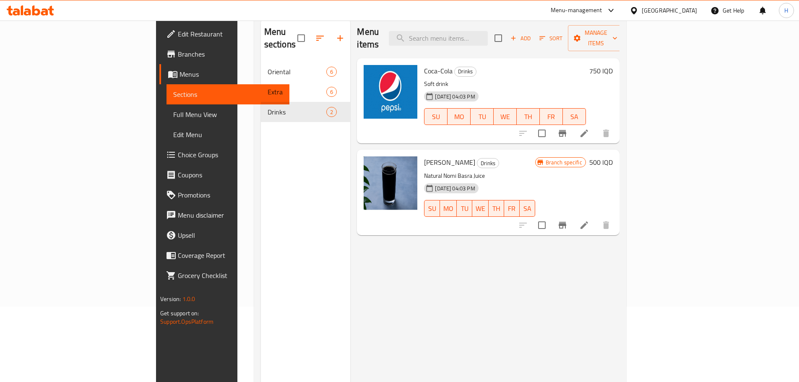
click at [530, 156] on h6 "500 IQD" at bounding box center [600, 162] width 23 height 12
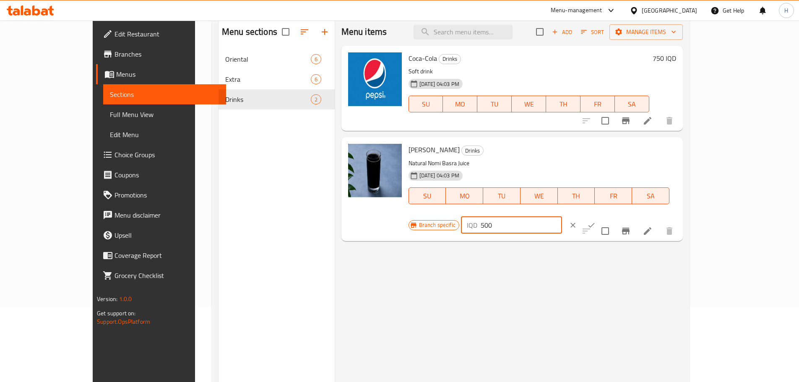
click at [530, 217] on input "500" at bounding box center [521, 225] width 81 height 17
type input "1500"
click at [530, 221] on icon "ok" at bounding box center [591, 225] width 8 height 8
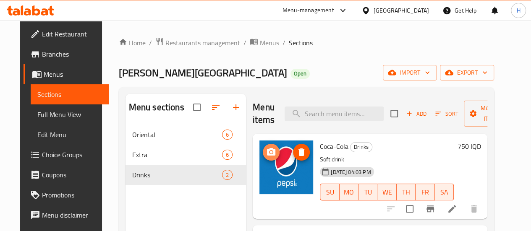
click at [263, 146] on button "upload picture" at bounding box center [271, 152] width 17 height 17
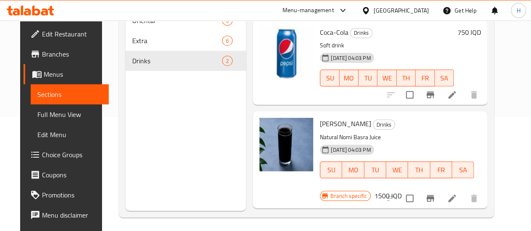
scroll to position [117, 0]
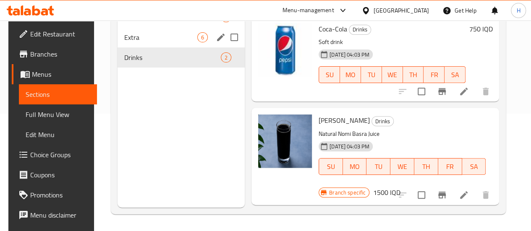
click at [143, 42] on span "Extra" at bounding box center [160, 37] width 73 height 10
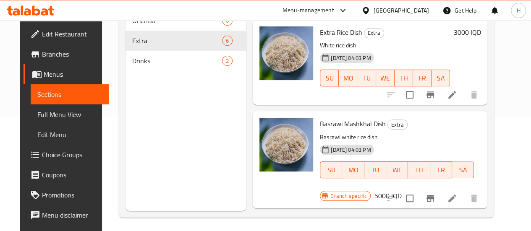
scroll to position [117, 0]
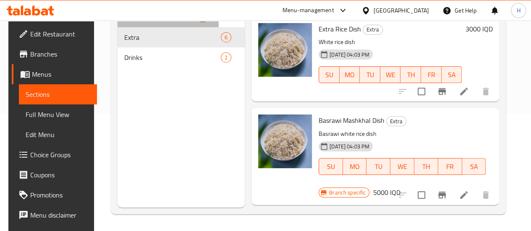
click at [136, 27] on div "Oriental 6" at bounding box center [180, 17] width 127 height 20
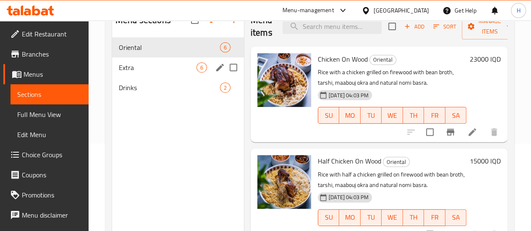
scroll to position [76, 0]
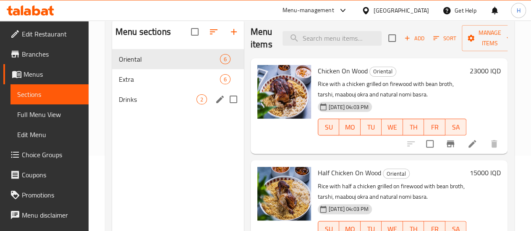
click at [144, 104] on span "Drinks" at bounding box center [158, 99] width 78 height 10
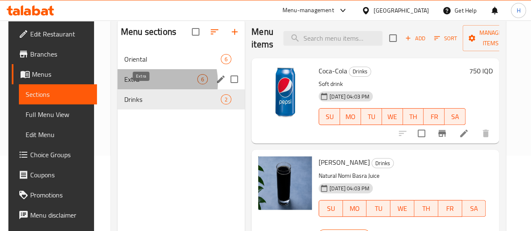
click at [142, 84] on span "Extra" at bounding box center [160, 79] width 73 height 10
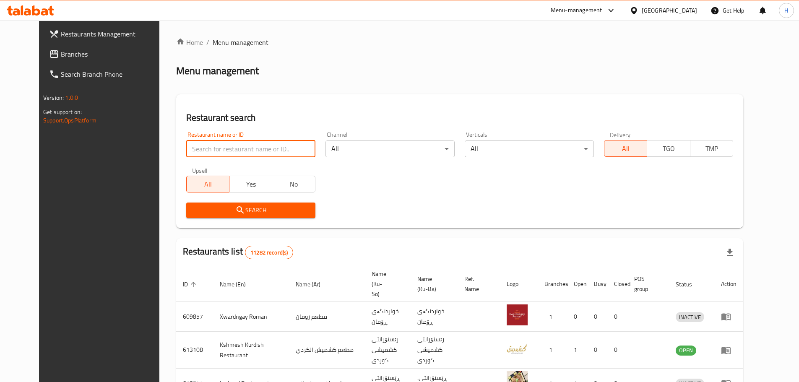
type input "tender bite"
click at [239, 215] on span "Search" at bounding box center [251, 210] width 116 height 10
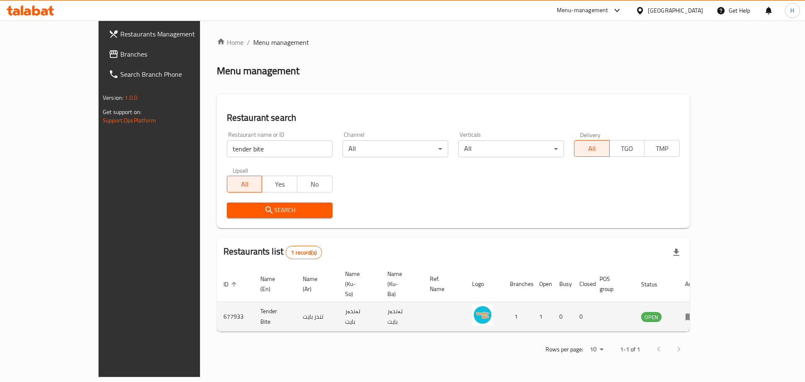
click at [696, 312] on icon "enhanced table" at bounding box center [691, 317] width 10 height 10
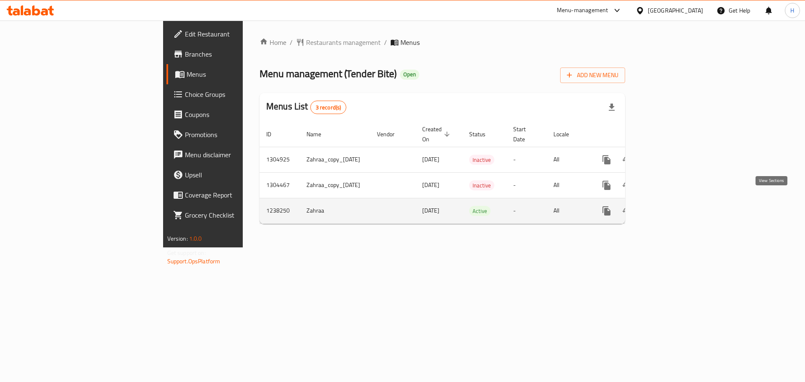
click at [671, 207] on icon "enhanced table" at bounding box center [668, 211] width 8 height 8
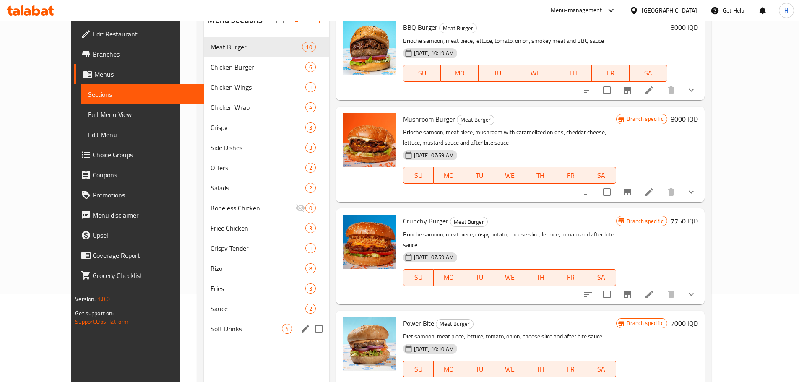
scroll to position [117, 0]
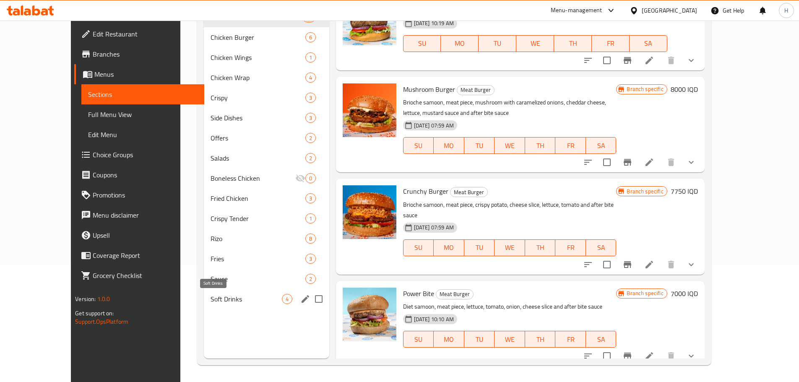
click at [211, 301] on span "Soft Drinks" at bounding box center [246, 299] width 71 height 10
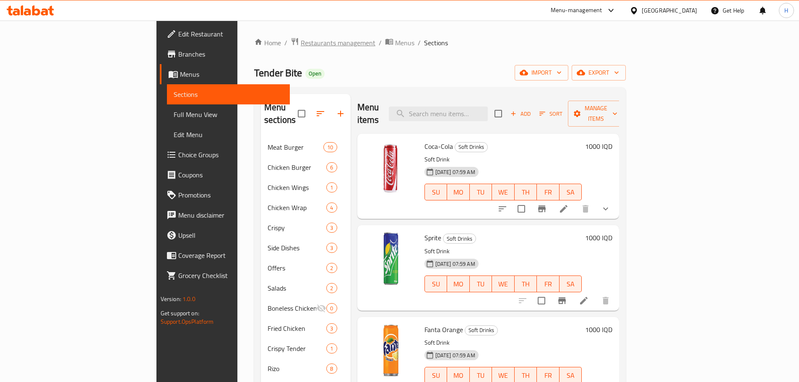
click at [301, 44] on span "Restaurants management" at bounding box center [338, 43] width 75 height 10
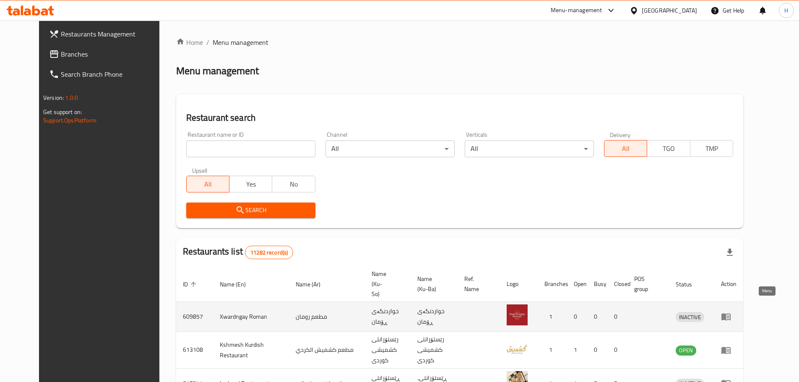
click at [731, 314] on icon "enhanced table" at bounding box center [726, 317] width 9 height 7
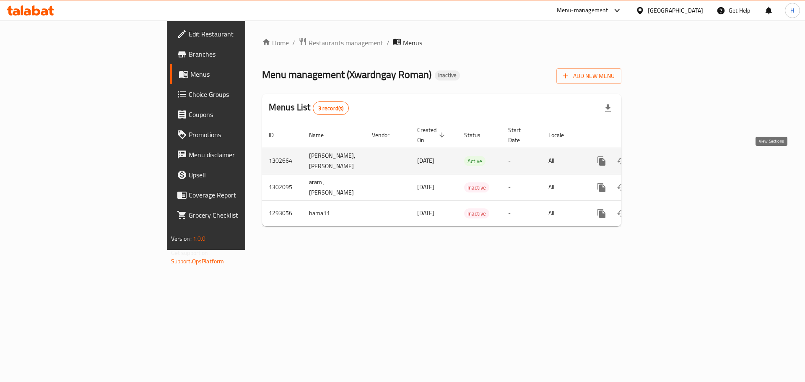
click at [667, 162] on icon "enhanced table" at bounding box center [662, 161] width 10 height 10
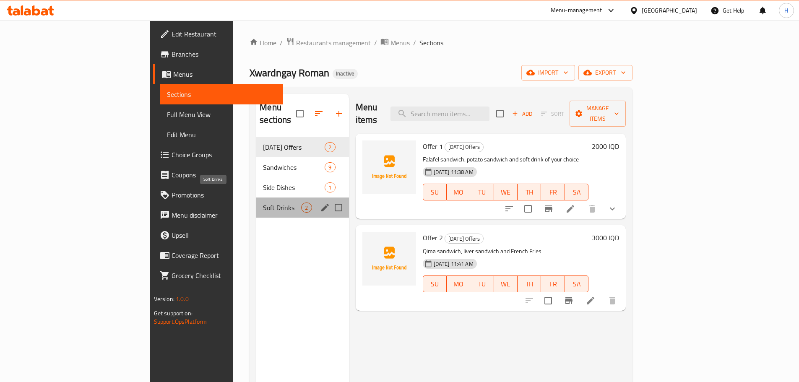
click at [263, 203] on span "Soft Drinks" at bounding box center [282, 208] width 38 height 10
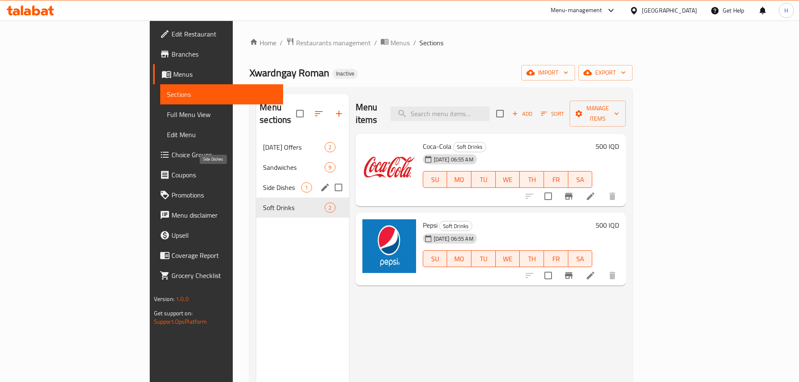
click at [263, 182] on span "Side Dishes" at bounding box center [282, 187] width 38 height 10
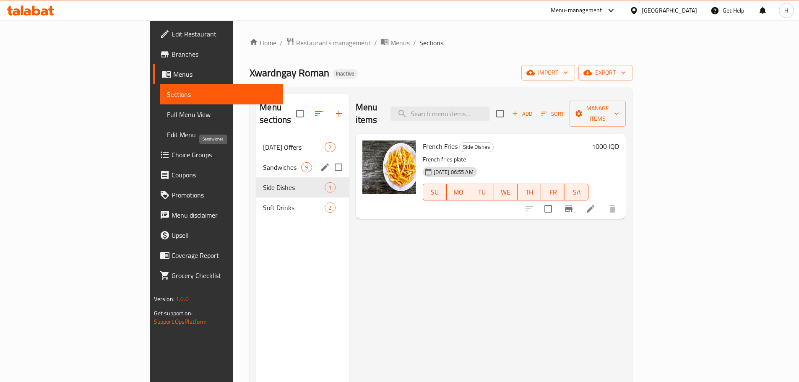
click at [263, 162] on span "Sandwiches" at bounding box center [282, 167] width 38 height 10
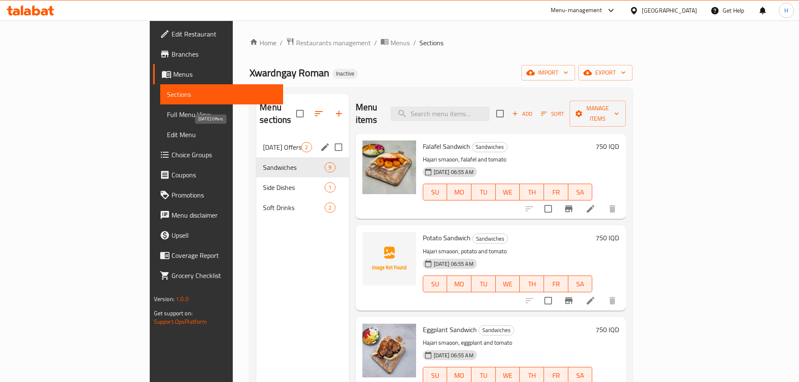
click at [263, 142] on span "Ramadan Offers" at bounding box center [282, 147] width 38 height 10
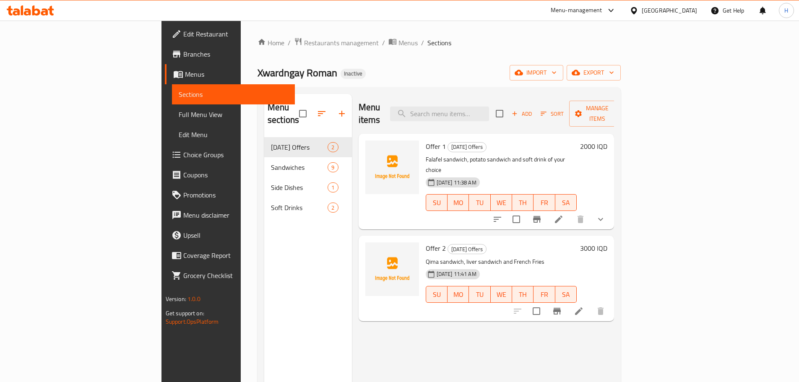
click at [43, 12] on icon at bounding box center [44, 11] width 7 height 7
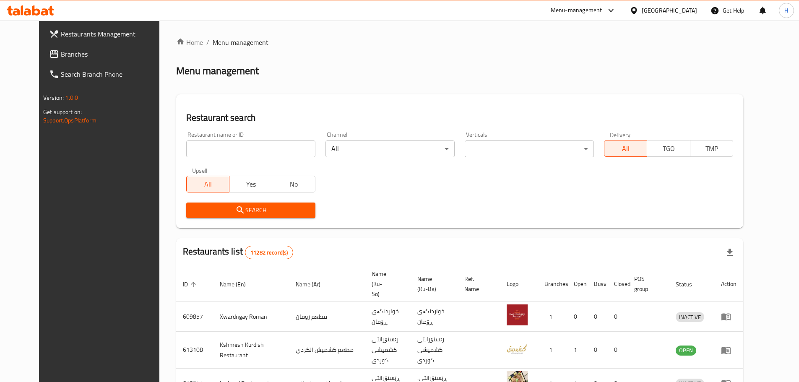
click at [277, 148] on input "search" at bounding box center [250, 149] width 129 height 17
type input "u"
type input "عصير"
click button "Search" at bounding box center [250, 211] width 129 height 16
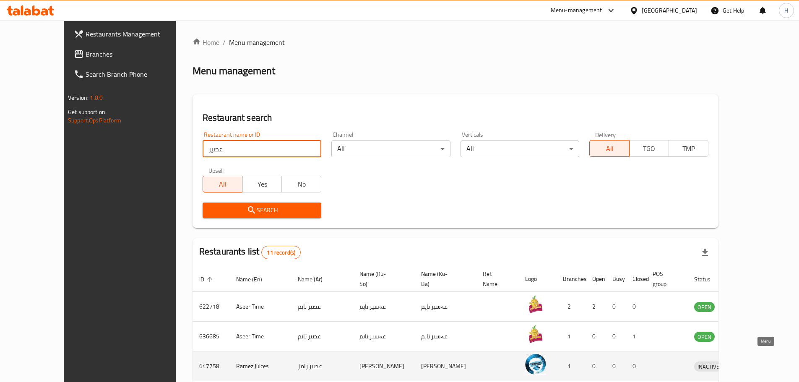
click at [749, 363] on icon "enhanced table" at bounding box center [744, 366] width 9 height 7
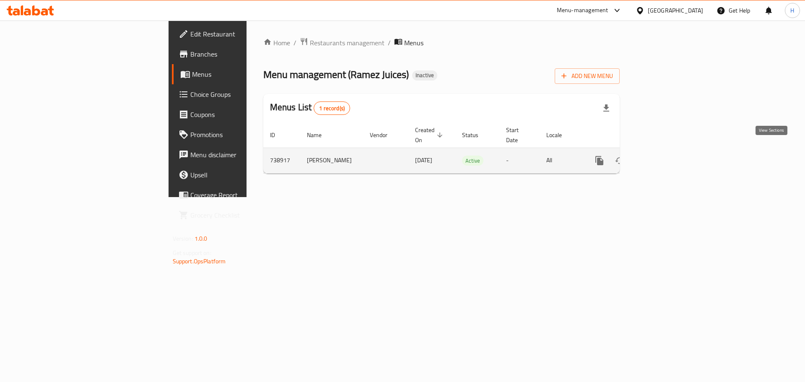
click at [665, 156] on icon "enhanced table" at bounding box center [660, 161] width 10 height 10
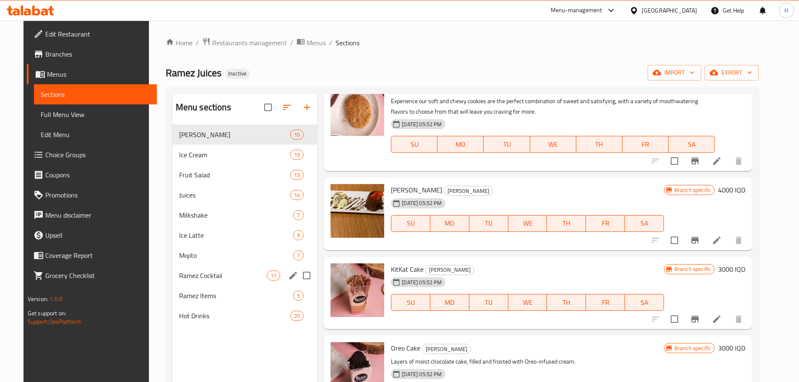
scroll to position [539, 0]
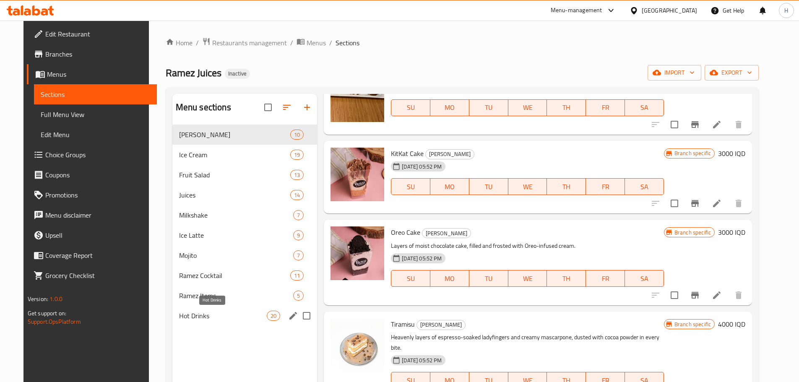
click at [203, 316] on span "Hot Drinks" at bounding box center [223, 316] width 88 height 10
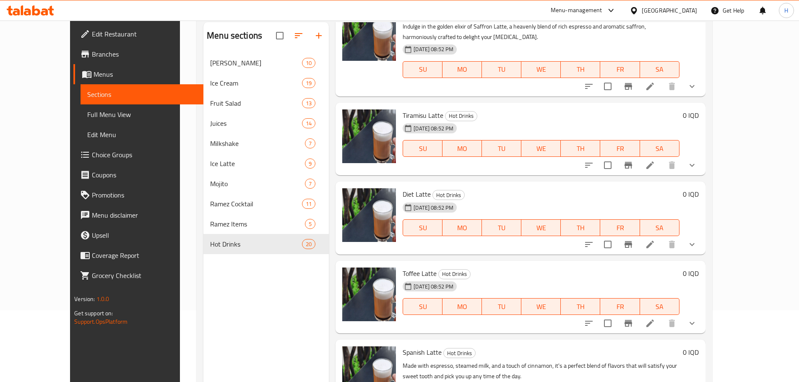
scroll to position [117, 0]
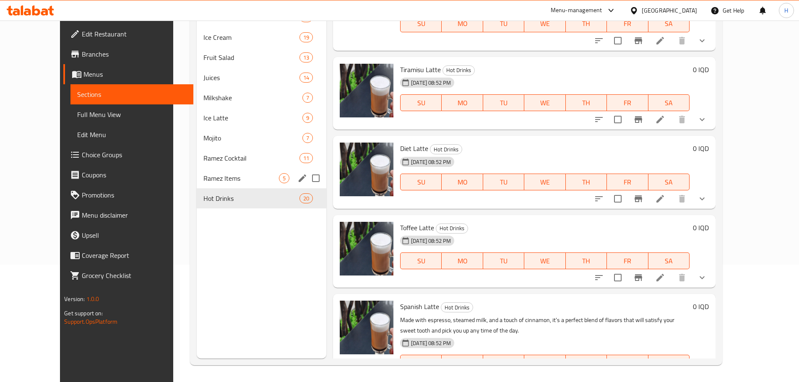
click at [203, 182] on span "Ramez Items" at bounding box center [241, 178] width 76 height 10
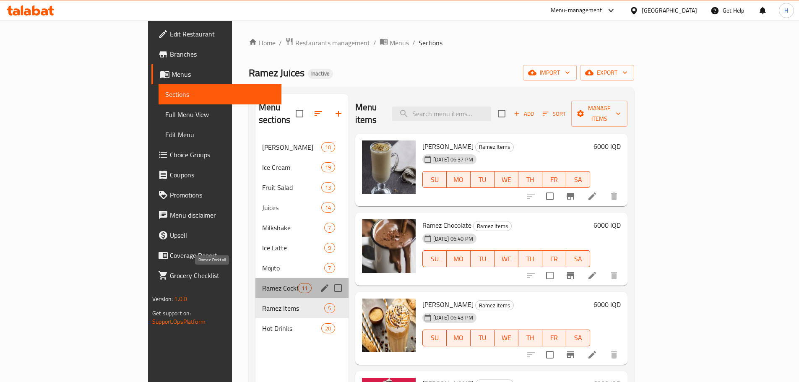
click at [262, 283] on span "Ramez Cocktail" at bounding box center [280, 288] width 36 height 10
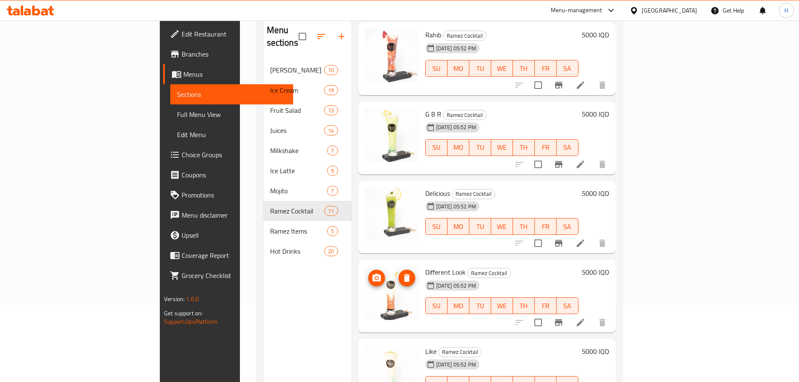
scroll to position [117, 0]
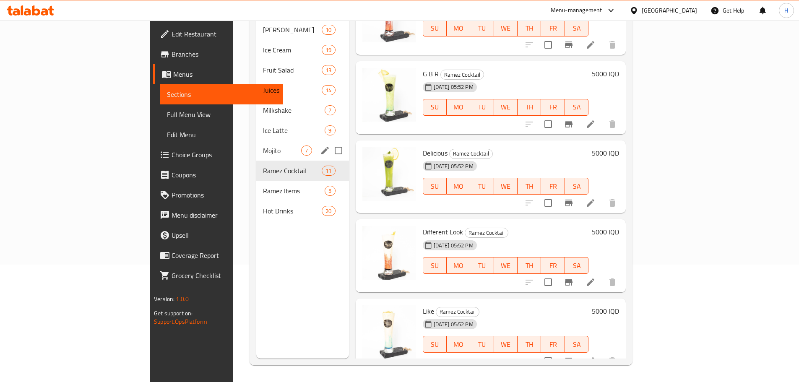
click at [256, 143] on div "Mojito 7" at bounding box center [302, 151] width 92 height 20
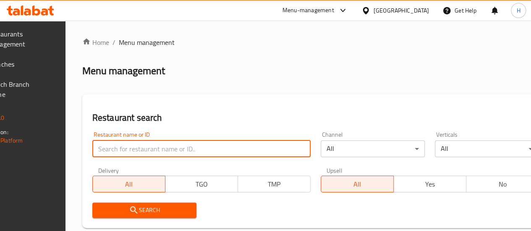
click at [141, 154] on input "search" at bounding box center [201, 149] width 218 height 17
type input "f"
click button "Search" at bounding box center [144, 211] width 104 height 16
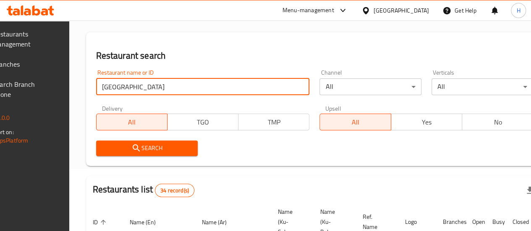
scroll to position [42, 0]
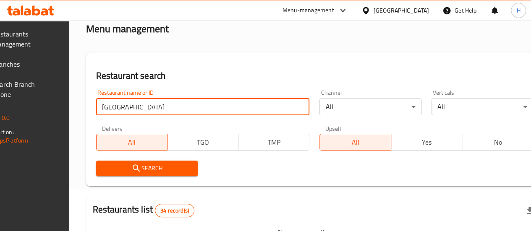
click at [163, 109] on input "[GEOGRAPHIC_DATA]" at bounding box center [203, 107] width 214 height 17
click at [132, 106] on input "[GEOGRAPHIC_DATA]" at bounding box center [203, 107] width 214 height 17
type input "مطعم [GEOGRAPHIC_DATA]"
click button "Search" at bounding box center [147, 169] width 102 height 16
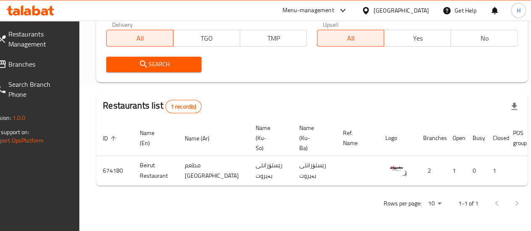
scroll to position [0, 85]
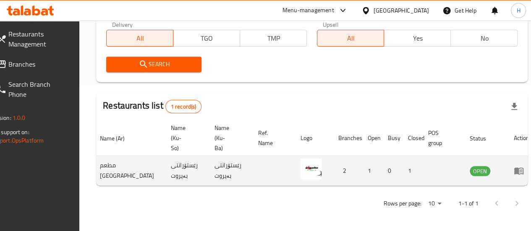
click at [514, 166] on icon "enhanced table" at bounding box center [519, 171] width 10 height 10
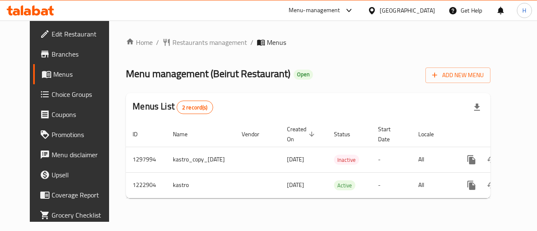
click at [490, 205] on div "Home / Restaurants management / Menus Menu management ( [GEOGRAPHIC_DATA] Resta…" at bounding box center [308, 121] width 365 height 168
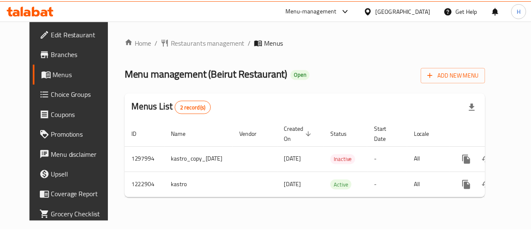
scroll to position [0, 22]
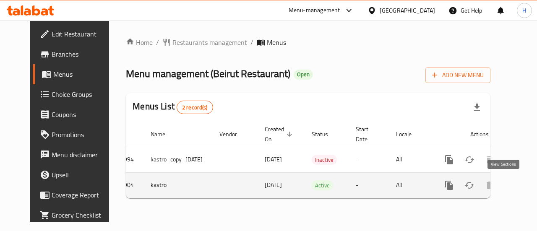
click at [506, 186] on icon "enhanced table" at bounding box center [510, 186] width 8 height 8
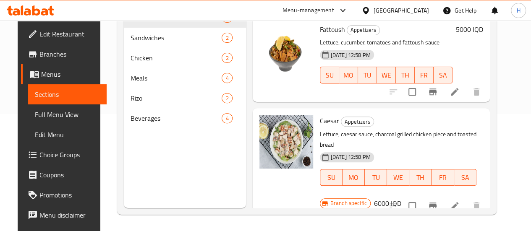
scroll to position [117, 0]
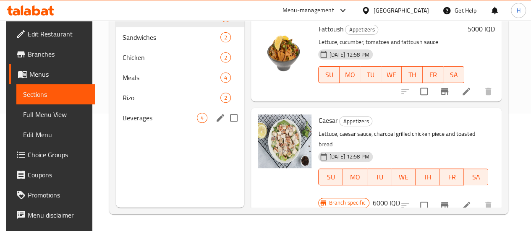
click at [144, 123] on span "Beverages" at bounding box center [160, 118] width 74 height 10
